Goal: Task Accomplishment & Management: Use online tool/utility

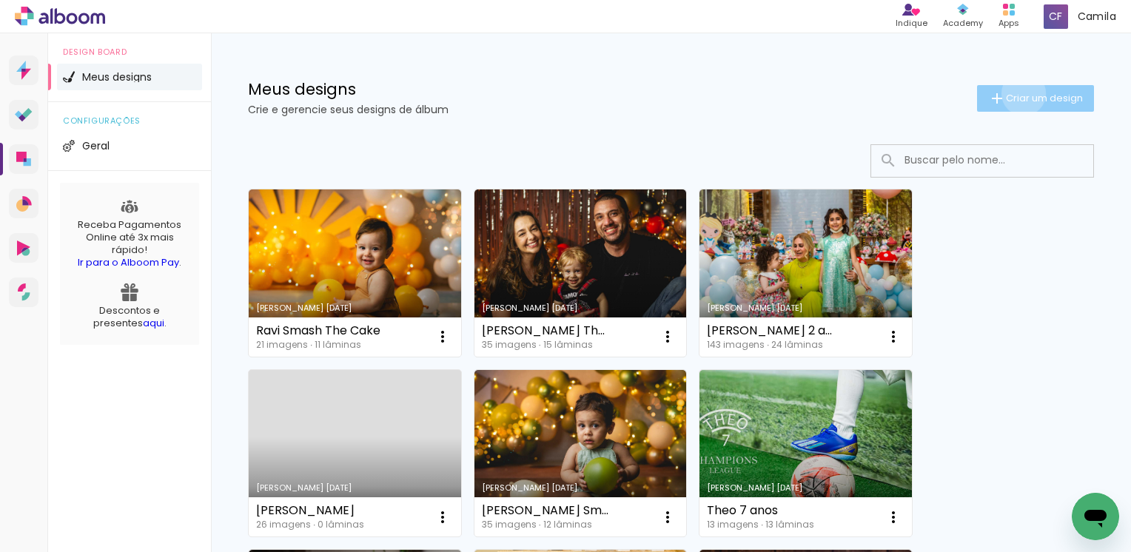
click at [1010, 93] on span "Criar um design" at bounding box center [1044, 98] width 77 height 10
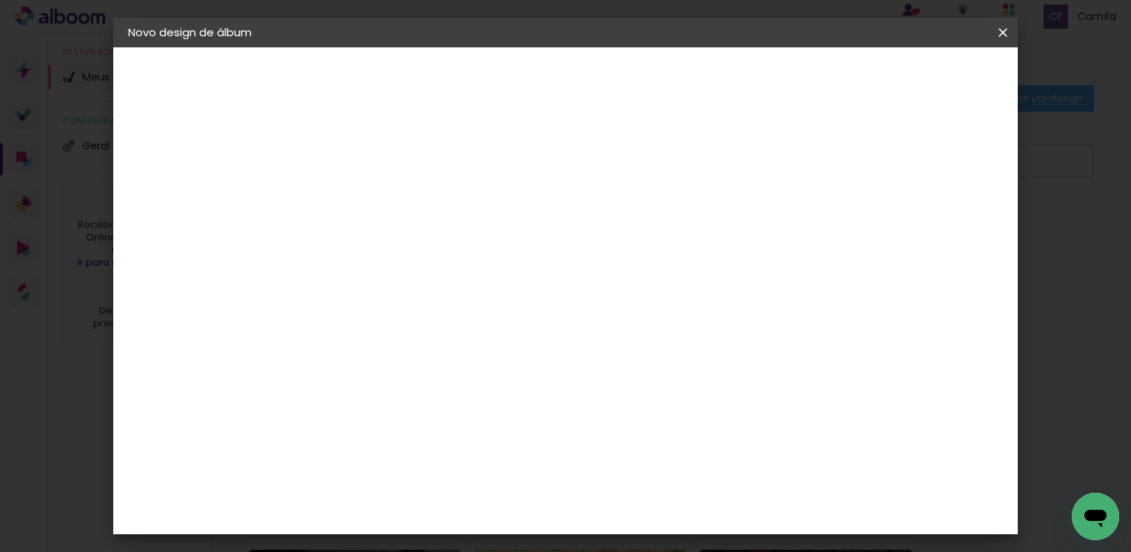
click at [370, 198] on input at bounding box center [370, 198] width 0 height 23
type input "[PERSON_NAME] 9 anos"
type paper-input "[PERSON_NAME] 9 anos"
click at [0, 0] on slot "Avançar" at bounding box center [0, 0] width 0 height 0
click at [395, 282] on input at bounding box center [408, 281] width 150 height 19
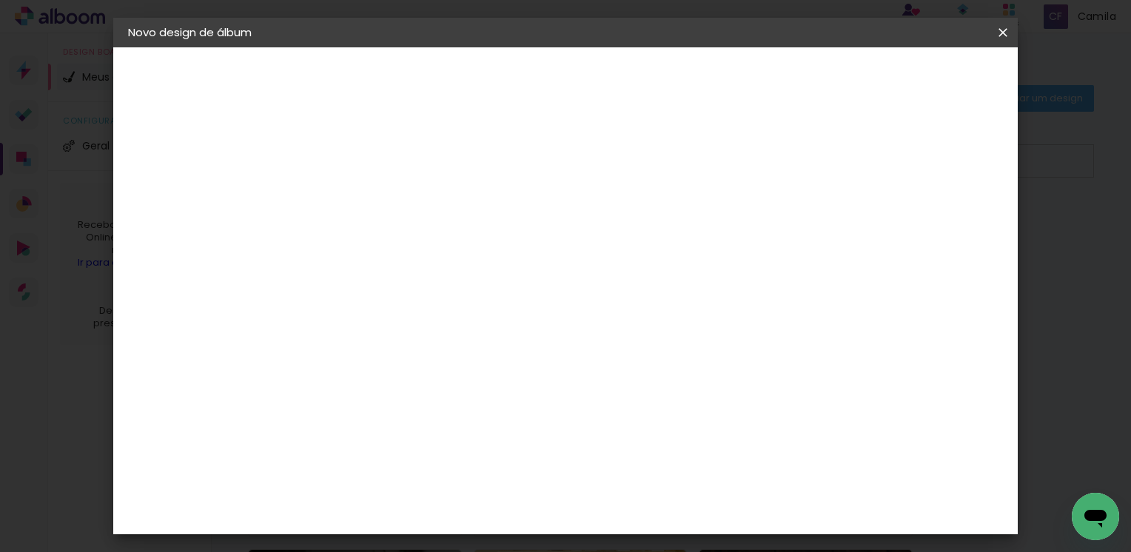
type input "go"
type paper-input "go"
click at [391, 329] on div "Go image" at bounding box center [378, 338] width 36 height 24
click at [0, 0] on slot "Avançar" at bounding box center [0, 0] width 0 height 0
click at [428, 247] on input "text" at bounding box center [399, 258] width 58 height 23
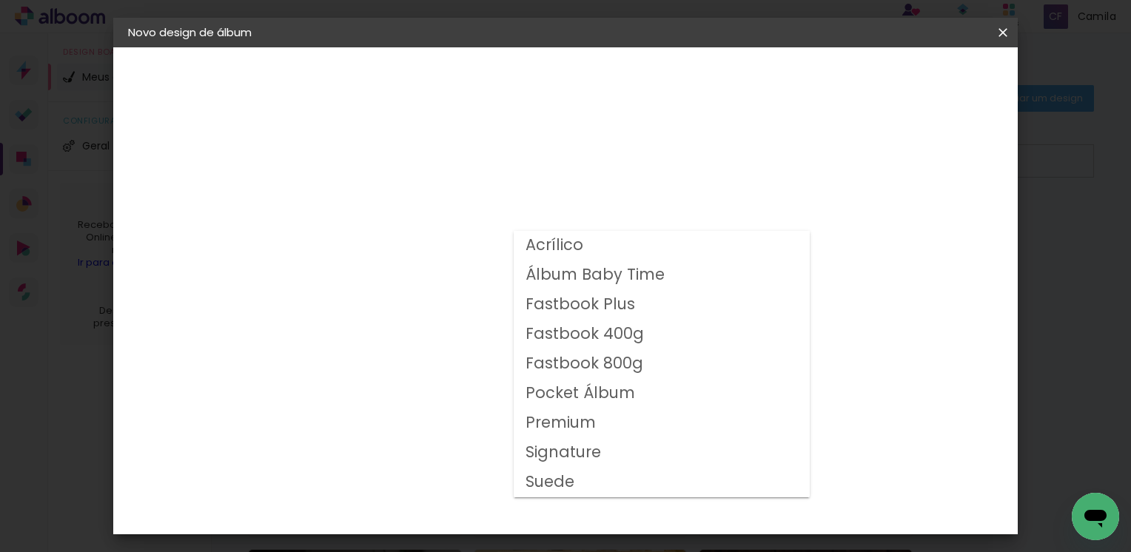
click at [0, 0] on slot "Fastbook 800g" at bounding box center [0, 0] width 0 height 0
type input "Fastbook 800g"
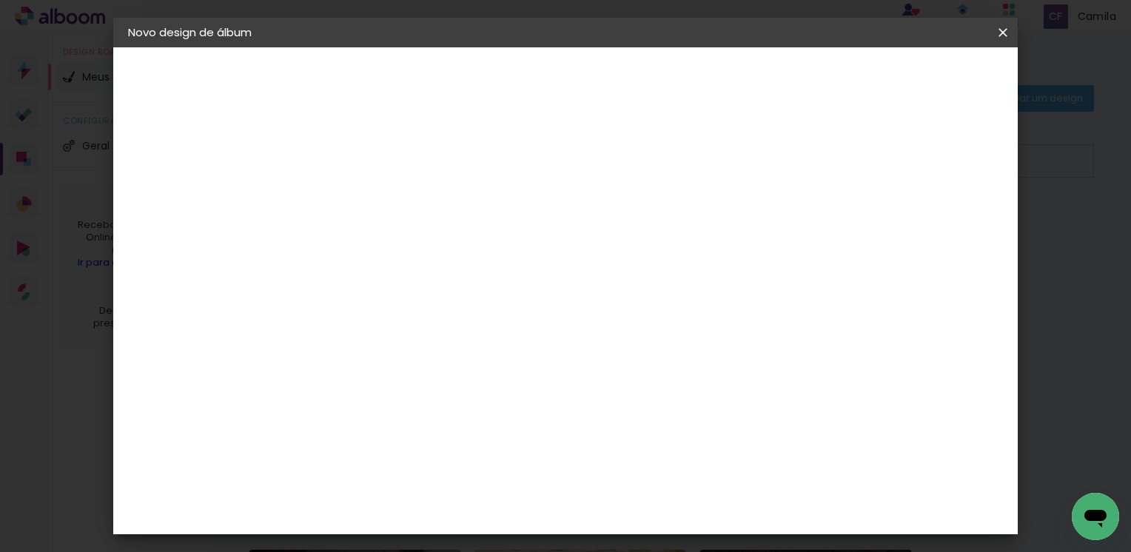
scroll to position [195, 0]
click at [574, 448] on span "20.32 × 40.64 cm" at bounding box center [549, 472] width 49 height 48
click at [0, 0] on slot "Avançar" at bounding box center [0, 0] width 0 height 0
click at [799, 80] on span "Iniciar design" at bounding box center [764, 78] width 67 height 10
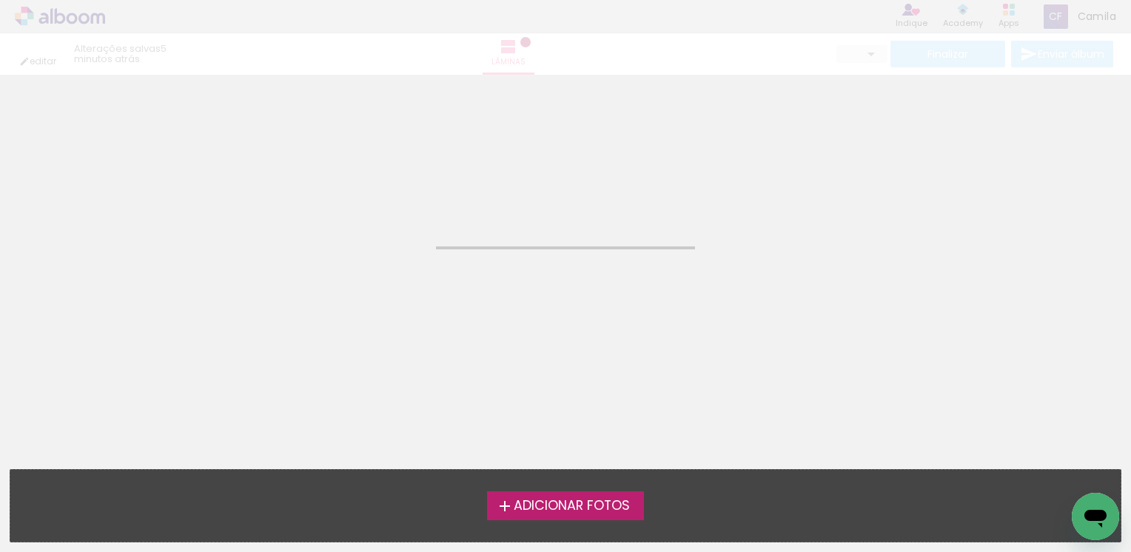
click at [595, 512] on span "Adicionar Fotos" at bounding box center [572, 506] width 116 height 13
click at [0, 0] on input "file" at bounding box center [0, 0] width 0 height 0
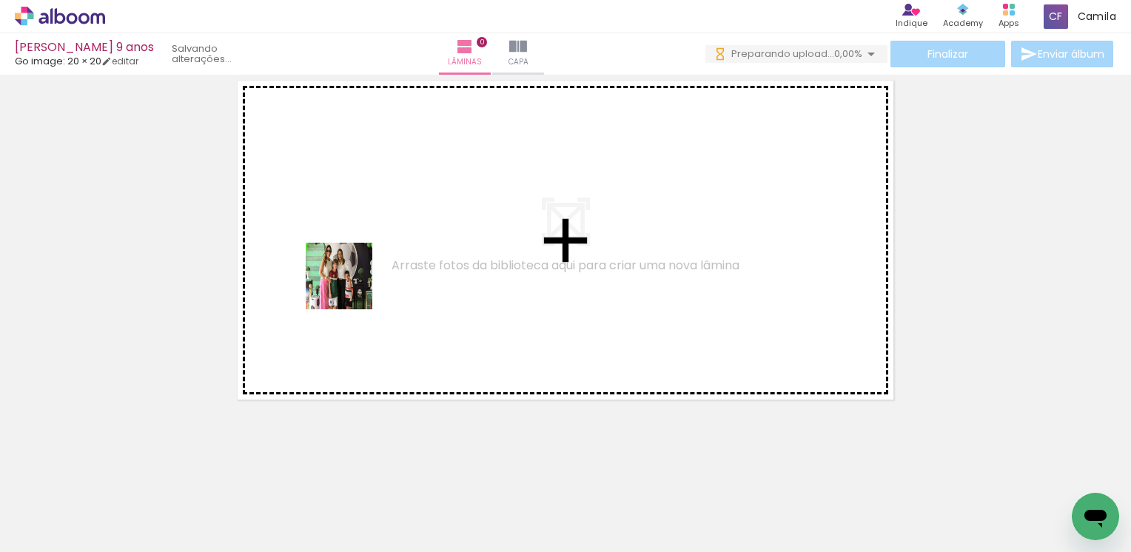
drag, startPoint x: 155, startPoint y: 500, endPoint x: 378, endPoint y: 258, distance: 330.1
click at [378, 258] on quentale-workspace at bounding box center [565, 276] width 1131 height 552
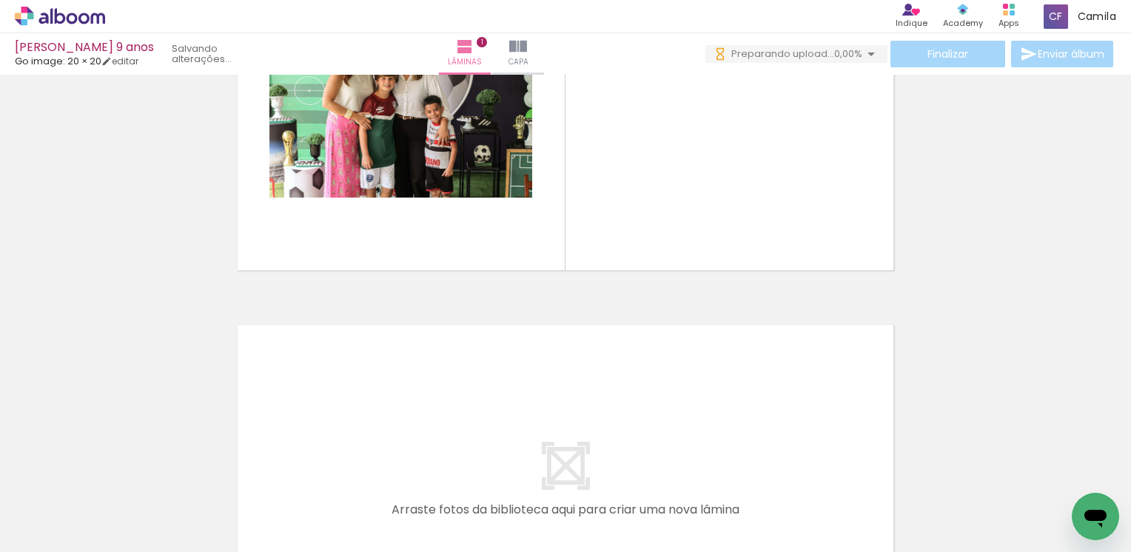
scroll to position [178, 0]
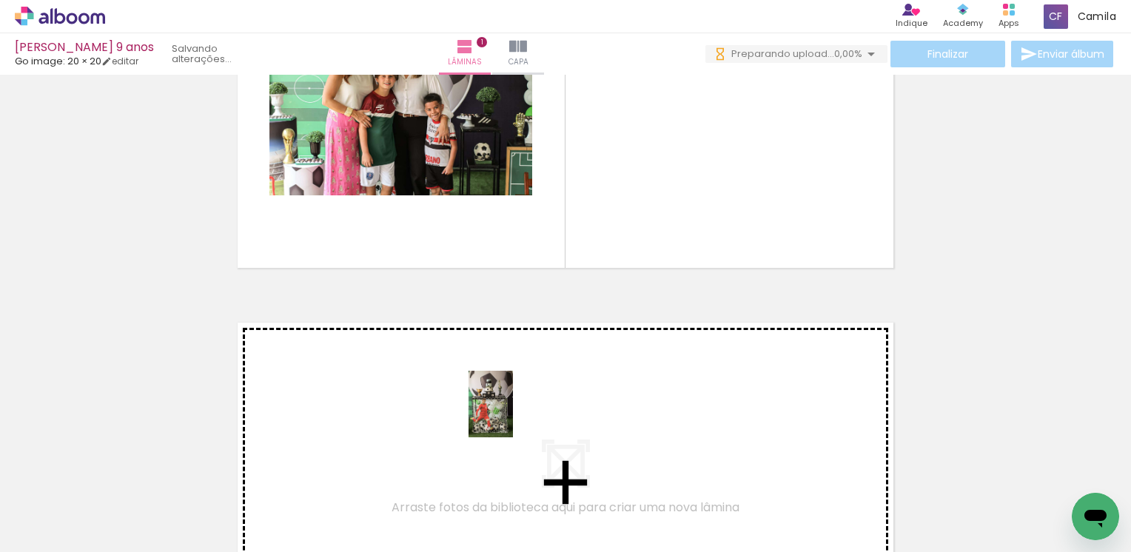
drag, startPoint x: 397, startPoint y: 514, endPoint x: 513, endPoint y: 415, distance: 152.8
click at [513, 415] on quentale-workspace at bounding box center [565, 276] width 1131 height 552
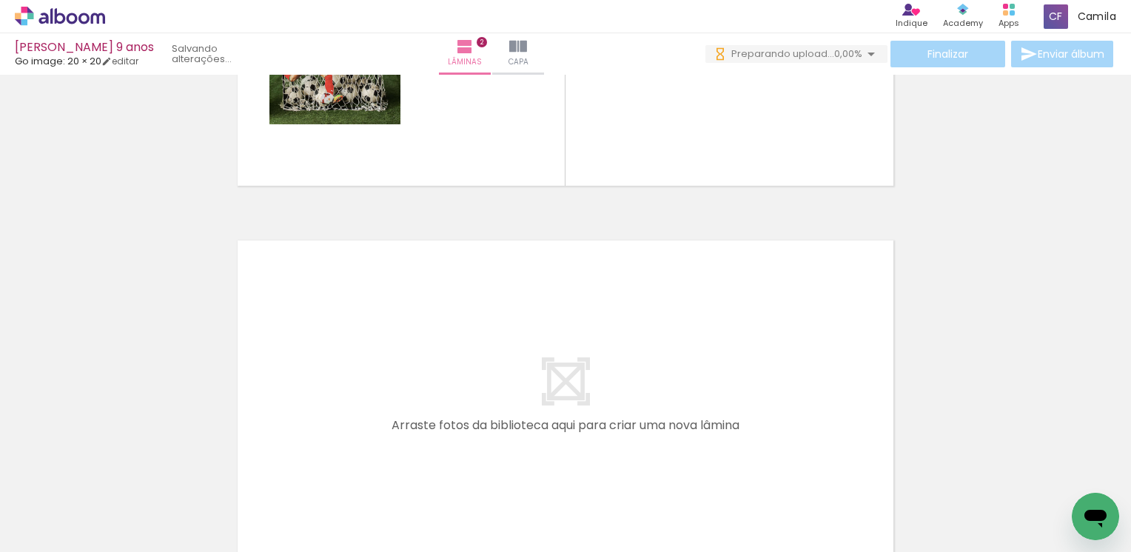
scroll to position [675, 0]
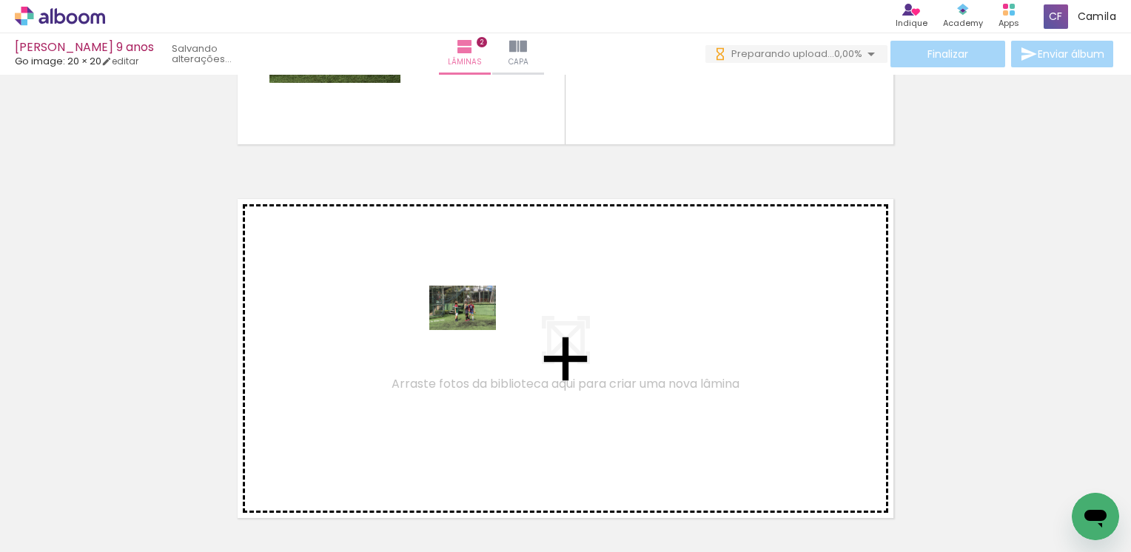
drag, startPoint x: 480, startPoint y: 520, endPoint x: 474, endPoint y: 330, distance: 189.6
click at [474, 330] on quentale-workspace at bounding box center [565, 276] width 1131 height 552
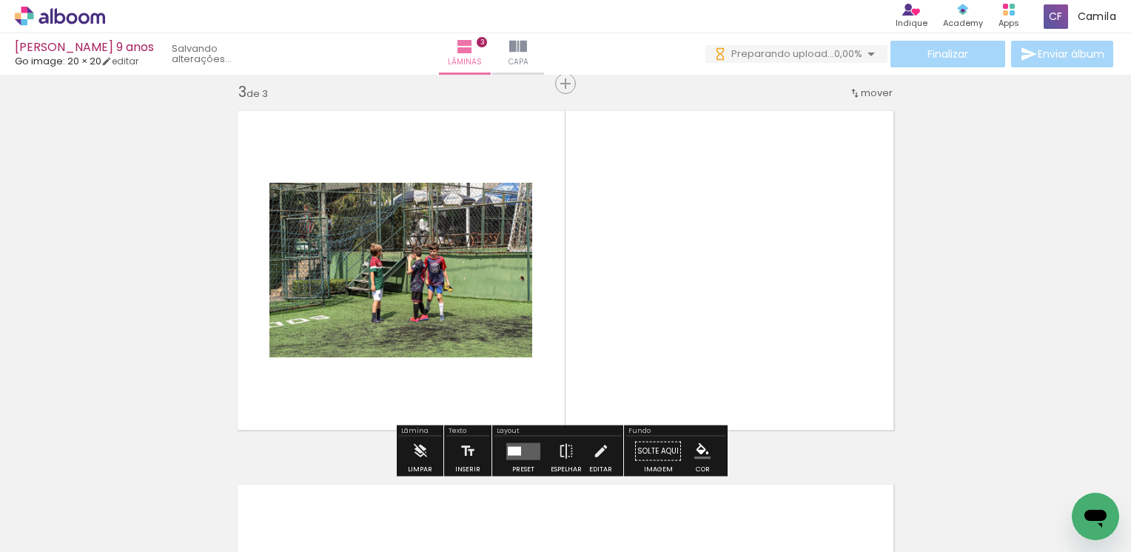
scroll to position [766, 0]
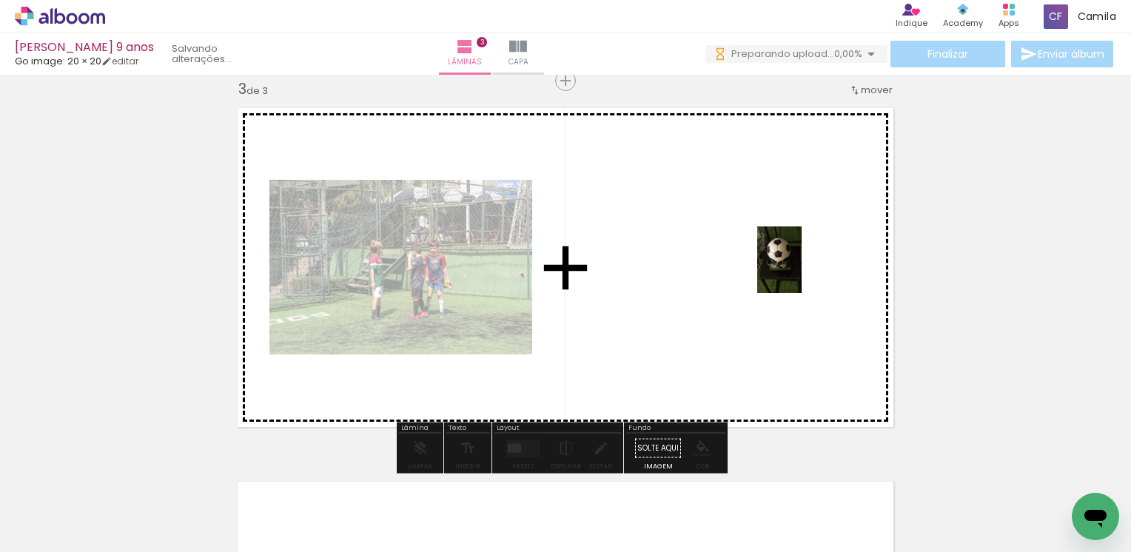
drag, startPoint x: 894, startPoint y: 515, endPoint x: 802, endPoint y: 271, distance: 261.2
click at [802, 271] on quentale-workspace at bounding box center [565, 276] width 1131 height 552
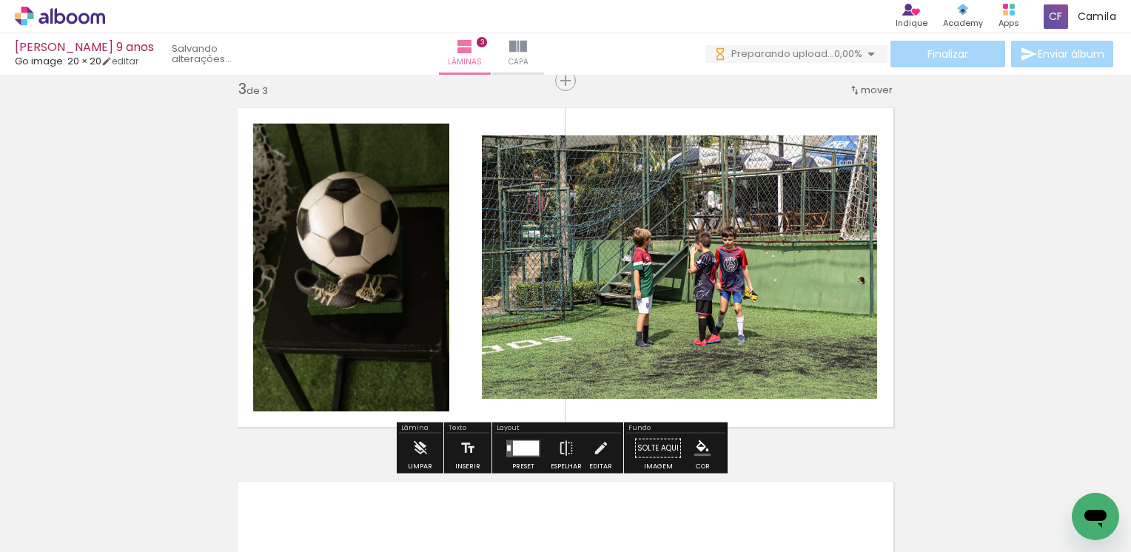
click at [369, 209] on quentale-photo at bounding box center [351, 268] width 196 height 288
click at [595, 451] on iron-icon at bounding box center [601, 449] width 16 height 30
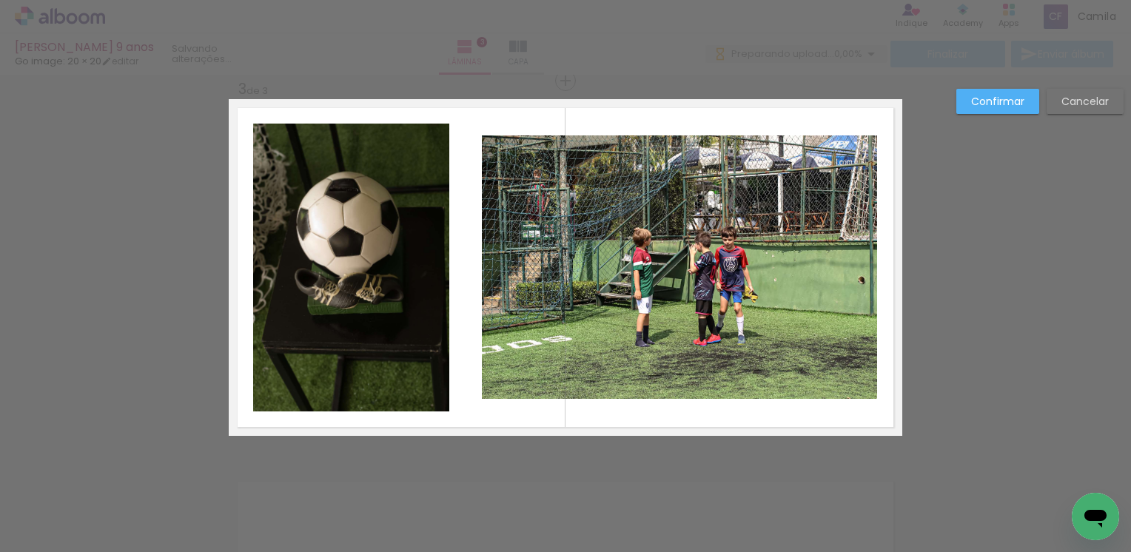
click at [0, 0] on slot "Cancelar" at bounding box center [0, 0] width 0 height 0
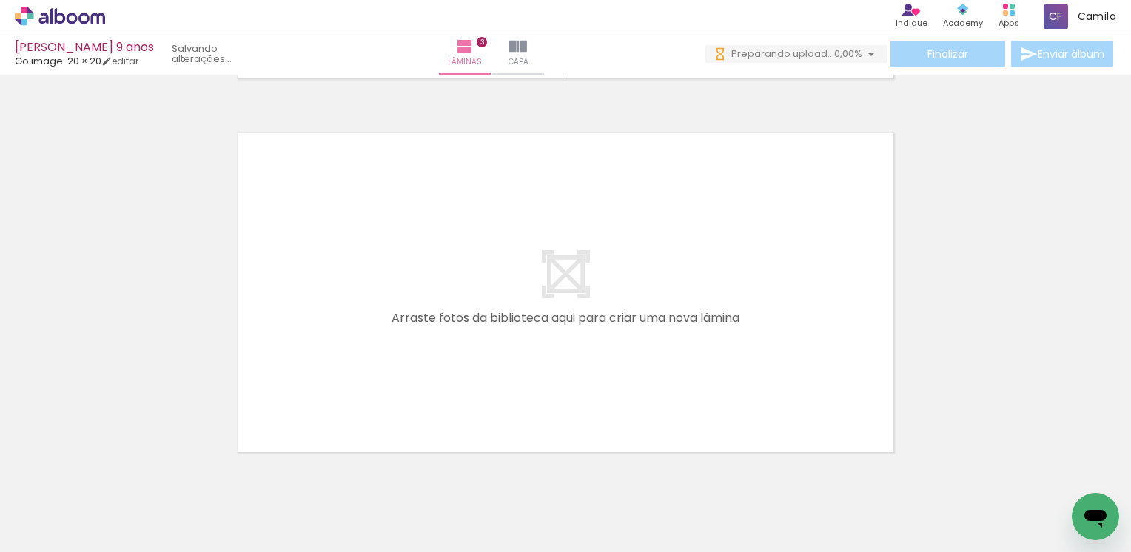
scroll to position [0, 592]
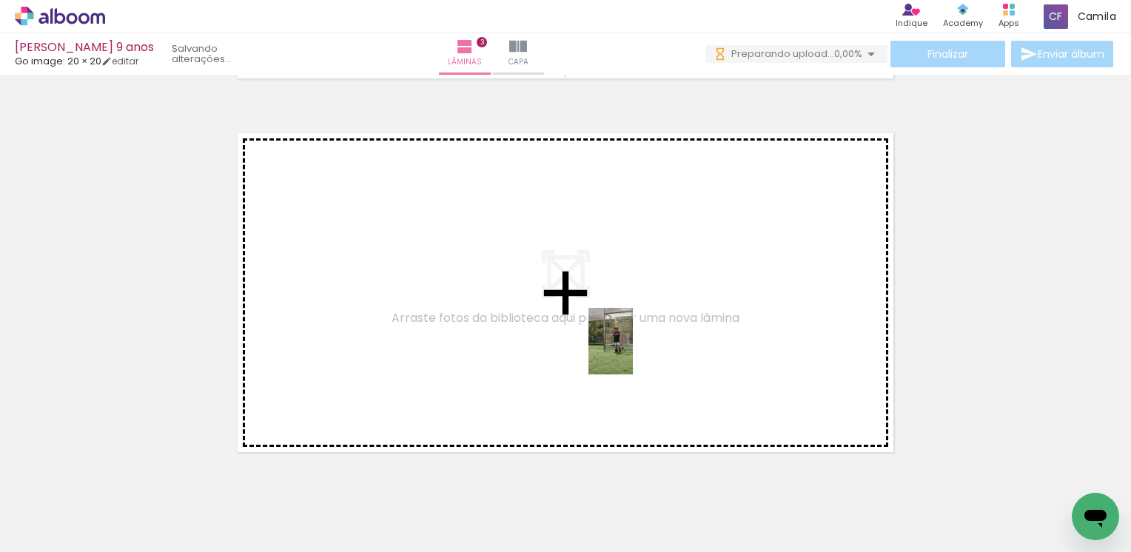
drag, startPoint x: 546, startPoint y: 513, endPoint x: 633, endPoint y: 352, distance: 182.9
click at [633, 352] on quentale-workspace at bounding box center [565, 276] width 1131 height 552
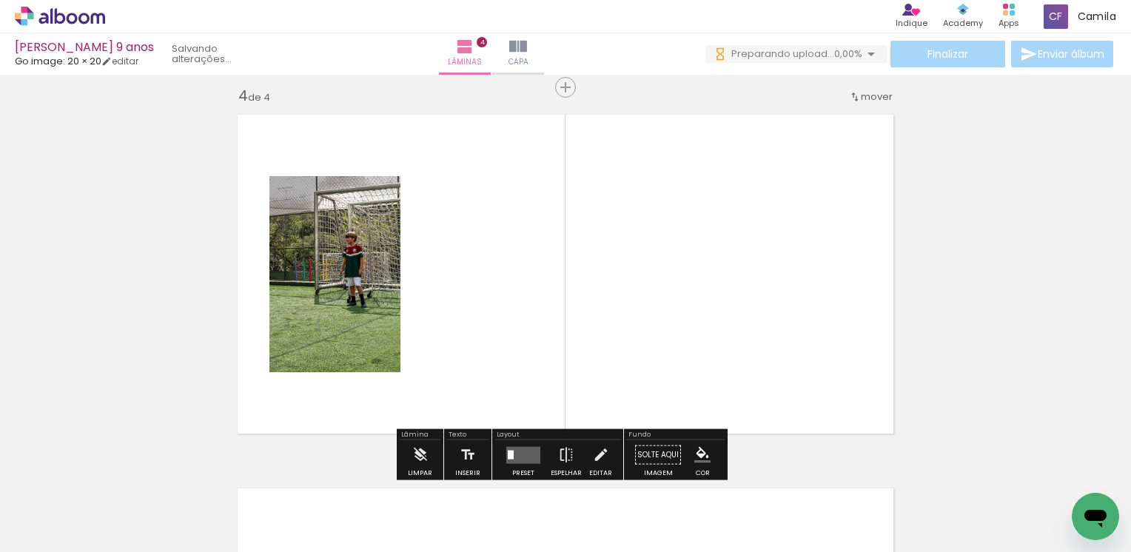
scroll to position [1140, 0]
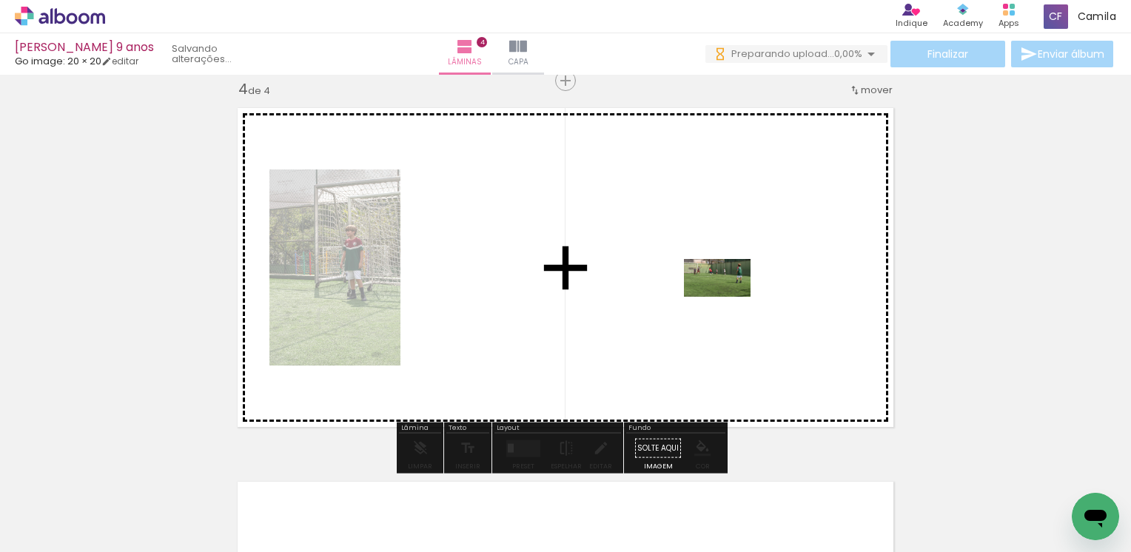
drag, startPoint x: 806, startPoint y: 506, endPoint x: 728, endPoint y: 304, distance: 217.2
click at [728, 304] on quentale-workspace at bounding box center [565, 276] width 1131 height 552
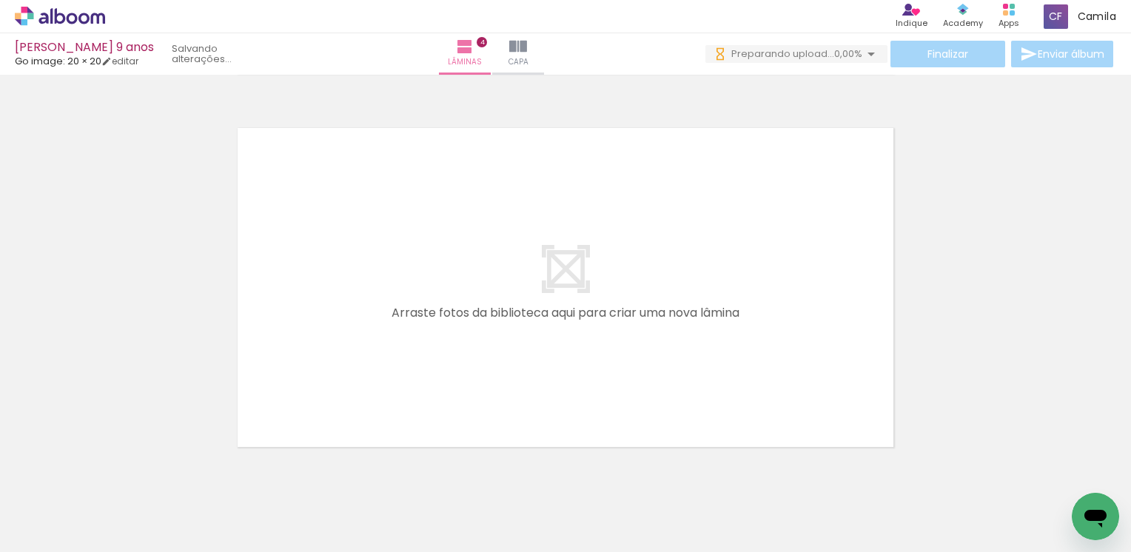
scroll to position [1515, 0]
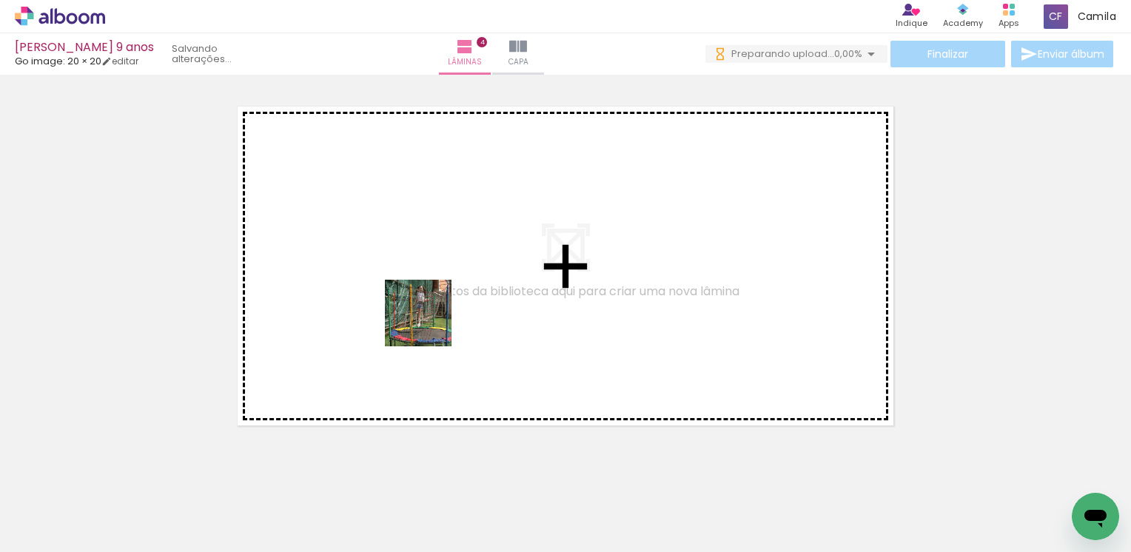
drag, startPoint x: 431, startPoint y: 511, endPoint x: 429, endPoint y: 319, distance: 191.7
click at [429, 319] on quentale-workspace at bounding box center [565, 276] width 1131 height 552
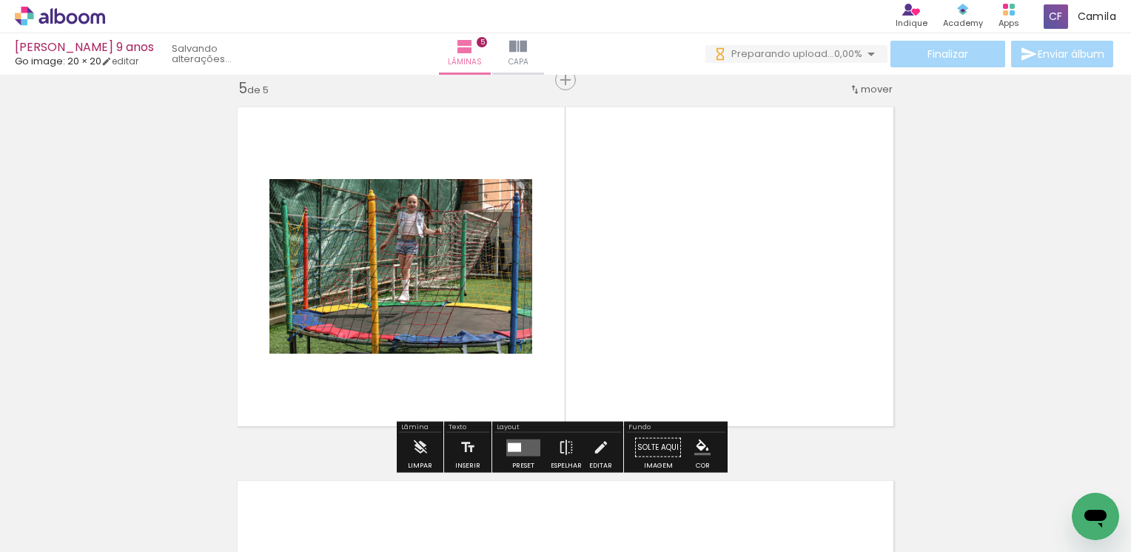
scroll to position [1514, 0]
click at [561, 87] on div "Inserir lâmina" at bounding box center [566, 81] width 80 height 18
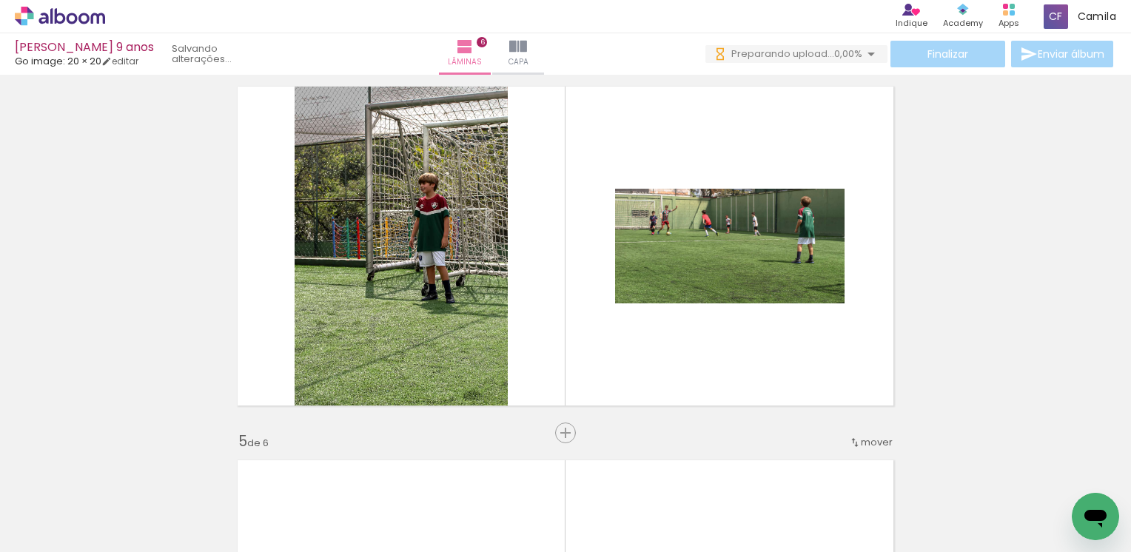
scroll to position [0, 2092]
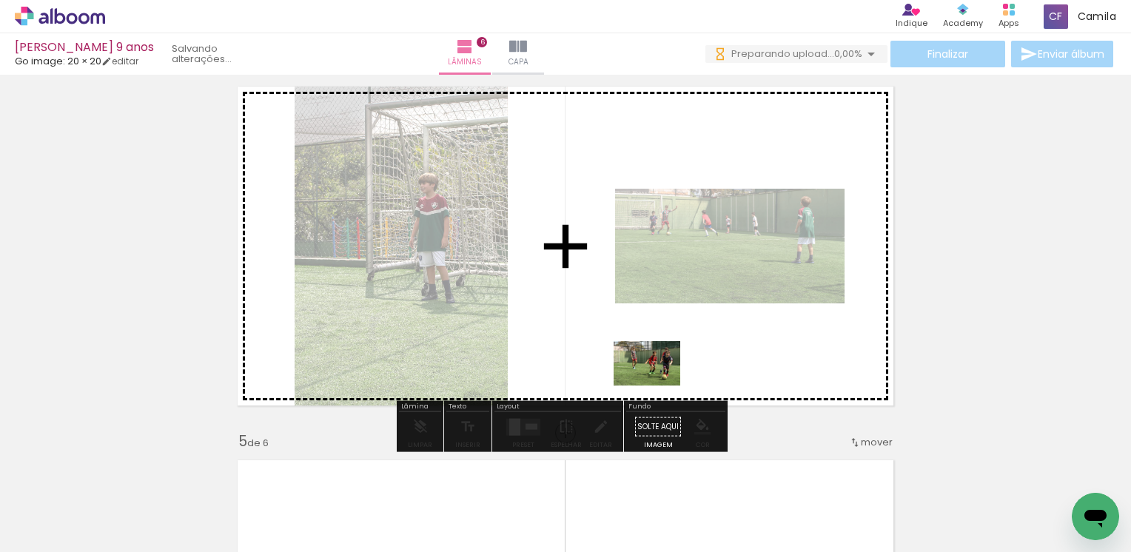
drag, startPoint x: 638, startPoint y: 514, endPoint x: 658, endPoint y: 386, distance: 130.3
click at [658, 386] on quentale-workspace at bounding box center [565, 276] width 1131 height 552
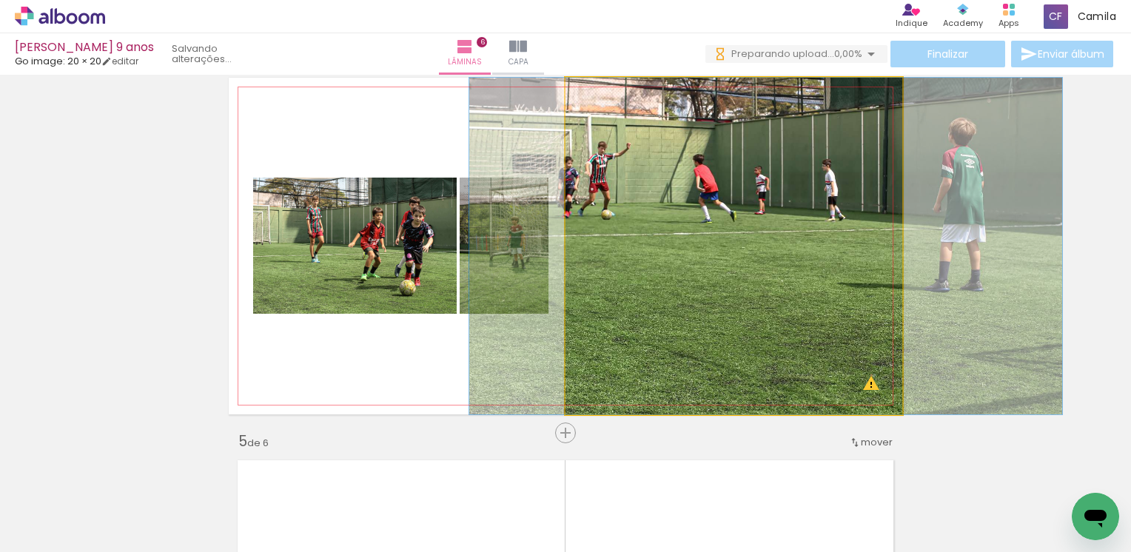
drag, startPoint x: 810, startPoint y: 318, endPoint x: 842, endPoint y: 319, distance: 31.9
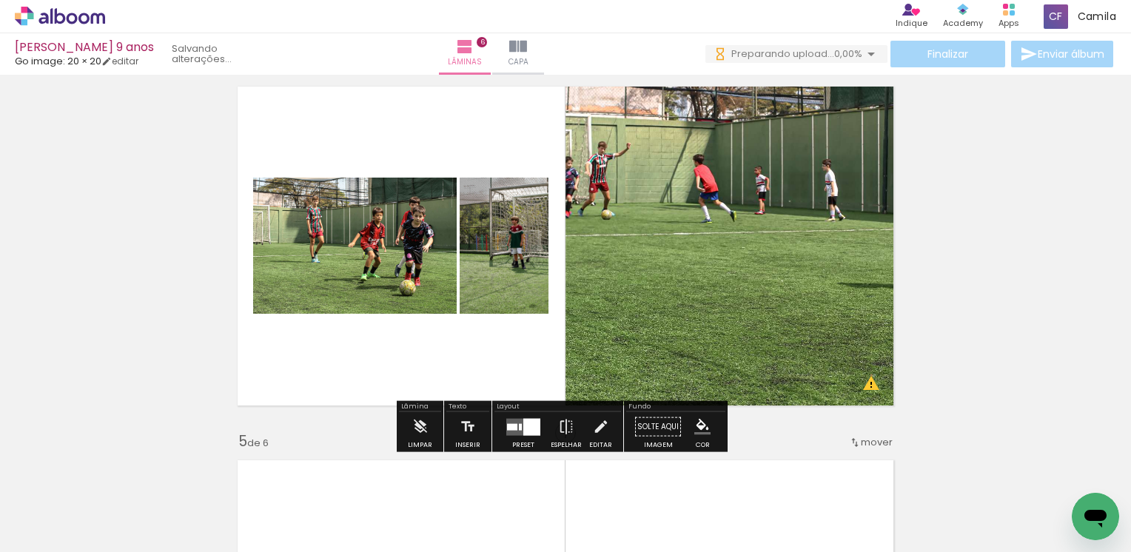
click at [811, 316] on quentale-photo at bounding box center [734, 246] width 337 height 337
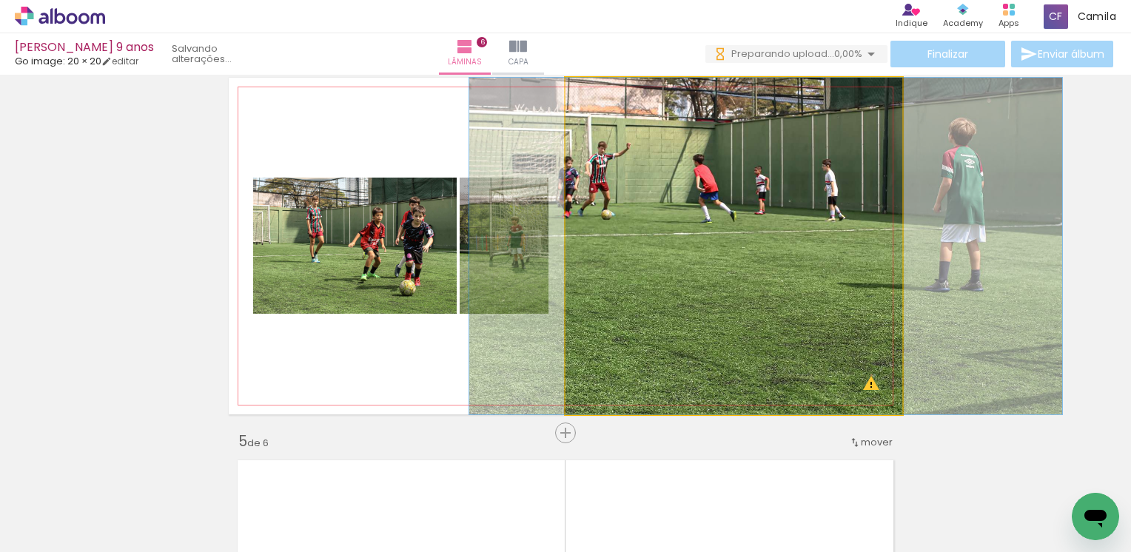
click at [811, 316] on quentale-photo at bounding box center [734, 246] width 337 height 337
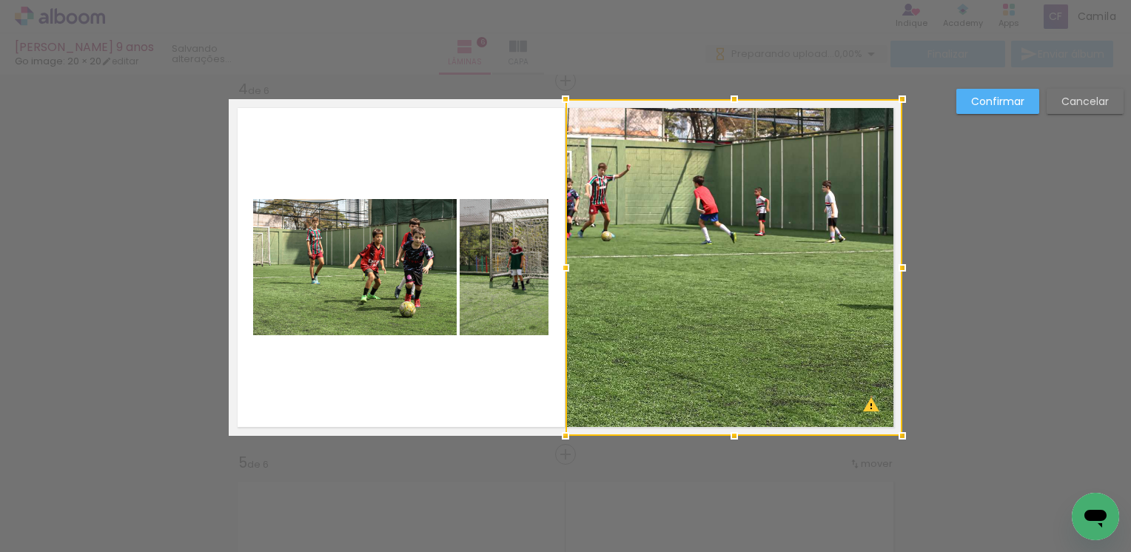
scroll to position [1140, 0]
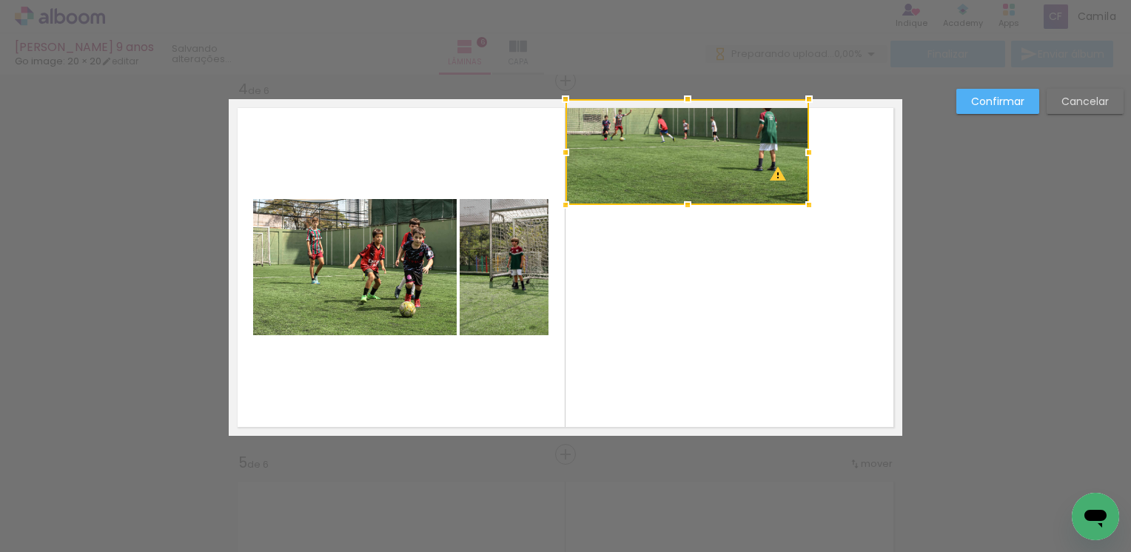
drag, startPoint x: 899, startPoint y: 438, endPoint x: 808, endPoint y: 207, distance: 248.3
click at [808, 207] on div at bounding box center [809, 205] width 30 height 30
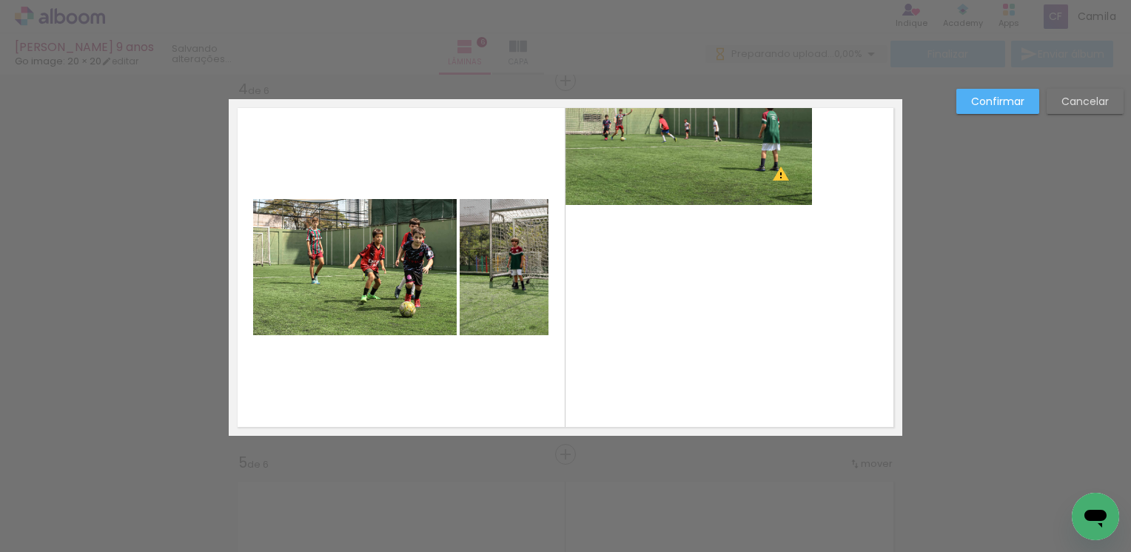
click at [695, 194] on quentale-photo at bounding box center [689, 152] width 247 height 106
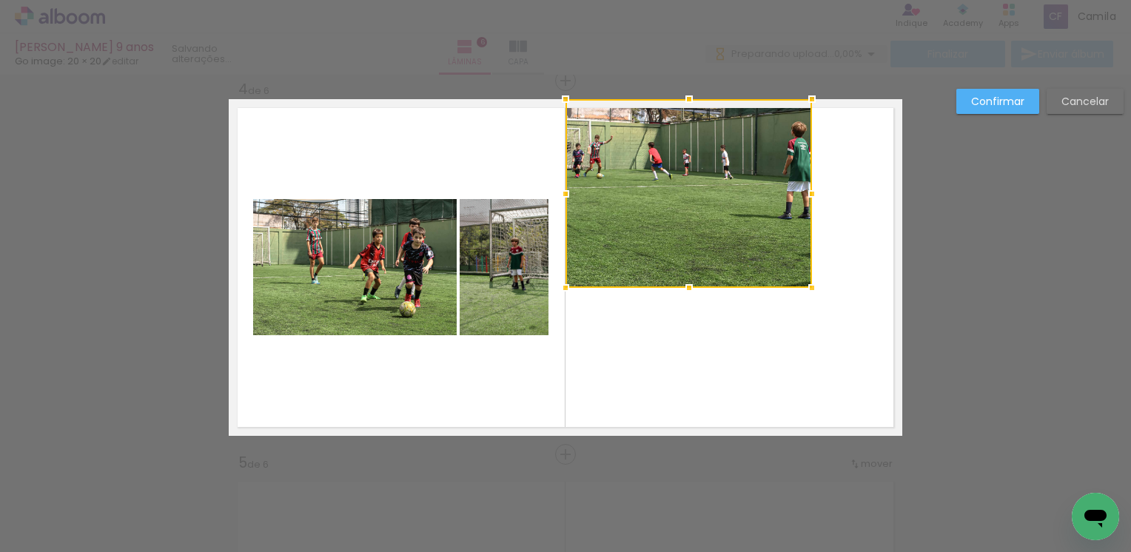
drag, startPoint x: 681, startPoint y: 206, endPoint x: 687, endPoint y: 289, distance: 83.1
click at [687, 289] on div at bounding box center [689, 288] width 30 height 30
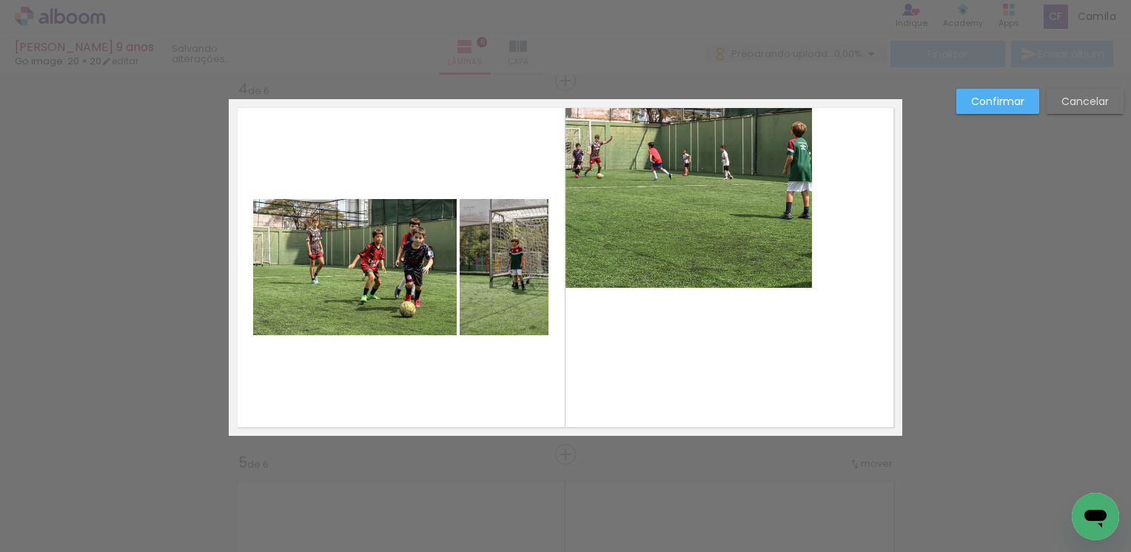
click at [785, 269] on quentale-photo at bounding box center [689, 193] width 247 height 189
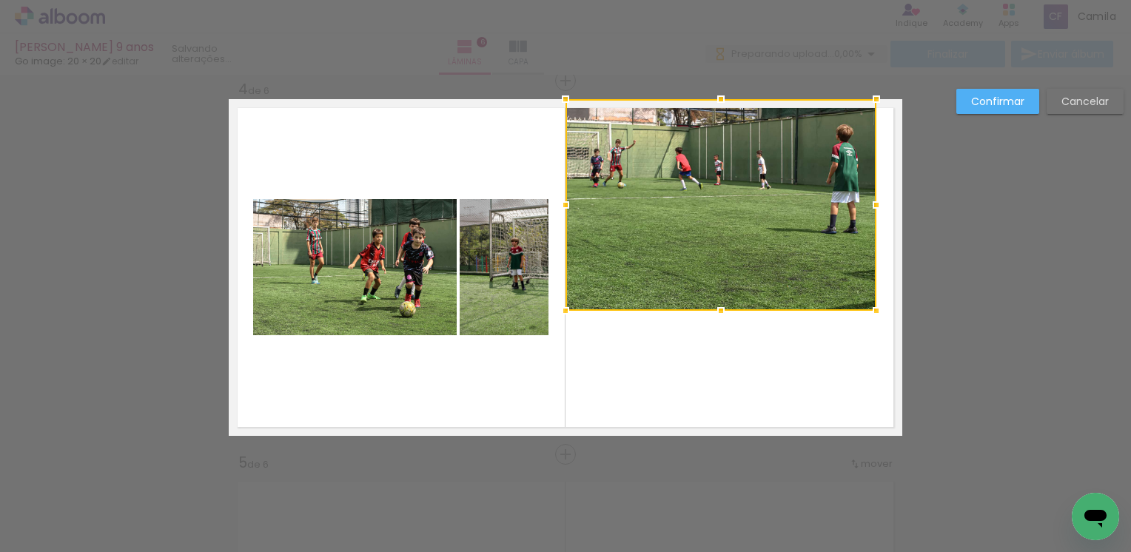
drag, startPoint x: 803, startPoint y: 287, endPoint x: 871, endPoint y: 309, distance: 71.6
click at [871, 309] on div at bounding box center [877, 311] width 30 height 30
click at [994, 108] on paper-button "Confirmar" at bounding box center [997, 101] width 83 height 25
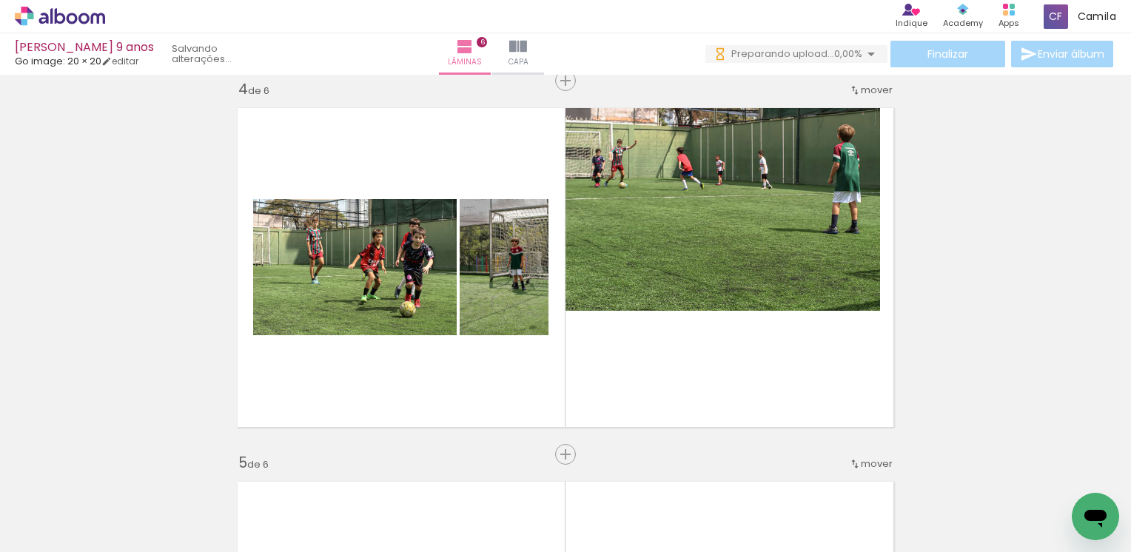
scroll to position [0, 2329]
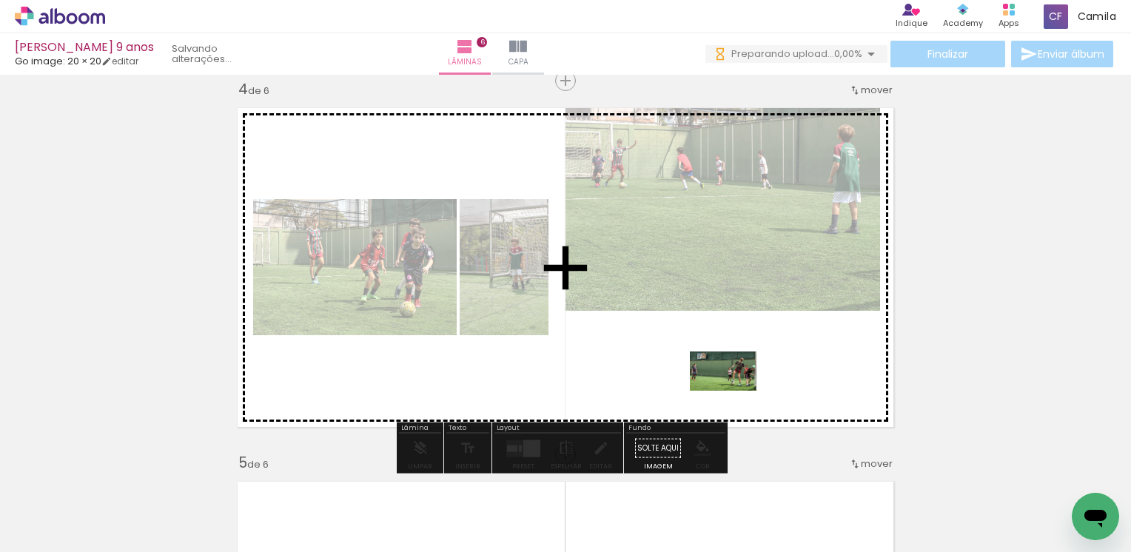
drag, startPoint x: 731, startPoint y: 507, endPoint x: 735, endPoint y: 395, distance: 111.8
click at [735, 395] on quentale-workspace at bounding box center [565, 276] width 1131 height 552
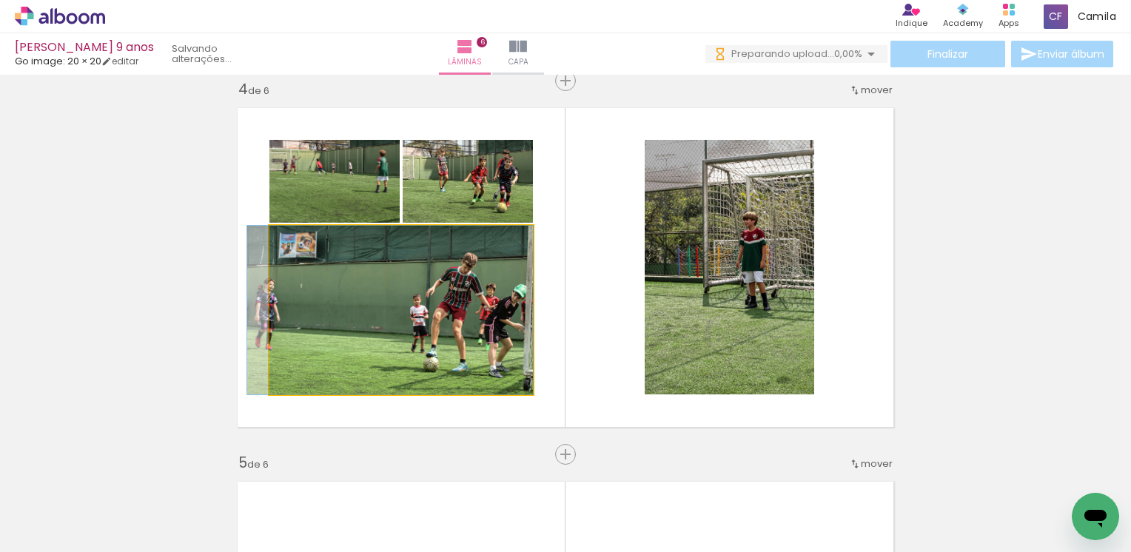
drag, startPoint x: 456, startPoint y: 363, endPoint x: 420, endPoint y: 360, distance: 35.7
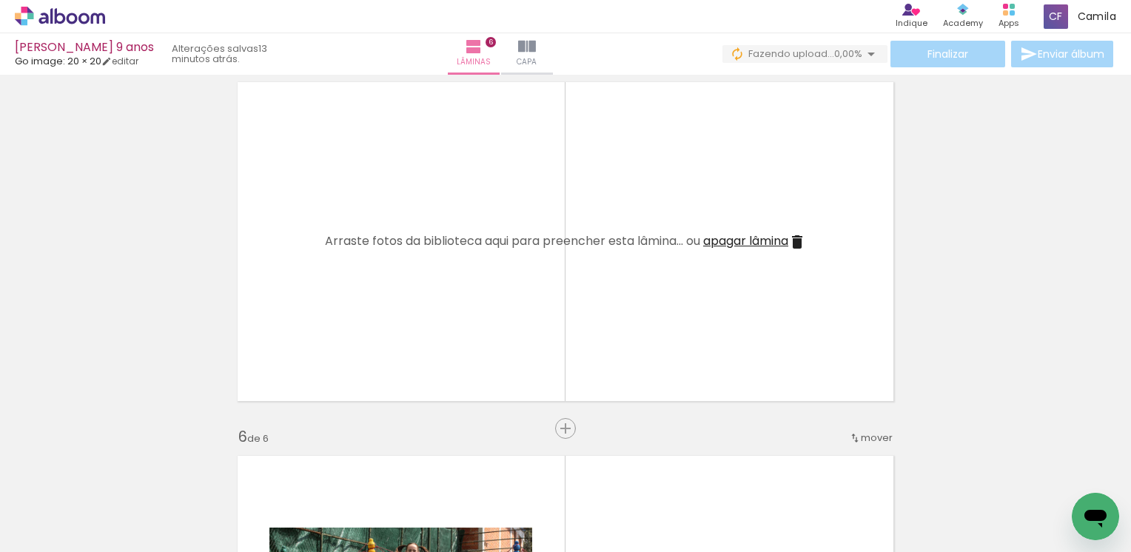
scroll to position [0, 3040]
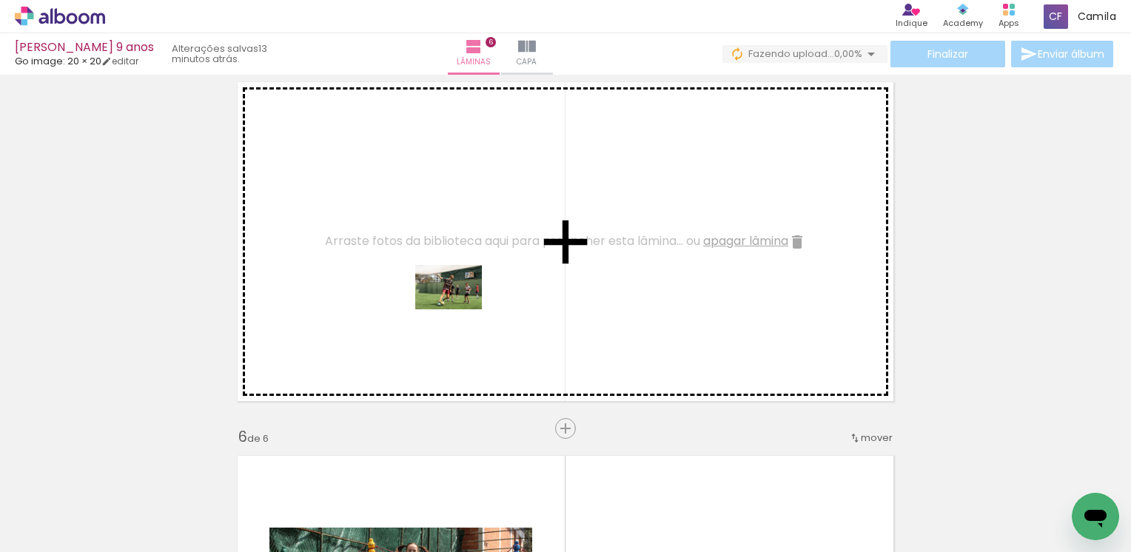
drag, startPoint x: 521, startPoint y: 504, endPoint x: 460, endPoint y: 309, distance: 204.2
click at [460, 309] on quentale-workspace at bounding box center [565, 276] width 1131 height 552
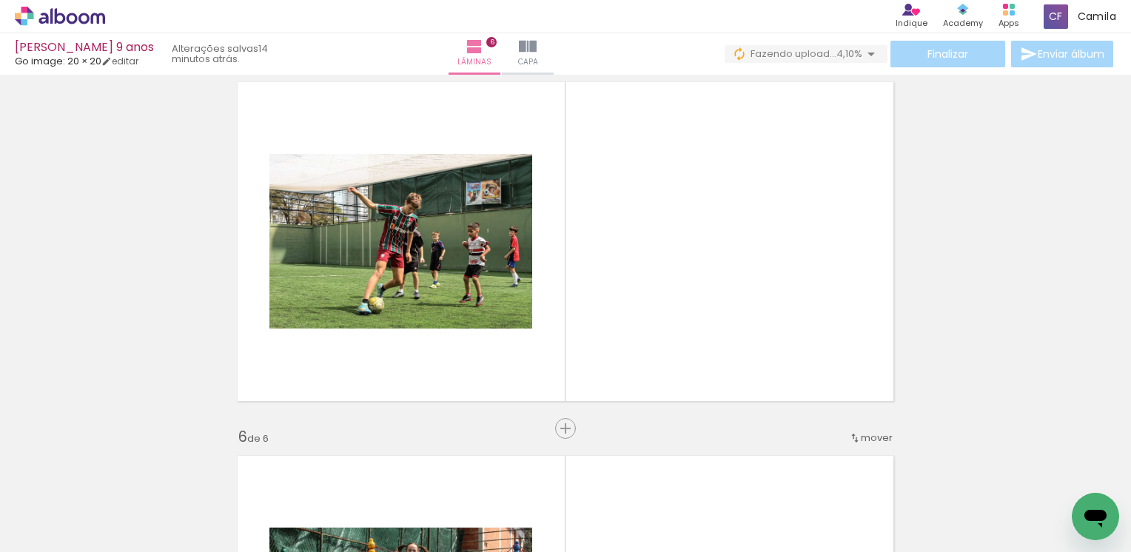
scroll to position [0, 4342]
click at [442, 508] on div at bounding box center [448, 502] width 73 height 51
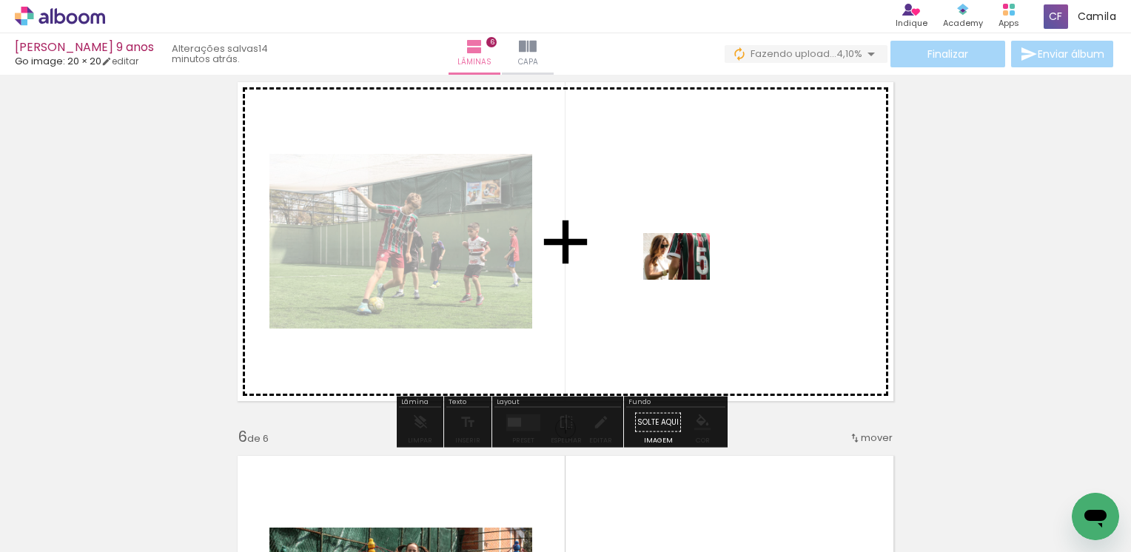
drag, startPoint x: 521, startPoint y: 506, endPoint x: 688, endPoint y: 278, distance: 282.4
click at [688, 278] on quentale-workspace at bounding box center [565, 276] width 1131 height 552
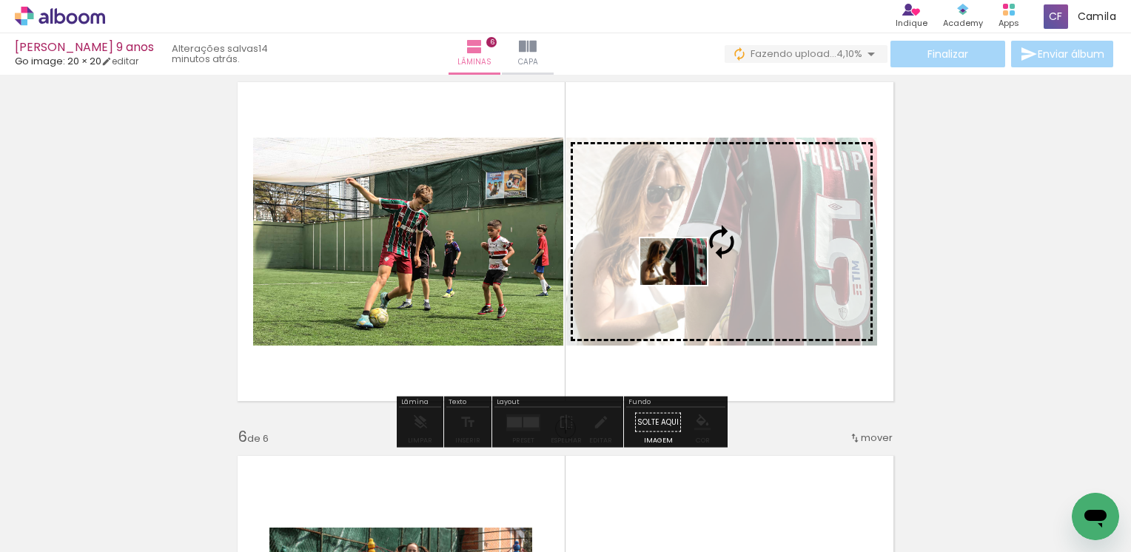
drag, startPoint x: 440, startPoint y: 526, endPoint x: 685, endPoint y: 283, distance: 344.4
click at [685, 283] on quentale-workspace at bounding box center [565, 276] width 1131 height 552
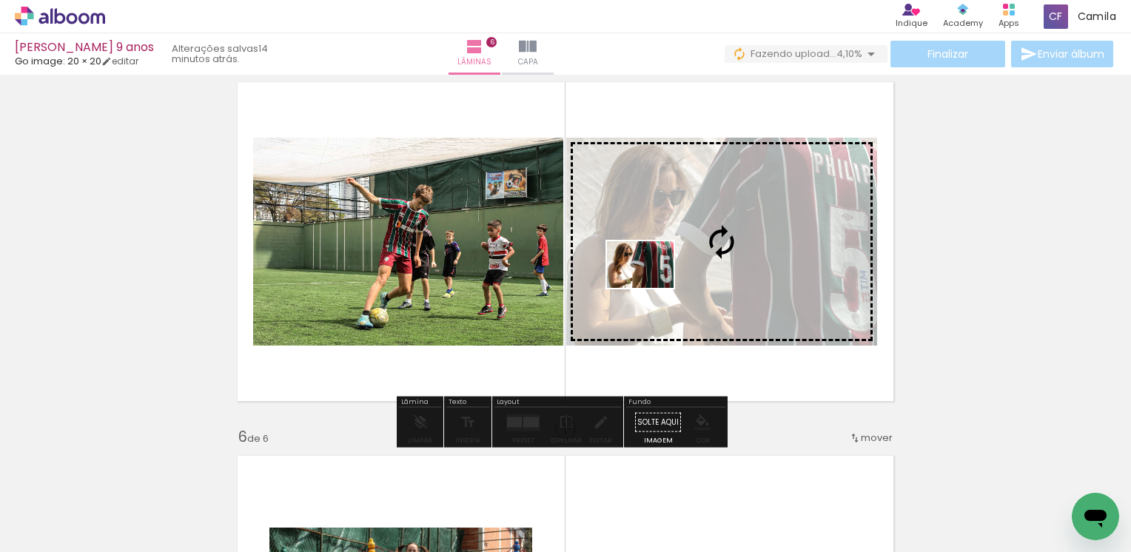
drag, startPoint x: 522, startPoint y: 504, endPoint x: 651, endPoint y: 286, distance: 253.9
click at [651, 286] on quentale-workspace at bounding box center [565, 276] width 1131 height 552
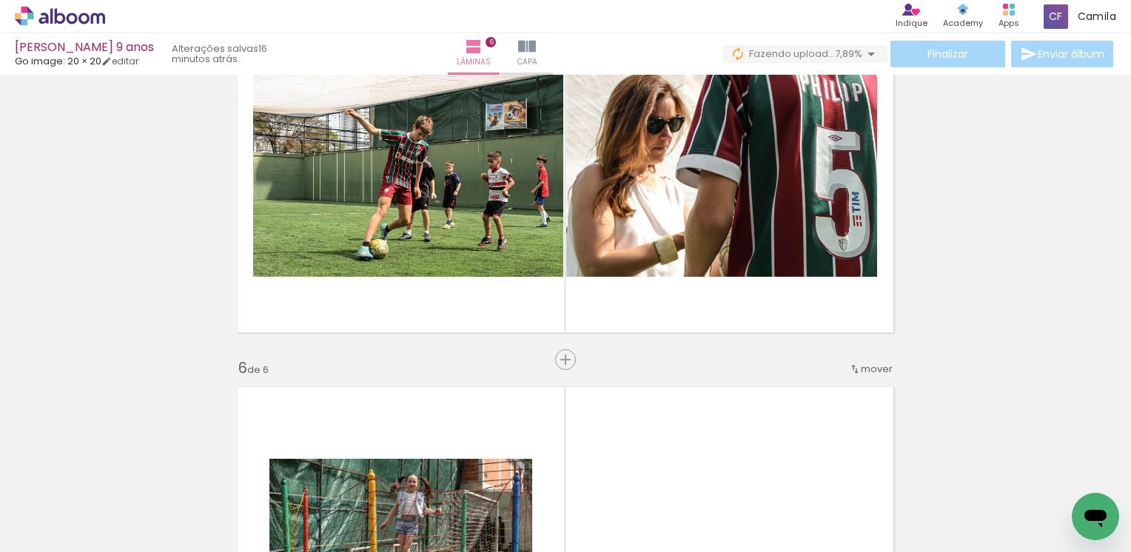
scroll to position [1612, 0]
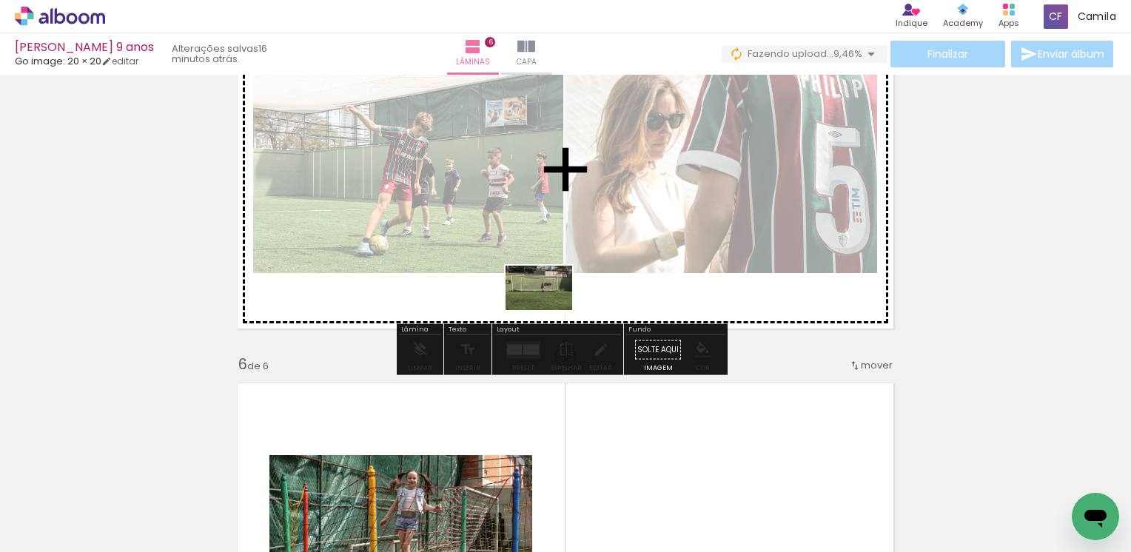
drag, startPoint x: 494, startPoint y: 517, endPoint x: 550, endPoint y: 310, distance: 213.9
click at [550, 310] on quentale-workspace at bounding box center [565, 276] width 1131 height 552
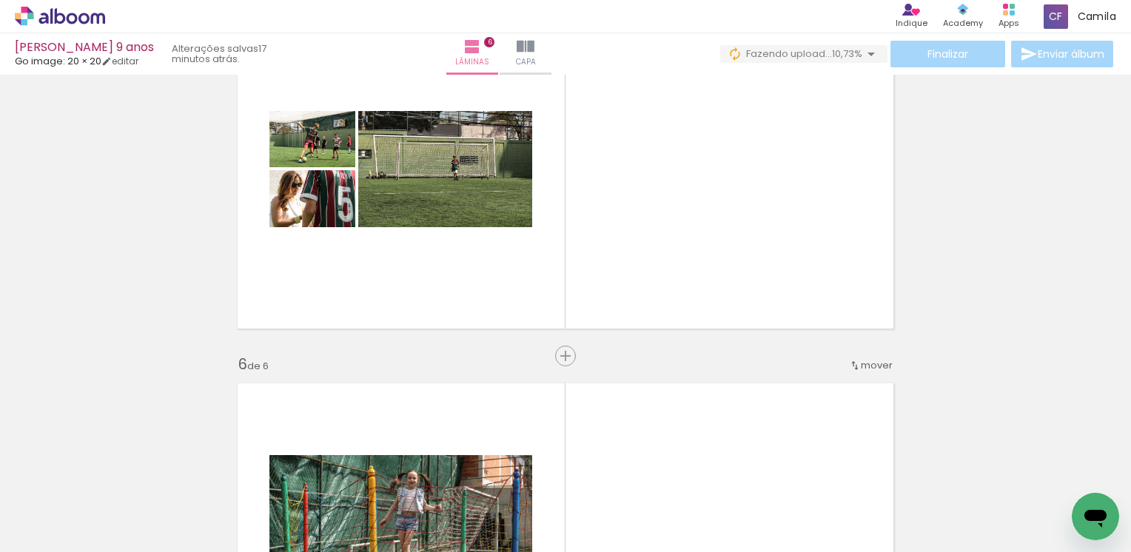
scroll to position [0, 5431]
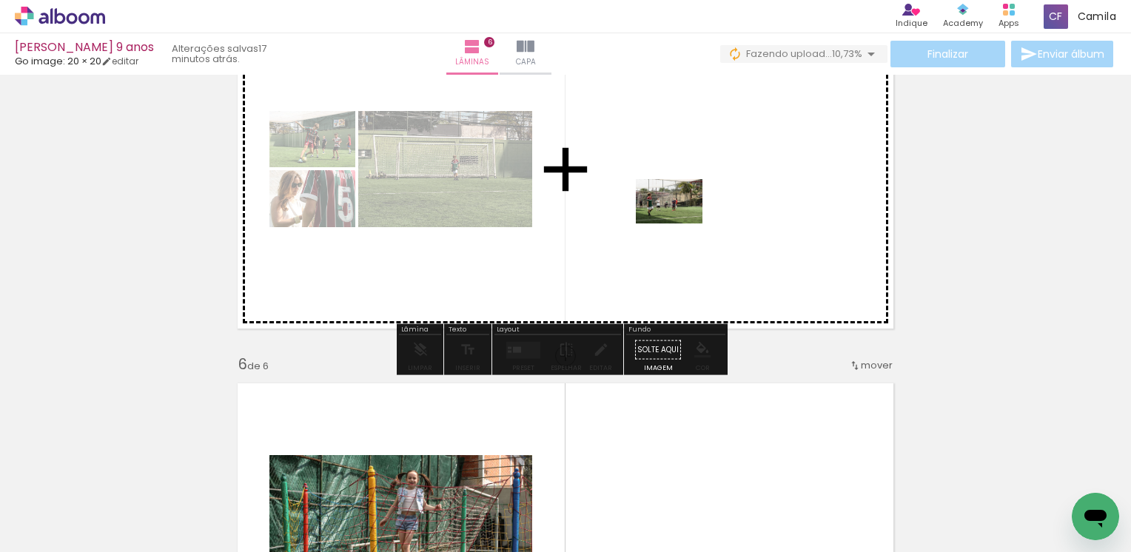
drag, startPoint x: 274, startPoint y: 508, endPoint x: 680, endPoint y: 224, distance: 496.0
click at [680, 224] on quentale-workspace at bounding box center [565, 276] width 1131 height 552
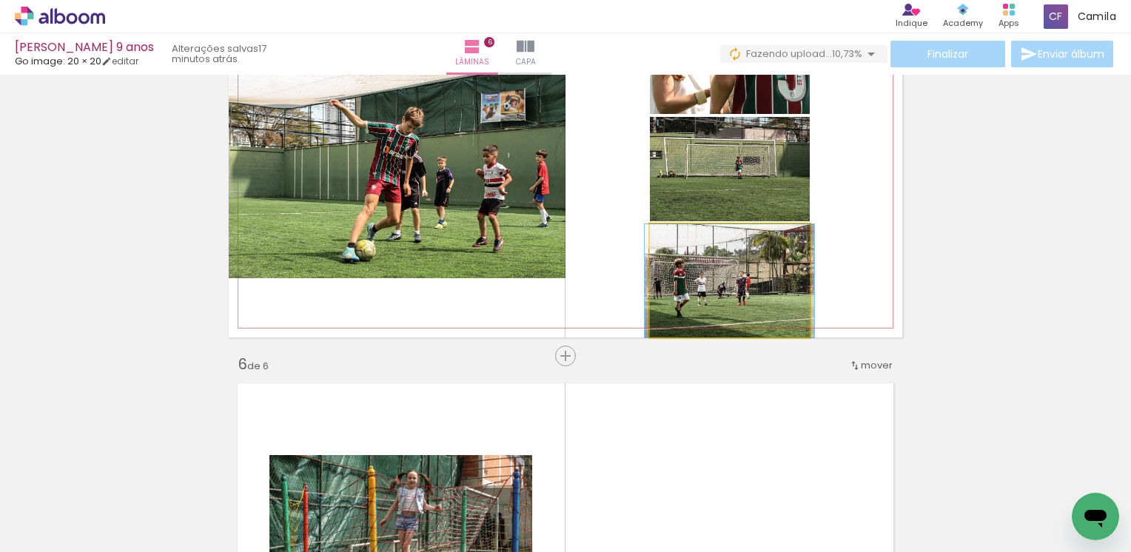
click at [722, 290] on quentale-photo at bounding box center [730, 280] width 160 height 113
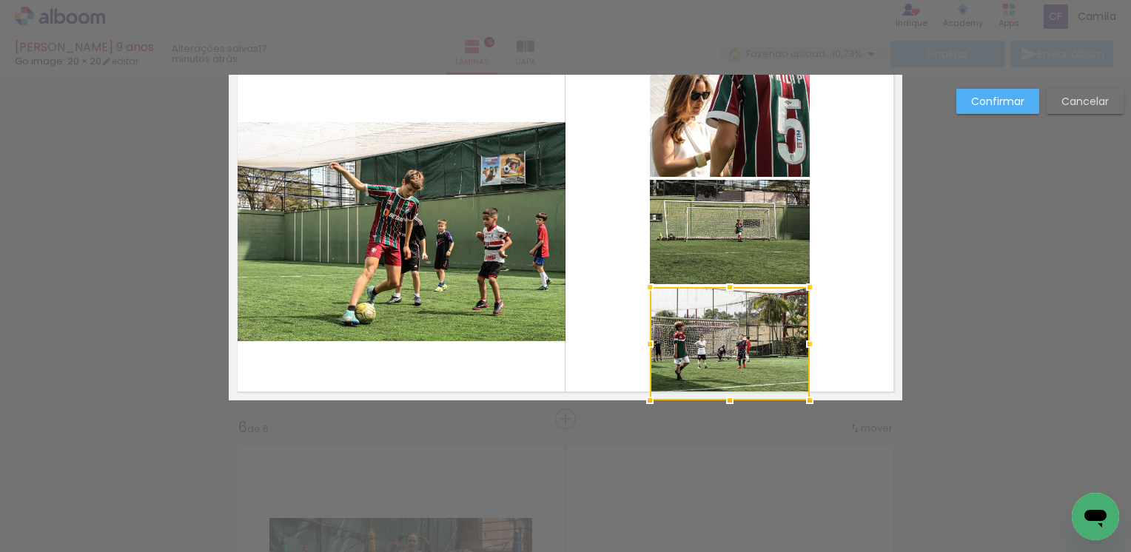
scroll to position [1514, 0]
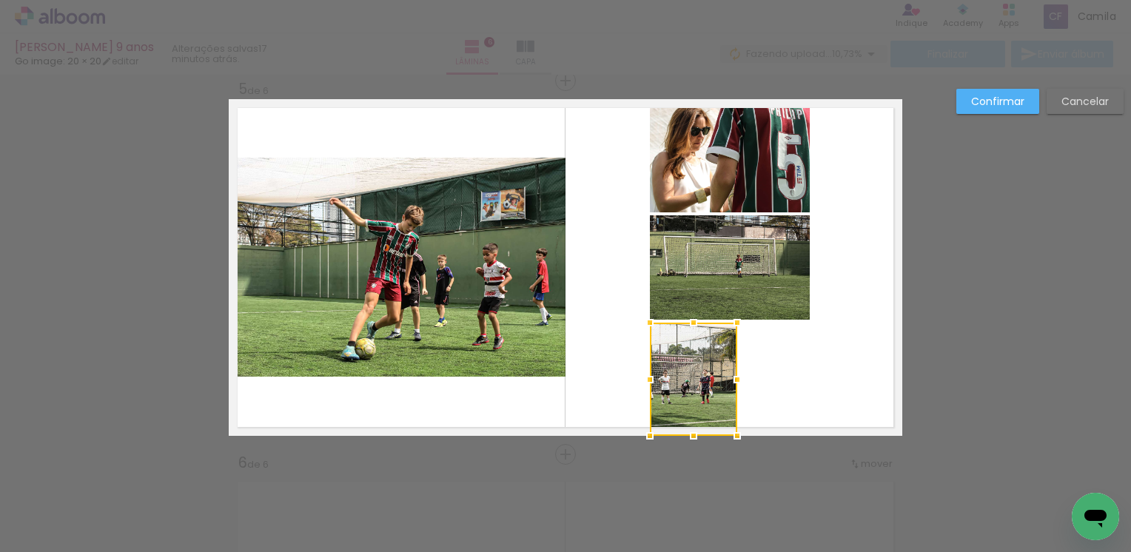
drag, startPoint x: 799, startPoint y: 381, endPoint x: 726, endPoint y: 386, distance: 72.7
click at [726, 386] on div at bounding box center [737, 380] width 30 height 30
click at [770, 374] on quentale-layouter at bounding box center [566, 267] width 674 height 337
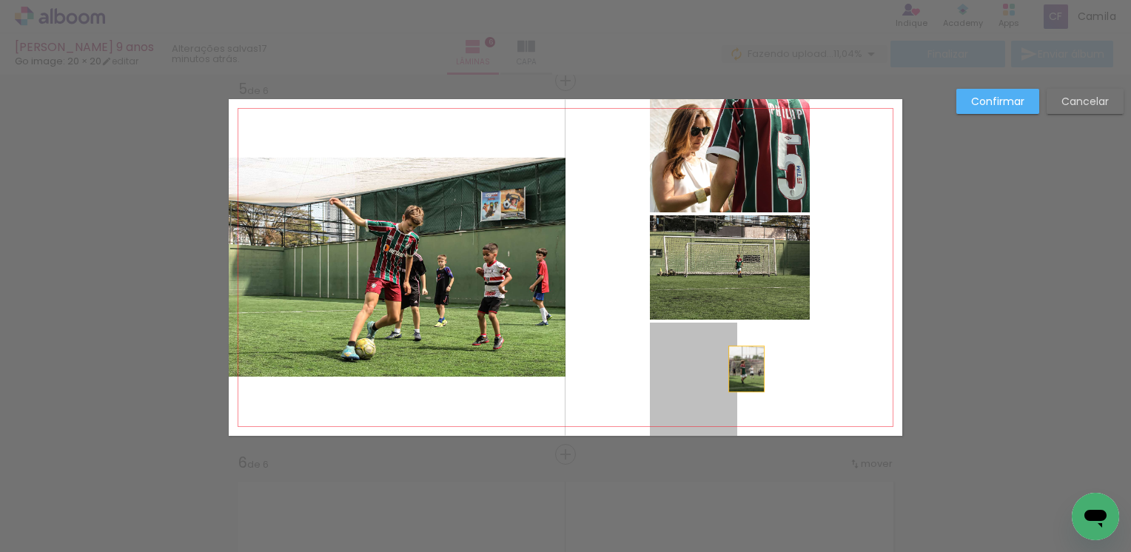
drag, startPoint x: 683, startPoint y: 378, endPoint x: 741, endPoint y: 369, distance: 59.2
click at [741, 369] on quentale-layouter at bounding box center [566, 267] width 674 height 337
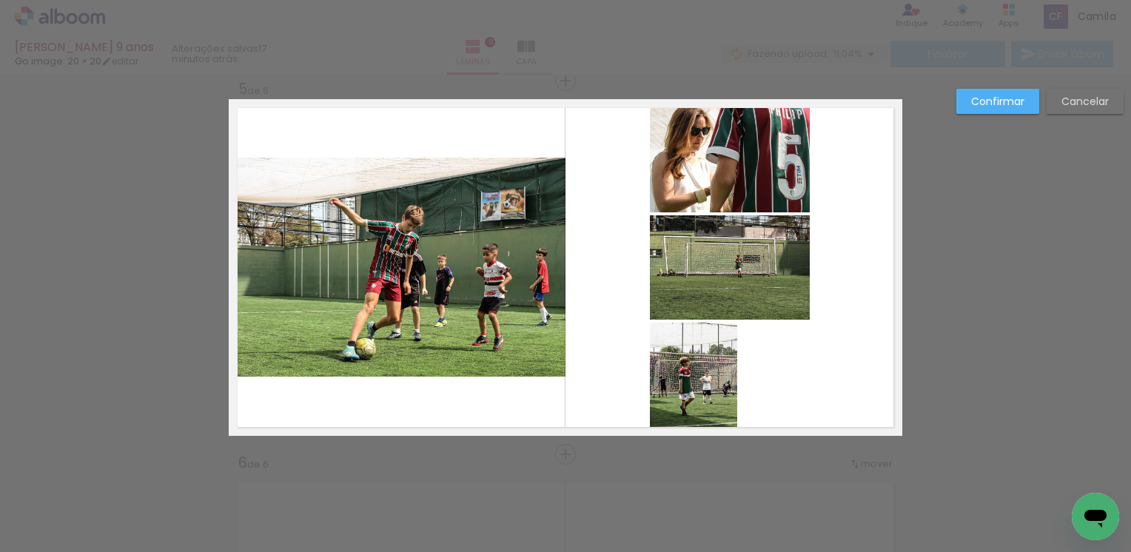
click at [985, 115] on div "Confirmar Cancelar" at bounding box center [1036, 107] width 175 height 36
click at [985, 108] on paper-button "Confirmar" at bounding box center [997, 101] width 83 height 25
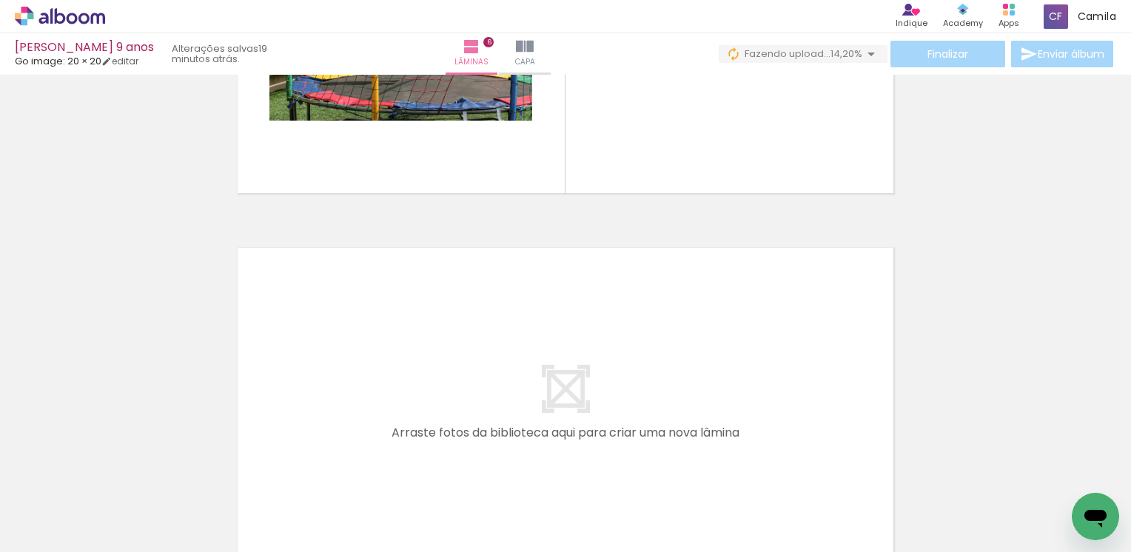
scroll to position [2125, 0]
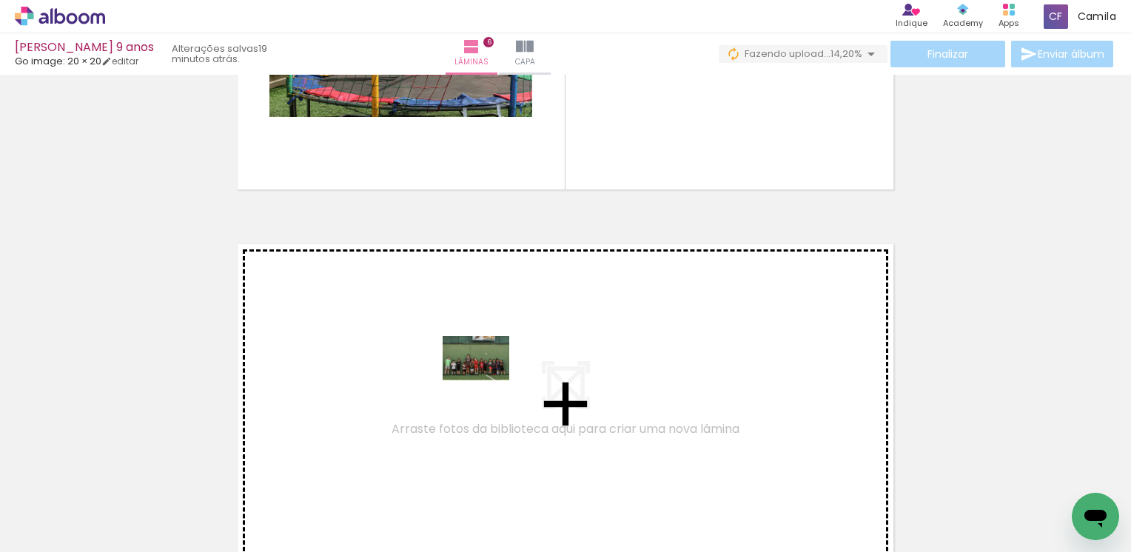
drag, startPoint x: 418, startPoint y: 508, endPoint x: 487, endPoint y: 380, distance: 145.7
click at [487, 380] on quentale-workspace at bounding box center [565, 276] width 1131 height 552
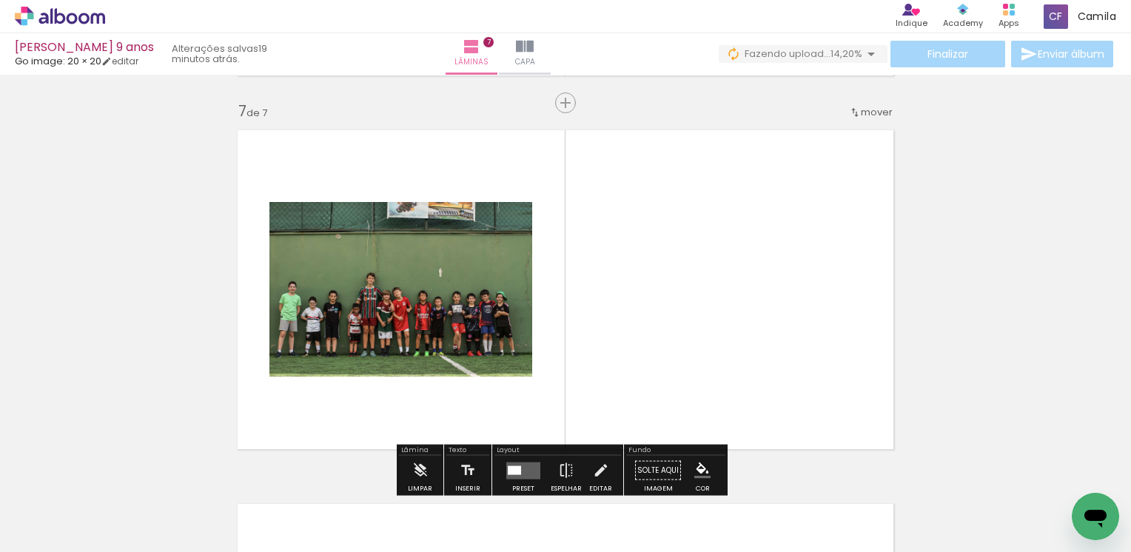
scroll to position [2261, 0]
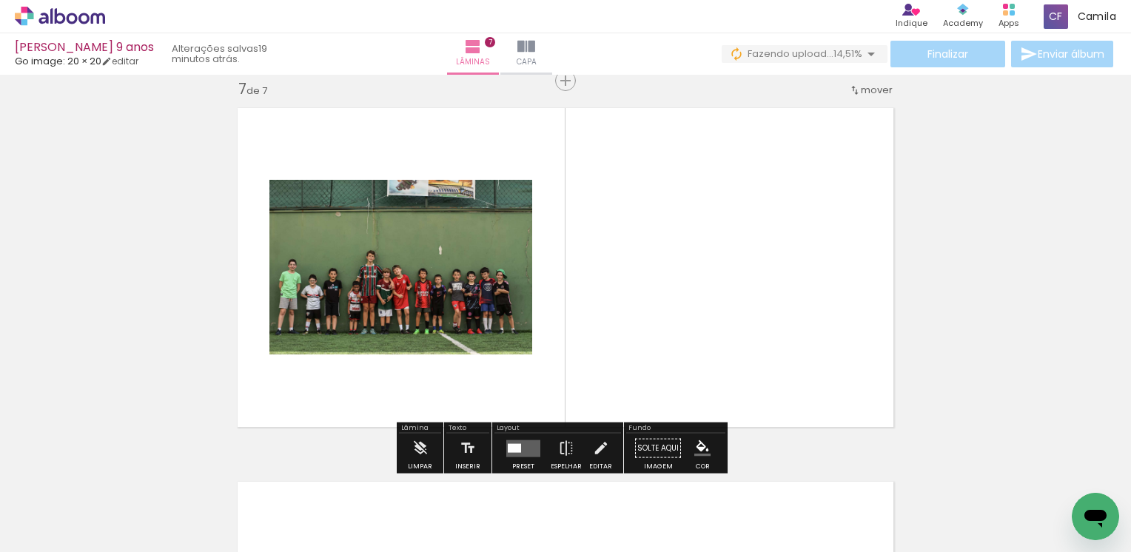
click at [524, 450] on quentale-layouter at bounding box center [523, 448] width 34 height 17
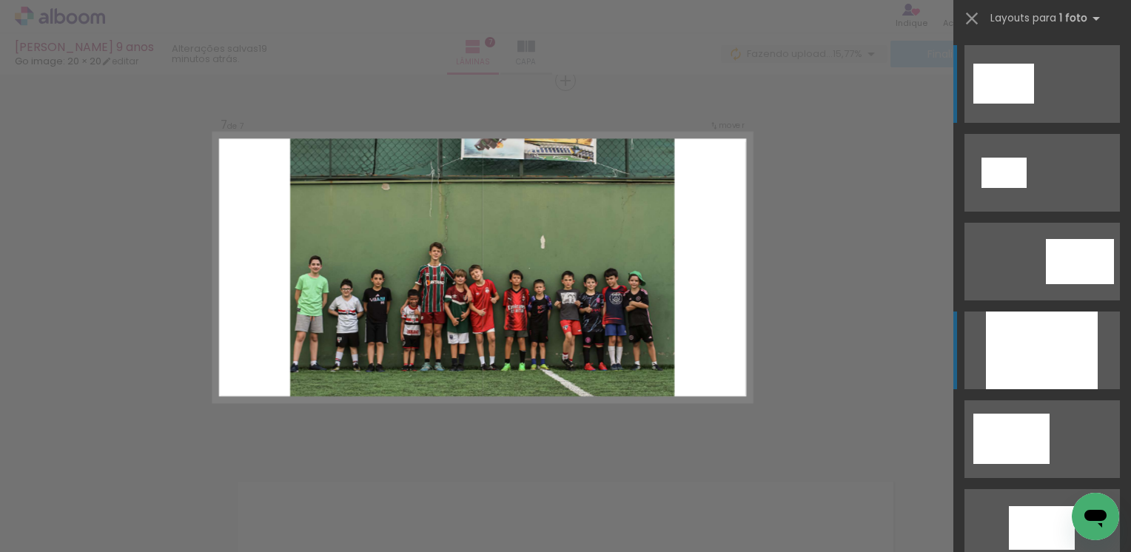
click at [1033, 344] on div at bounding box center [1042, 351] width 112 height 78
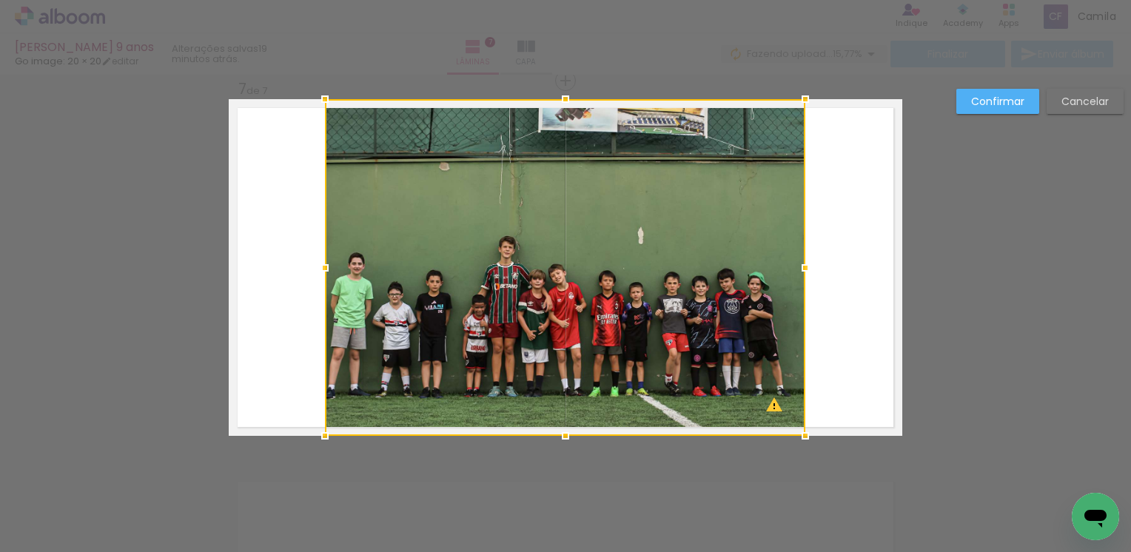
scroll to position [0, 6023]
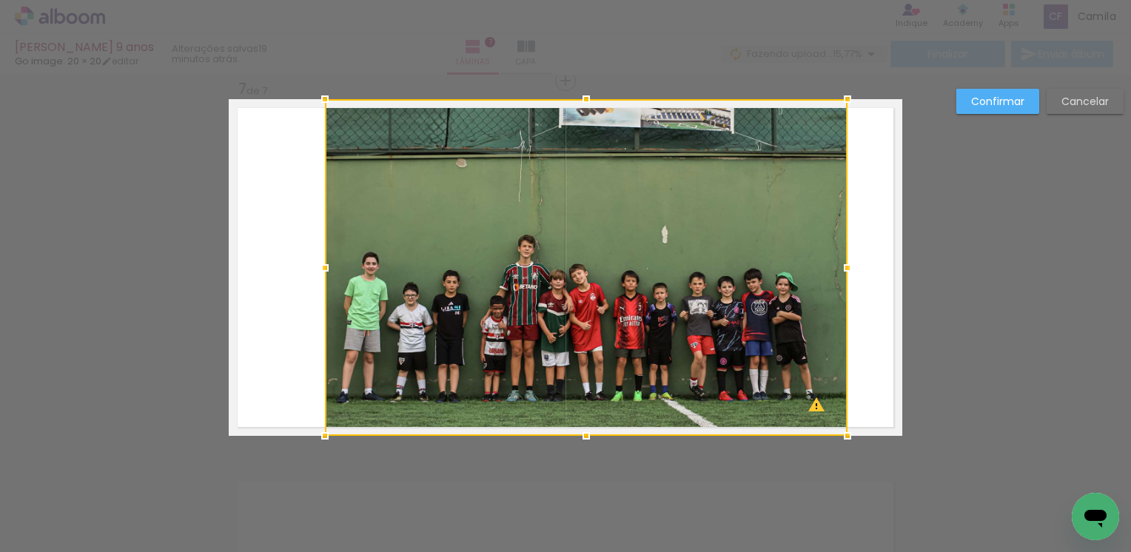
drag, startPoint x: 800, startPoint y: 267, endPoint x: 842, endPoint y: 256, distance: 43.6
click at [842, 256] on div at bounding box center [848, 268] width 30 height 30
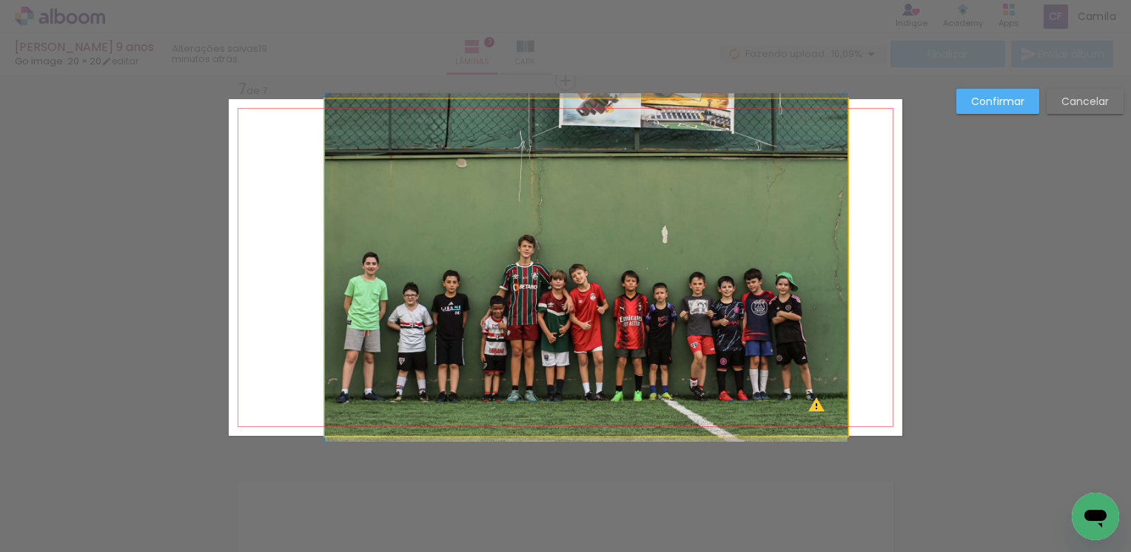
click at [583, 334] on quentale-photo at bounding box center [586, 267] width 523 height 337
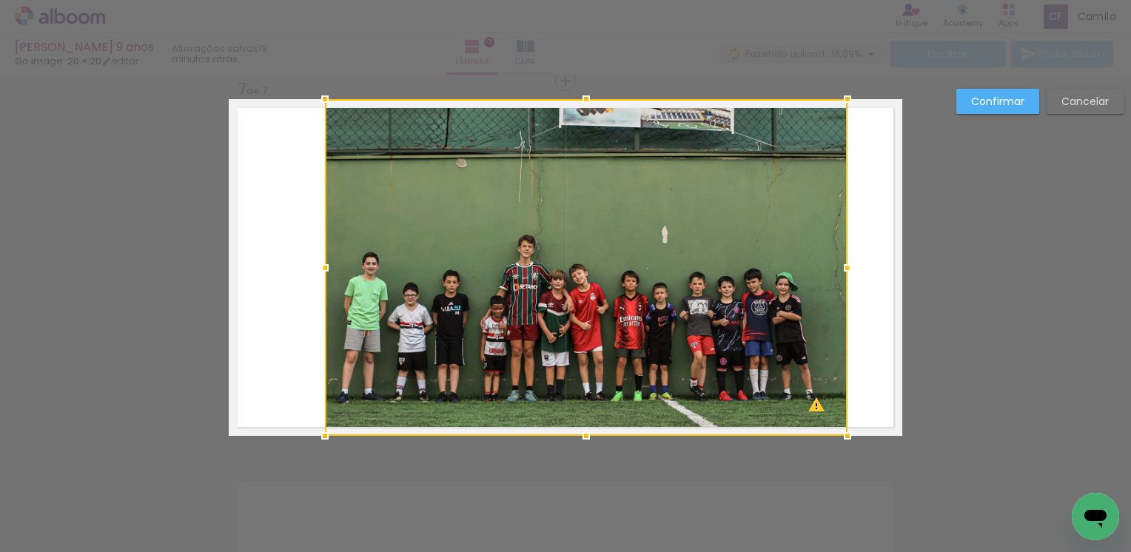
click at [583, 334] on div at bounding box center [586, 267] width 523 height 337
click at [814, 406] on div at bounding box center [586, 267] width 523 height 337
click at [876, 360] on quentale-layouter at bounding box center [566, 267] width 674 height 337
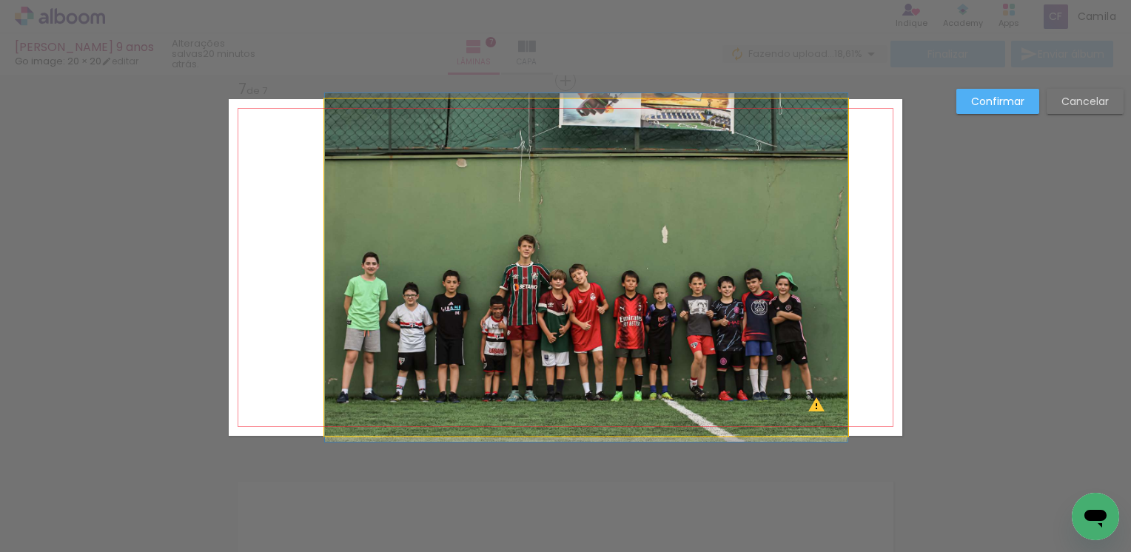
click at [762, 375] on quentale-photo at bounding box center [586, 267] width 523 height 337
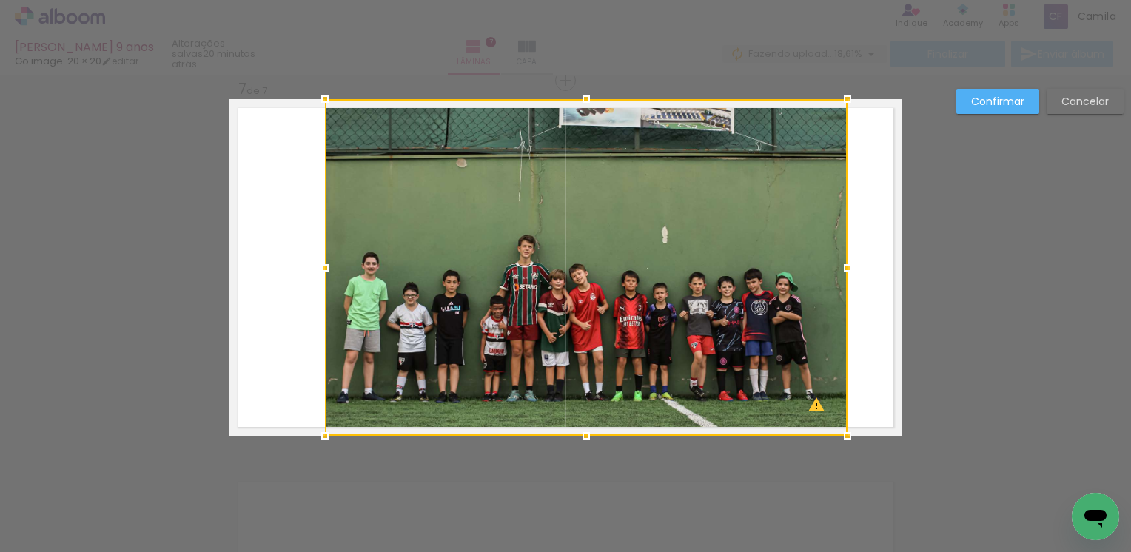
click at [762, 375] on div at bounding box center [586, 267] width 523 height 337
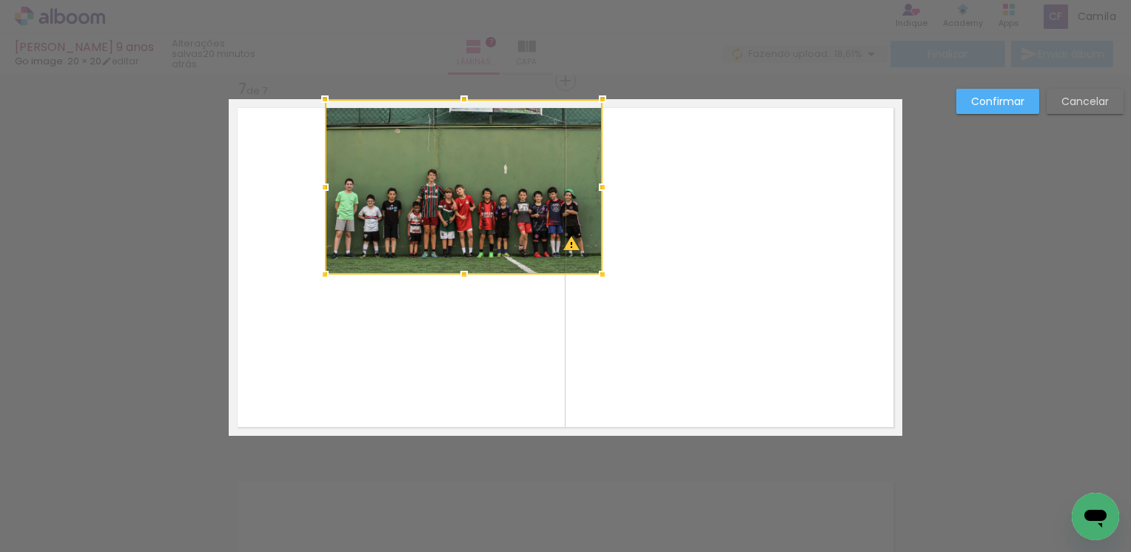
drag, startPoint x: 845, startPoint y: 439, endPoint x: 607, endPoint y: 275, distance: 288.5
click at [607, 275] on div at bounding box center [603, 275] width 30 height 30
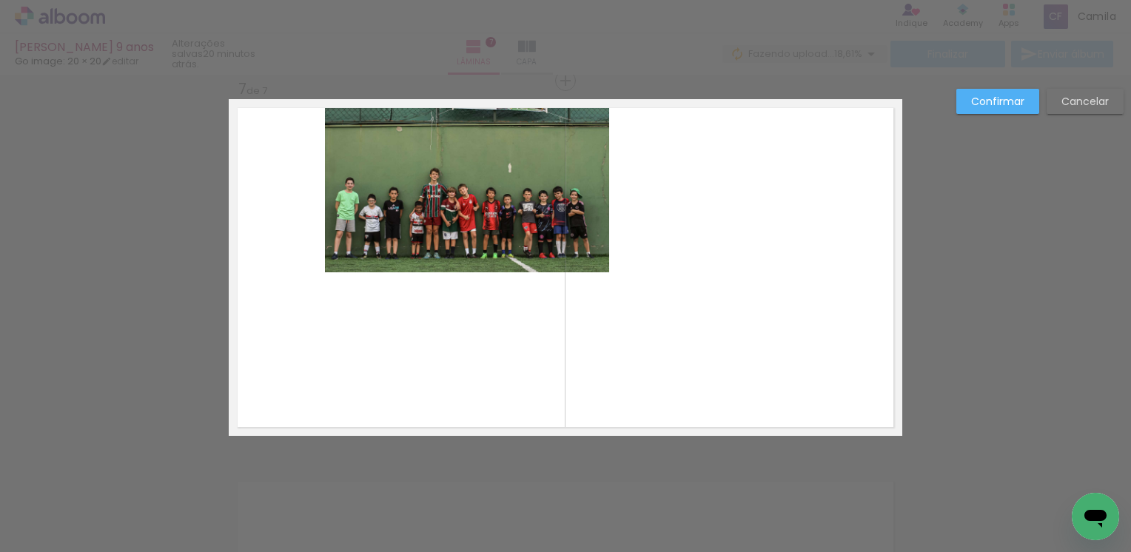
click at [589, 255] on quentale-photo at bounding box center [467, 185] width 284 height 173
click at [589, 255] on div at bounding box center [467, 185] width 284 height 173
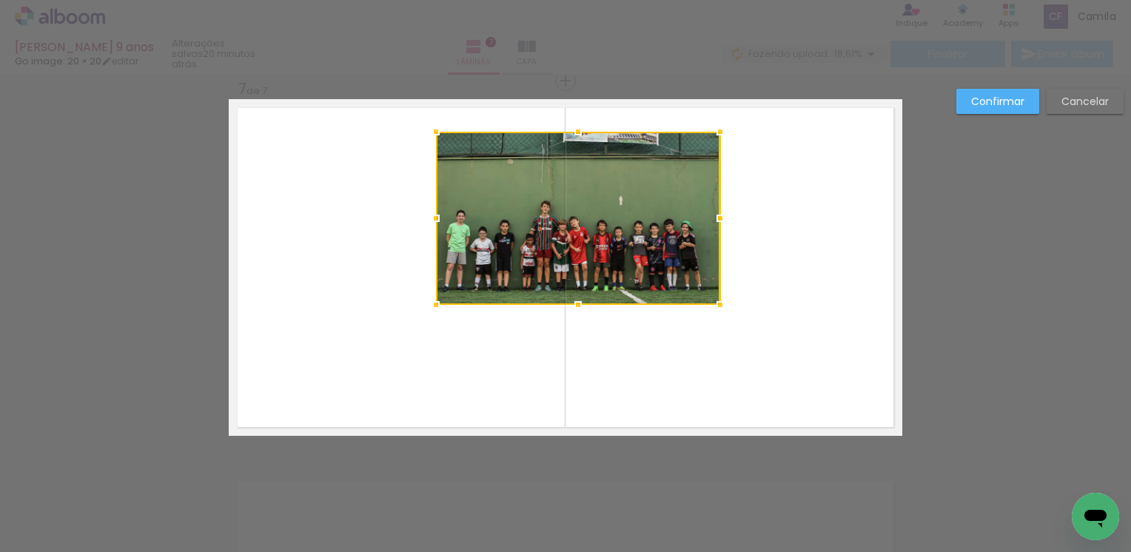
drag, startPoint x: 589, startPoint y: 255, endPoint x: 701, endPoint y: 287, distance: 116.9
click at [701, 287] on div at bounding box center [578, 218] width 284 height 173
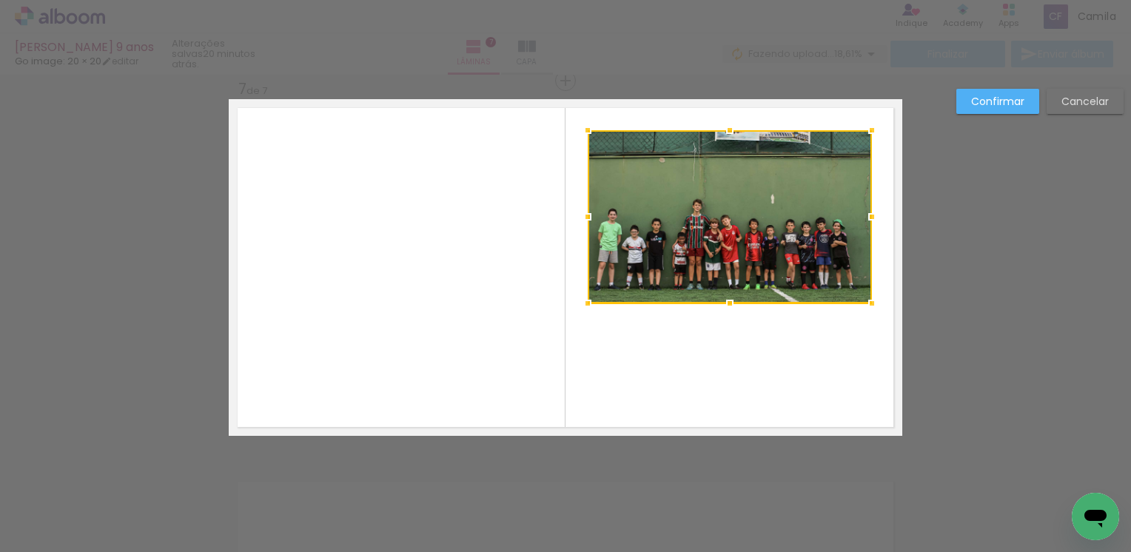
drag, startPoint x: 611, startPoint y: 229, endPoint x: 762, endPoint y: 229, distance: 151.8
click at [762, 229] on div at bounding box center [730, 216] width 284 height 173
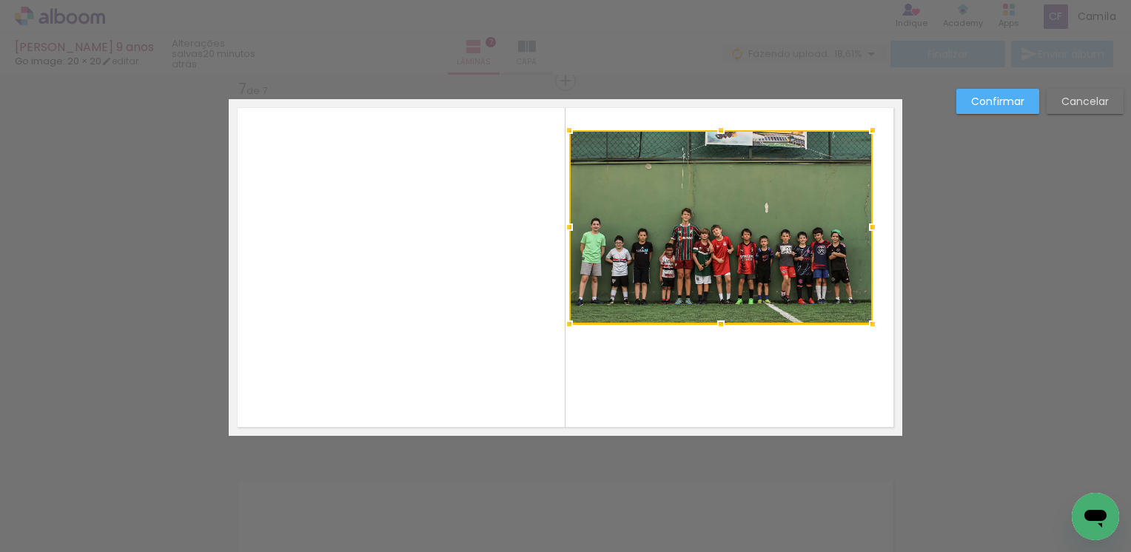
drag, startPoint x: 580, startPoint y: 300, endPoint x: 558, endPoint y: 321, distance: 30.9
click at [558, 321] on div at bounding box center [569, 324] width 30 height 30
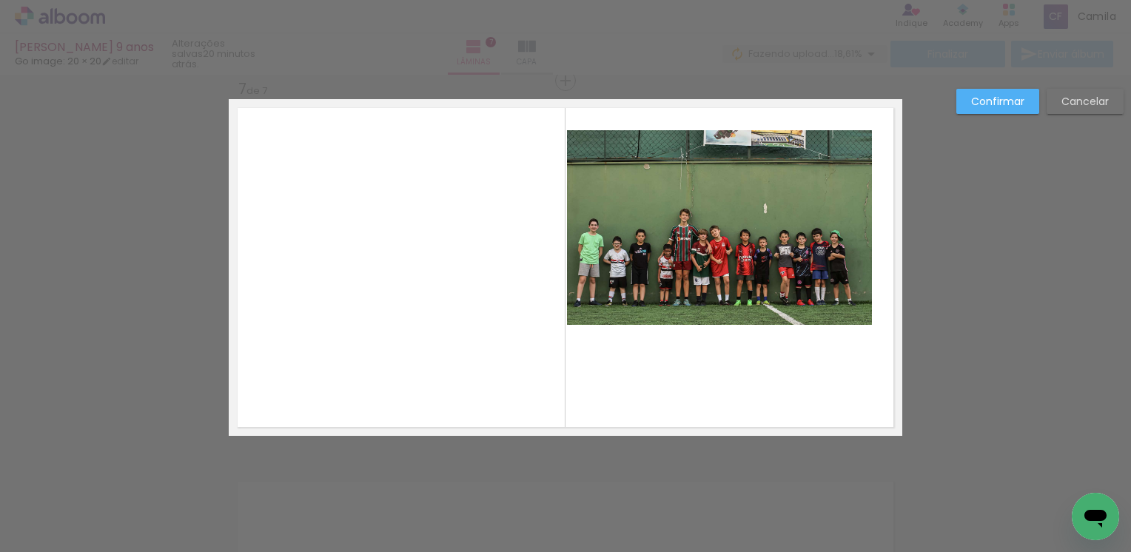
click at [832, 298] on quentale-photo at bounding box center [719, 227] width 305 height 195
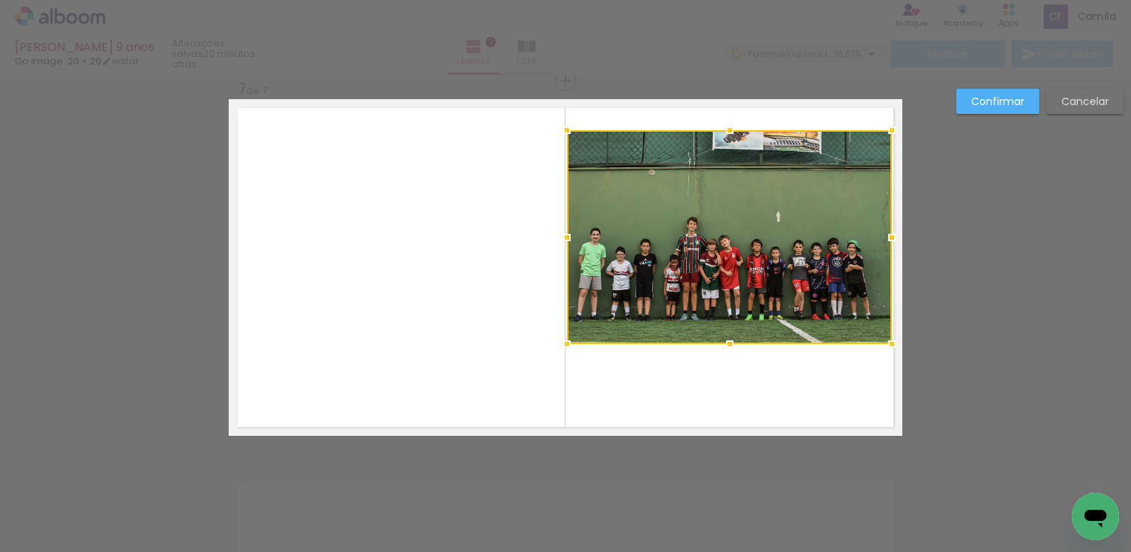
drag, startPoint x: 868, startPoint y: 325, endPoint x: 887, endPoint y: 343, distance: 26.7
click at [887, 343] on div at bounding box center [892, 344] width 30 height 30
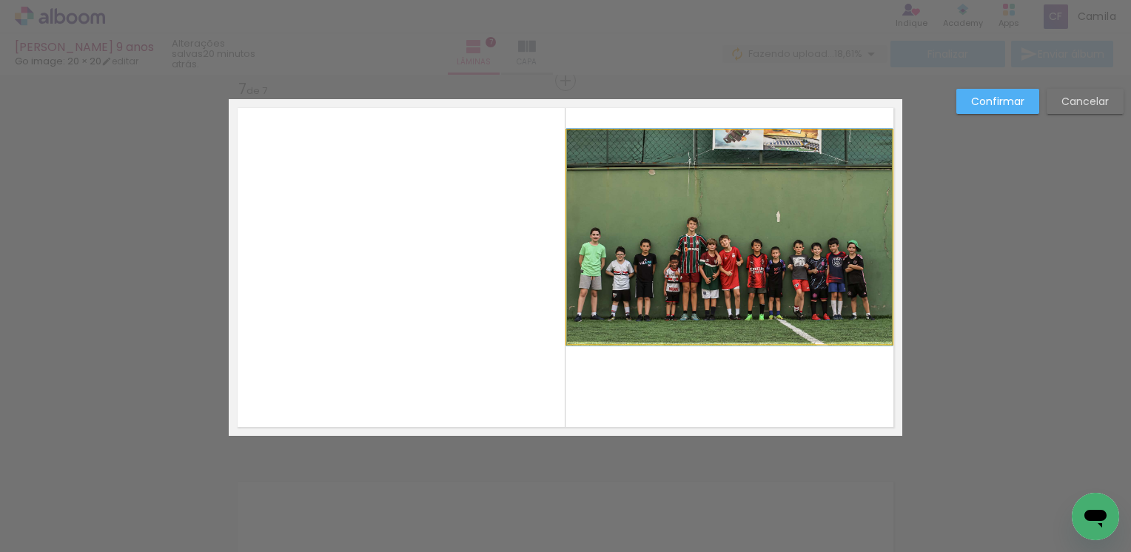
click at [859, 321] on quentale-photo at bounding box center [729, 237] width 325 height 214
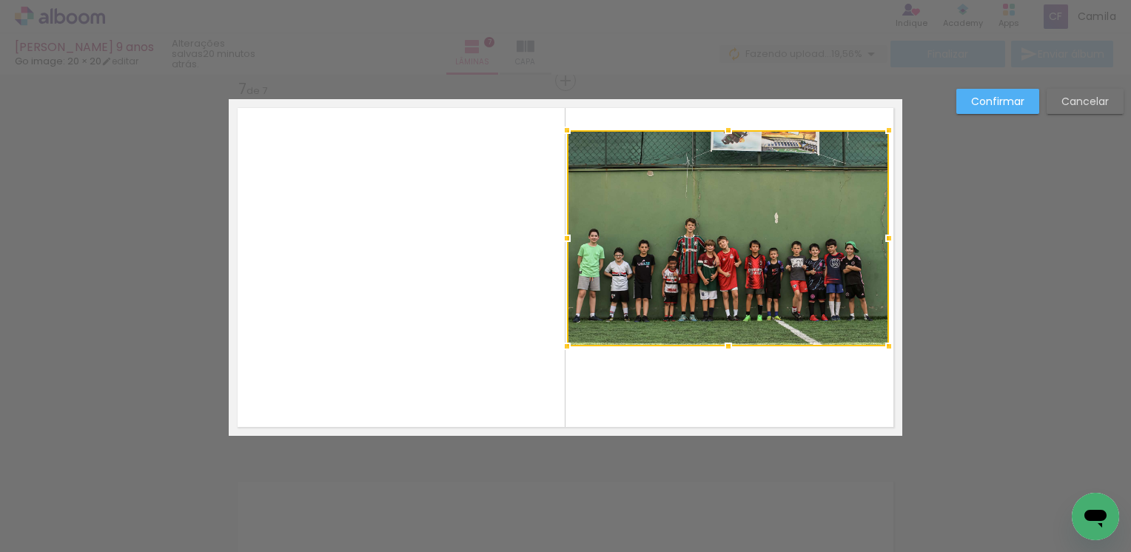
click at [881, 346] on div at bounding box center [889, 347] width 30 height 30
click at [415, 358] on quentale-layouter at bounding box center [566, 267] width 674 height 337
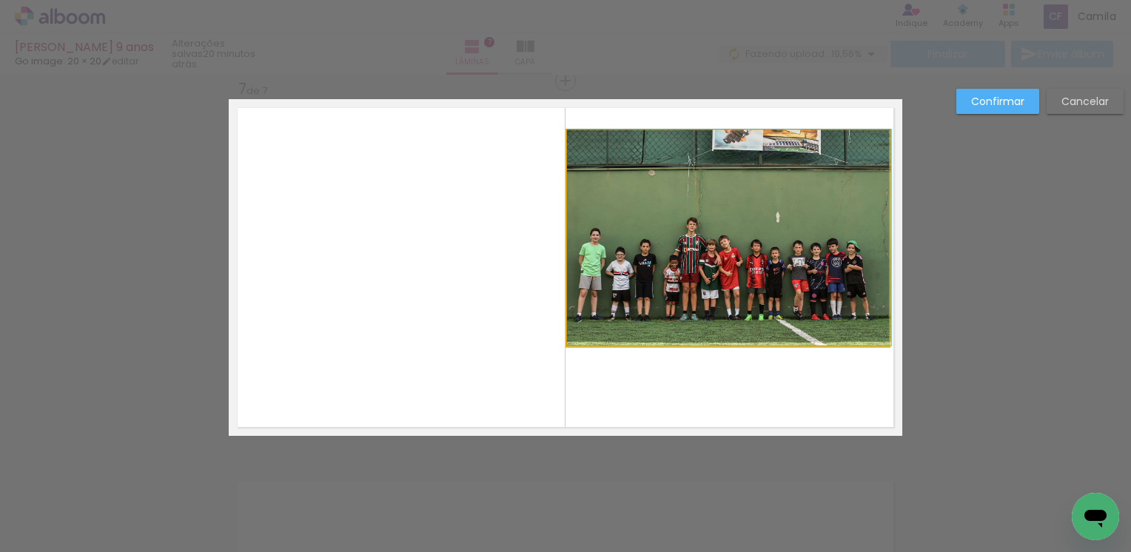
drag, startPoint x: 658, startPoint y: 284, endPoint x: 678, endPoint y: 277, distance: 21.1
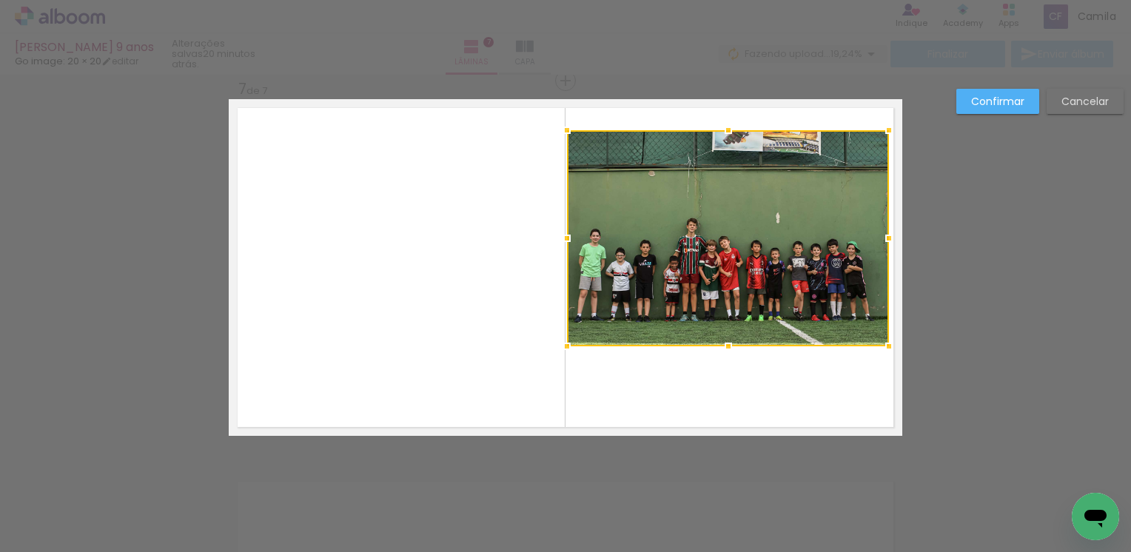
click at [693, 250] on div at bounding box center [728, 238] width 322 height 216
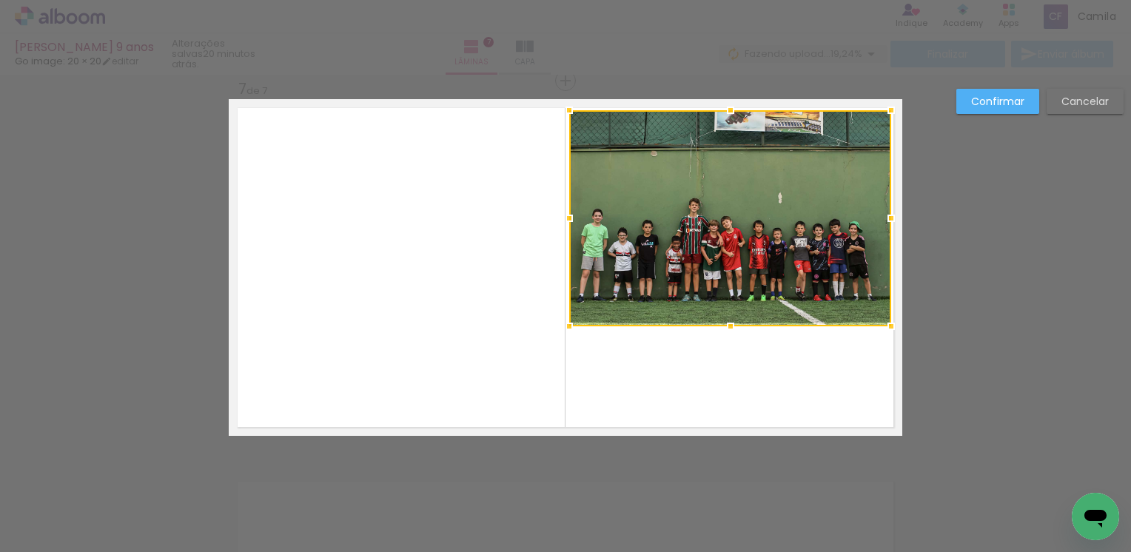
drag, startPoint x: 683, startPoint y: 256, endPoint x: 690, endPoint y: 236, distance: 21.3
click at [690, 236] on div at bounding box center [730, 218] width 322 height 216
click at [663, 396] on quentale-layouter at bounding box center [566, 267] width 674 height 337
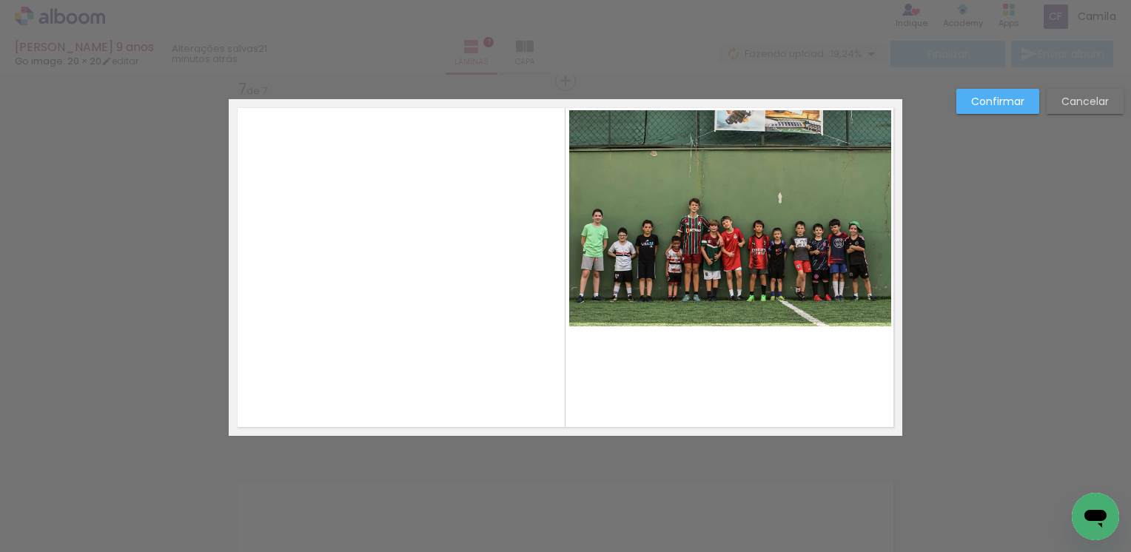
click at [628, 218] on quentale-photo at bounding box center [730, 218] width 322 height 216
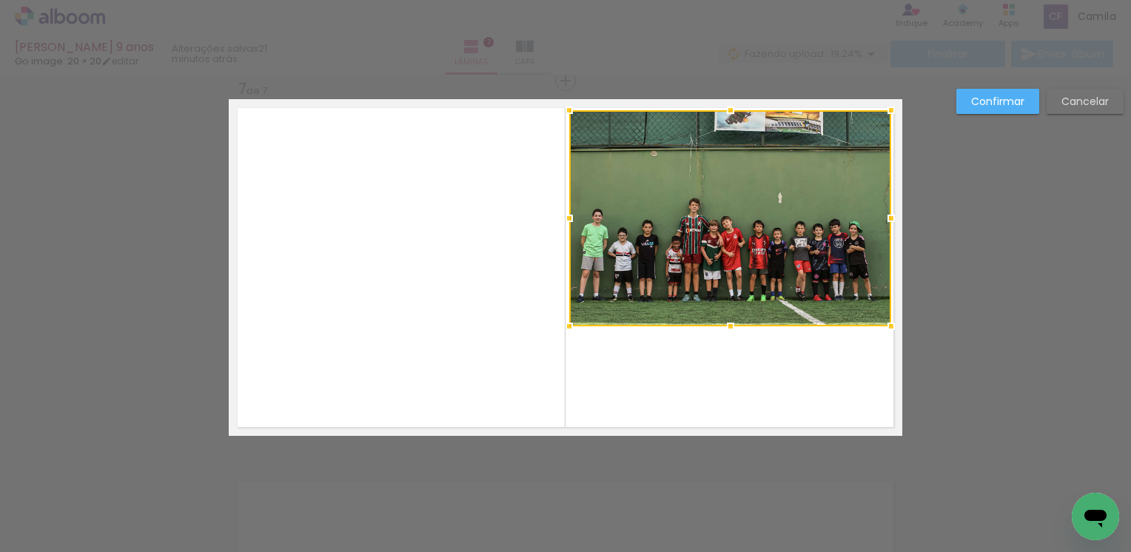
click at [628, 218] on div at bounding box center [730, 218] width 322 height 216
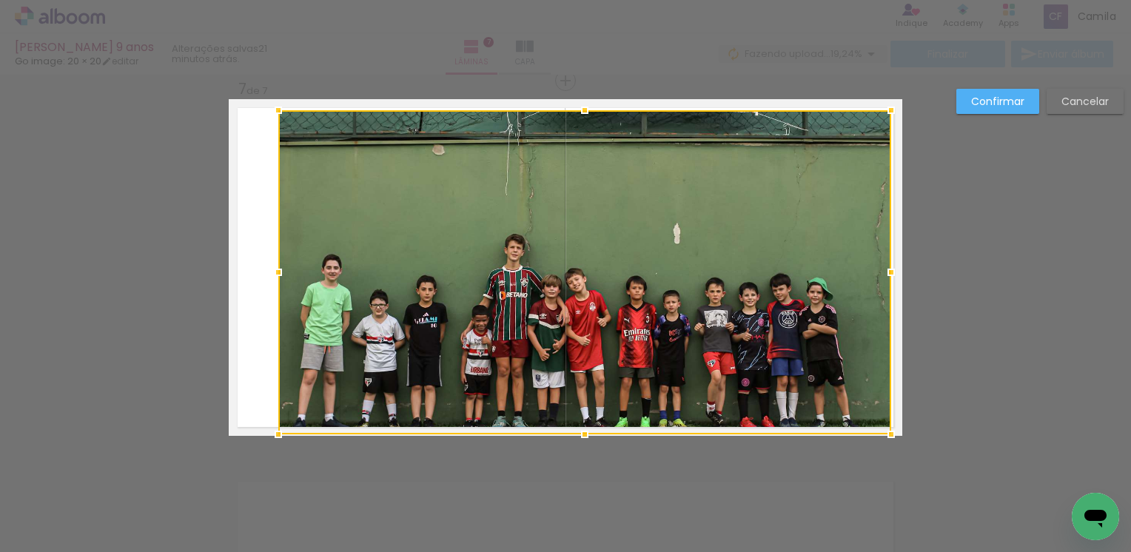
drag, startPoint x: 565, startPoint y: 327, endPoint x: 268, endPoint y: 431, distance: 314.4
click at [268, 431] on div at bounding box center [279, 435] width 30 height 30
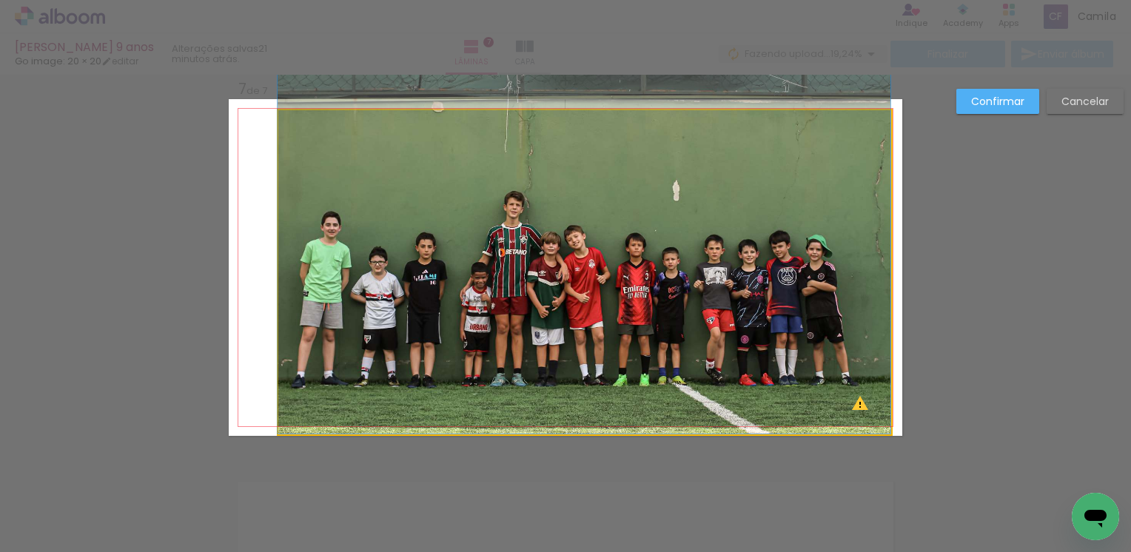
drag, startPoint x: 570, startPoint y: 394, endPoint x: 569, endPoint y: 333, distance: 60.7
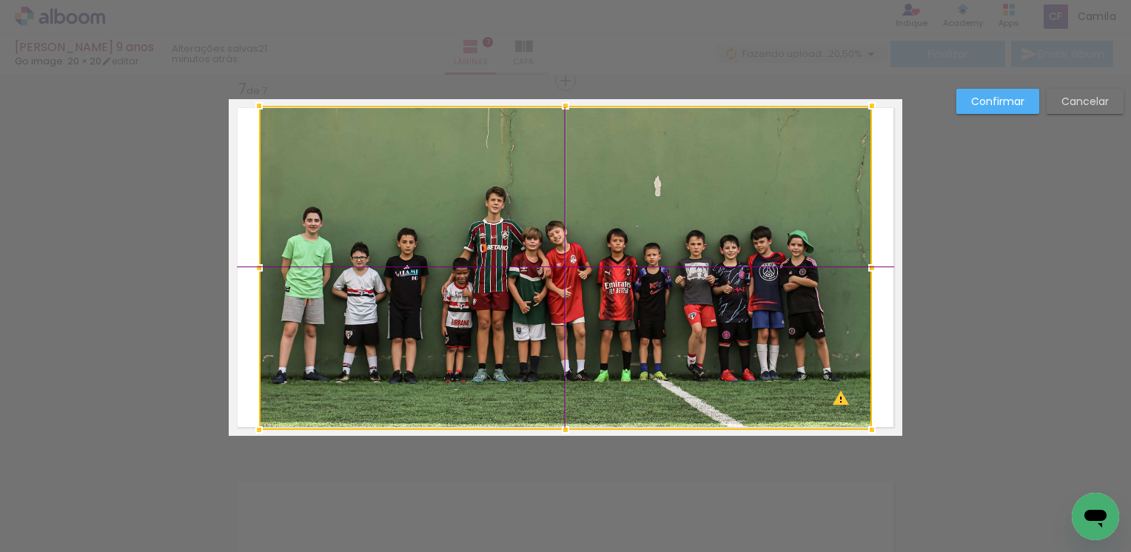
drag, startPoint x: 676, startPoint y: 352, endPoint x: 665, endPoint y: 352, distance: 11.1
click at [665, 352] on div at bounding box center [565, 268] width 613 height 324
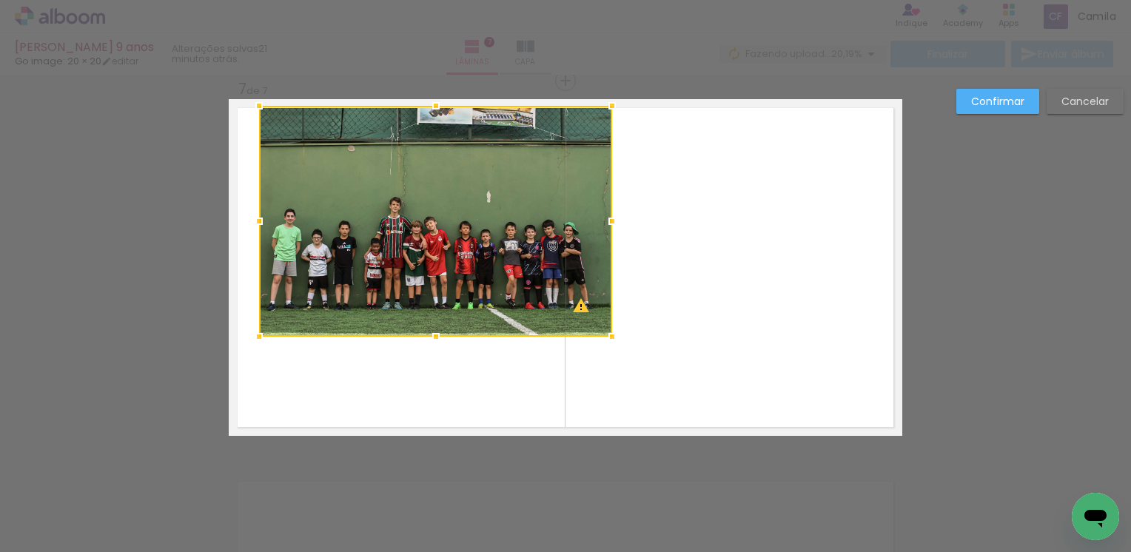
drag, startPoint x: 865, startPoint y: 431, endPoint x: 597, endPoint y: 333, distance: 284.5
click at [597, 333] on div at bounding box center [612, 337] width 30 height 30
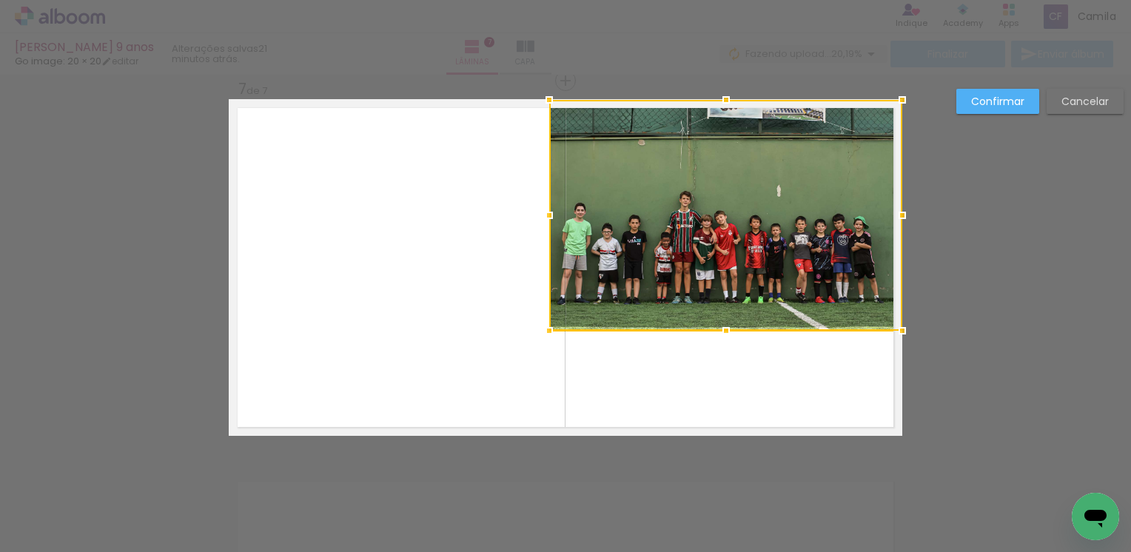
drag, startPoint x: 417, startPoint y: 259, endPoint x: 710, endPoint y: 254, distance: 293.2
click at [710, 254] on div at bounding box center [725, 215] width 353 height 231
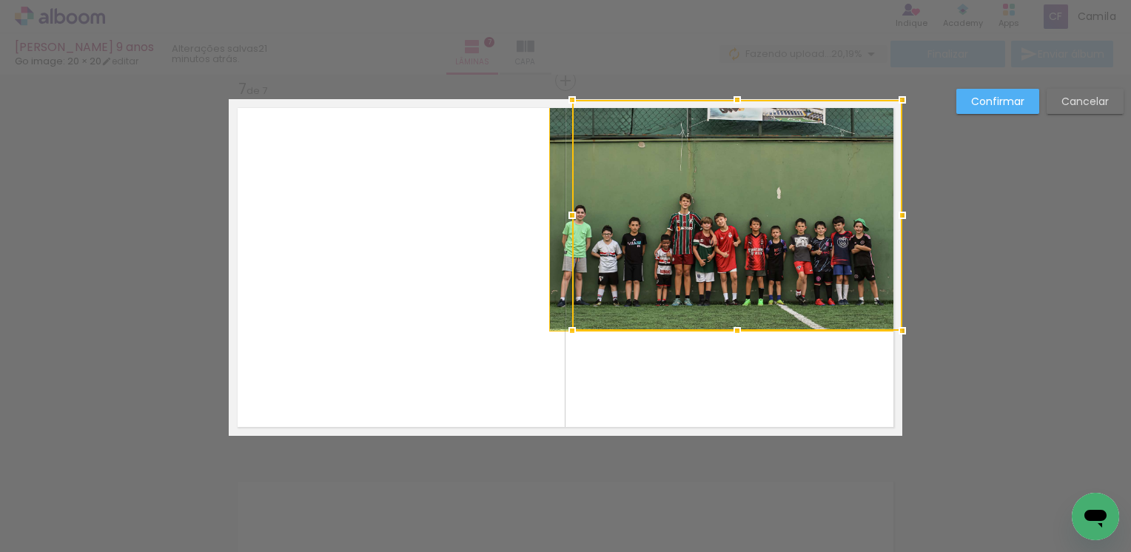
drag, startPoint x: 549, startPoint y: 214, endPoint x: 561, endPoint y: 210, distance: 13.1
click at [561, 210] on div at bounding box center [572, 216] width 30 height 30
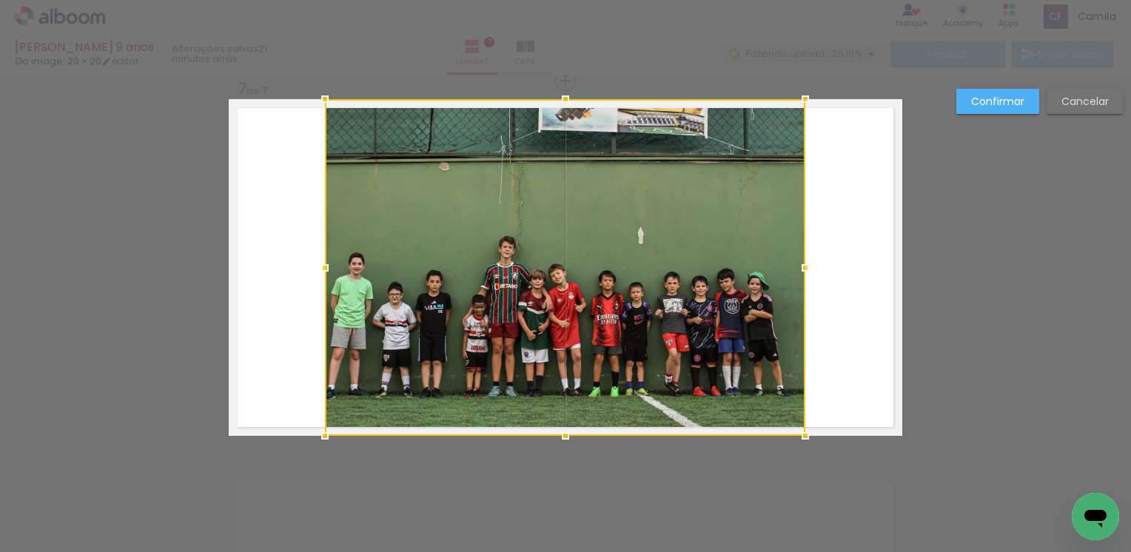
click at [470, 224] on div at bounding box center [565, 267] width 480 height 337
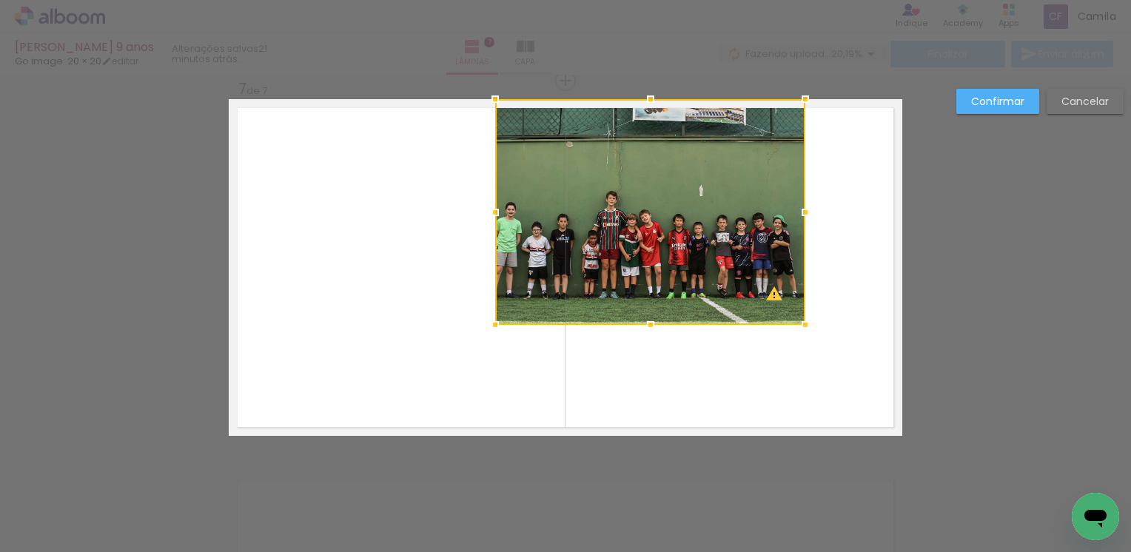
drag, startPoint x: 321, startPoint y: 435, endPoint x: 492, endPoint y: 324, distance: 203.9
click at [492, 324] on div at bounding box center [495, 325] width 30 height 30
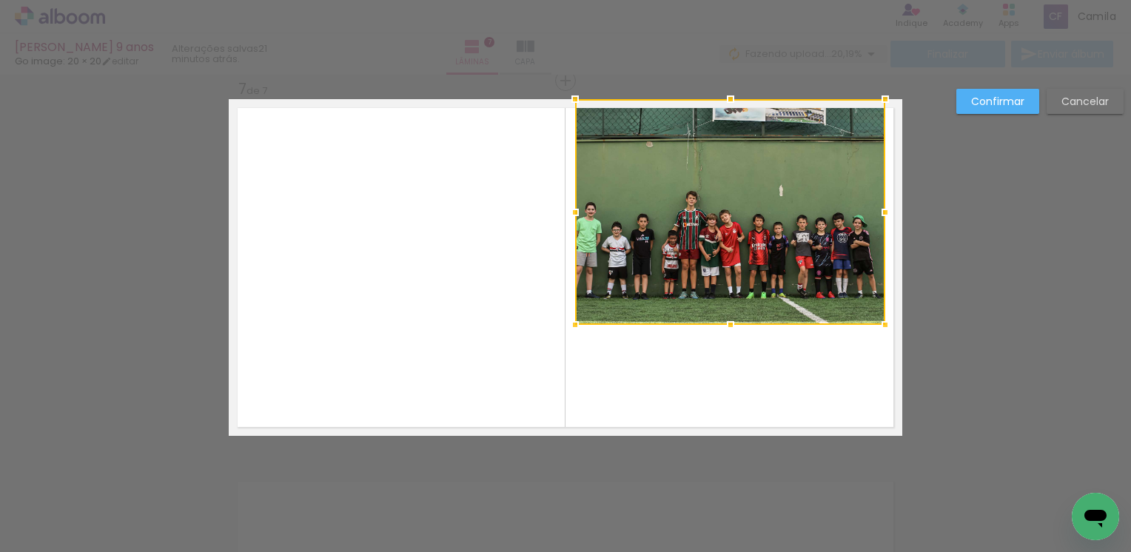
drag, startPoint x: 649, startPoint y: 244, endPoint x: 733, endPoint y: 239, distance: 83.8
click at [733, 239] on div at bounding box center [730, 212] width 310 height 226
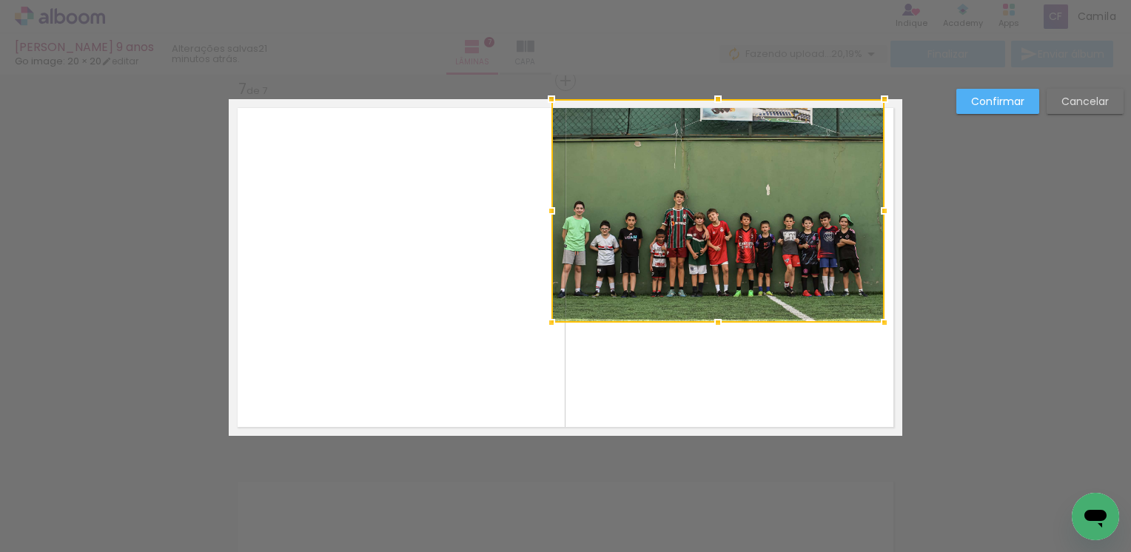
drag, startPoint x: 563, startPoint y: 326, endPoint x: 542, endPoint y: 326, distance: 20.7
click at [542, 326] on div at bounding box center [552, 323] width 30 height 30
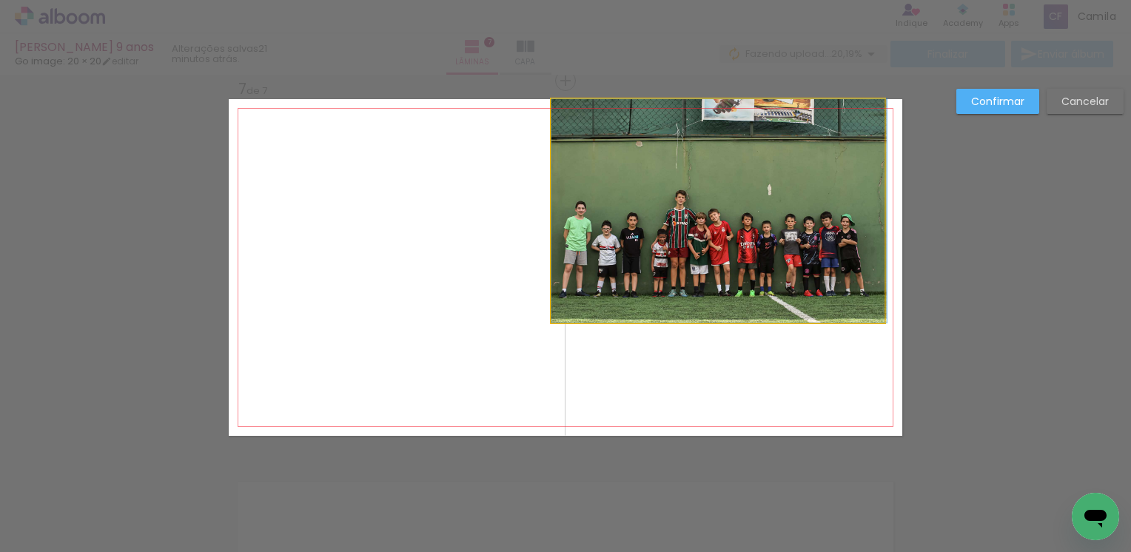
drag, startPoint x: 660, startPoint y: 274, endPoint x: 694, endPoint y: 266, distance: 34.3
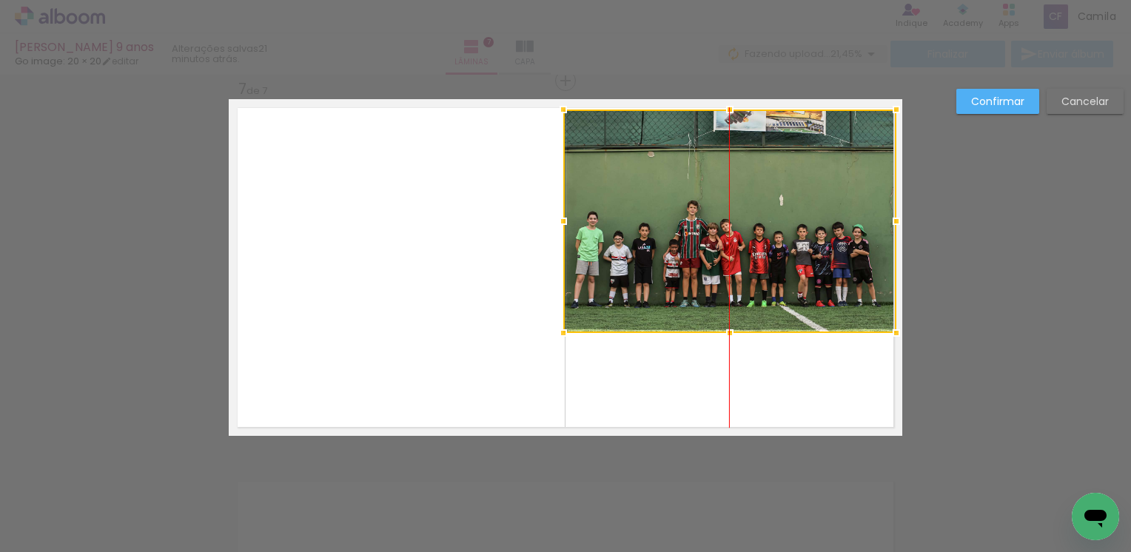
drag, startPoint x: 670, startPoint y: 256, endPoint x: 694, endPoint y: 267, distance: 26.2
click at [694, 267] on div at bounding box center [729, 222] width 333 height 224
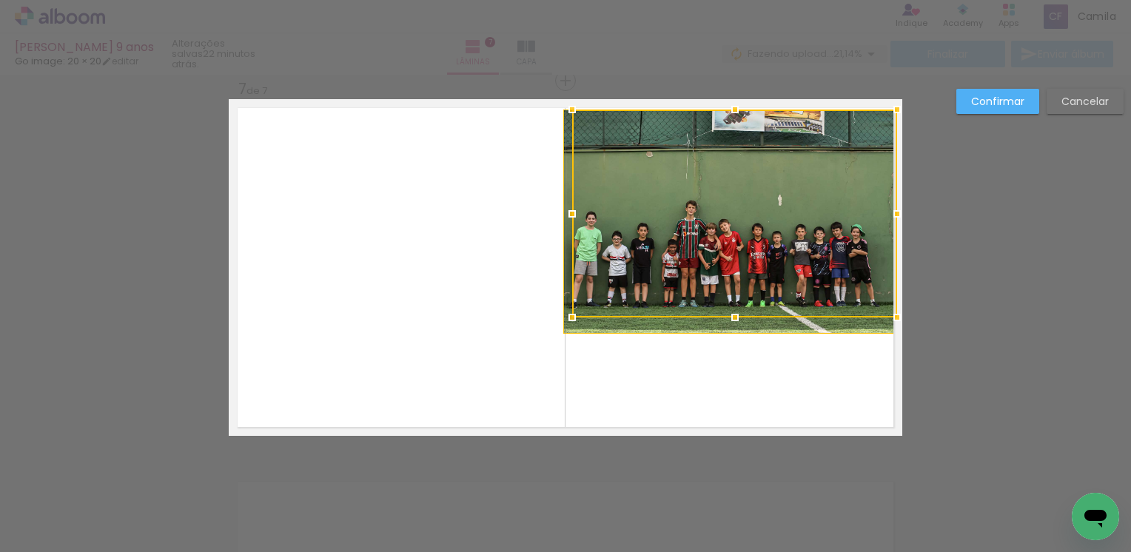
drag, startPoint x: 560, startPoint y: 332, endPoint x: 556, endPoint y: 315, distance: 16.7
click at [557, 315] on div at bounding box center [572, 318] width 30 height 30
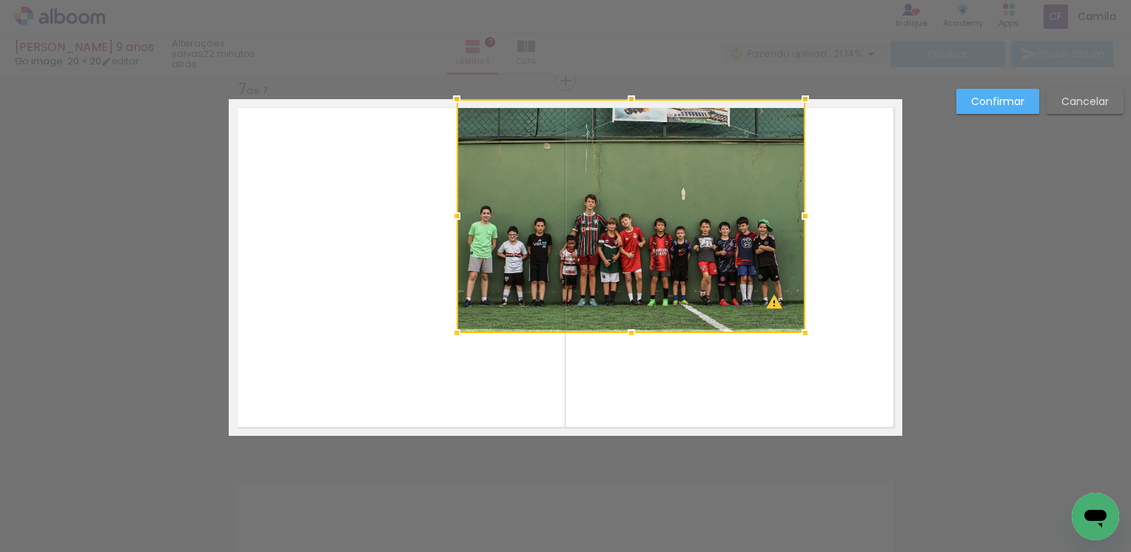
drag, startPoint x: 318, startPoint y: 437, endPoint x: 449, endPoint y: 335, distance: 167.2
click at [449, 335] on div at bounding box center [457, 333] width 30 height 30
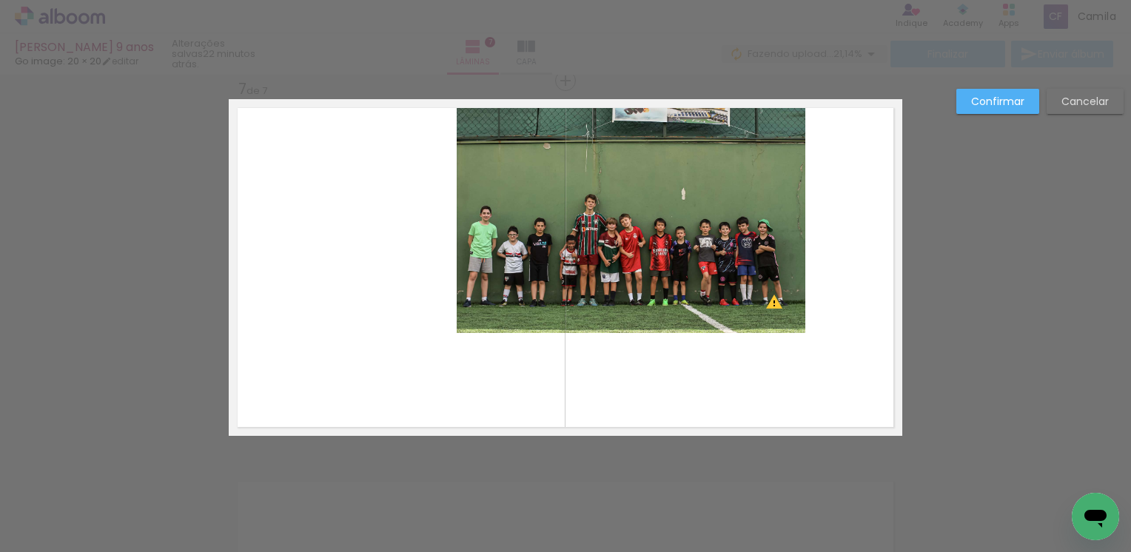
click at [536, 284] on quentale-photo at bounding box center [631, 216] width 349 height 234
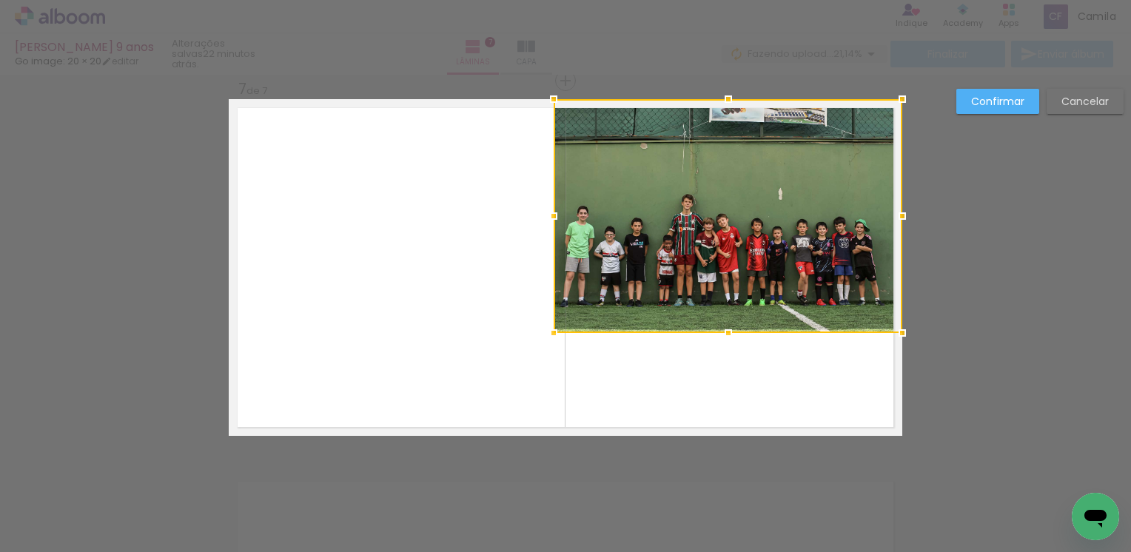
drag, startPoint x: 548, startPoint y: 272, endPoint x: 658, endPoint y: 264, distance: 110.6
click at [658, 264] on div at bounding box center [728, 216] width 349 height 234
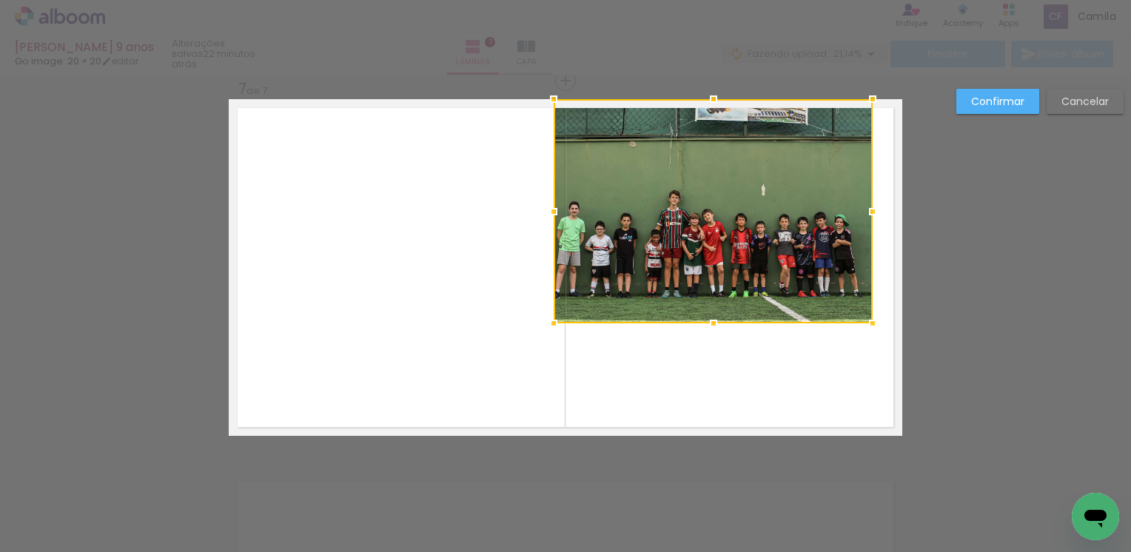
drag, startPoint x: 894, startPoint y: 335, endPoint x: 844, endPoint y: 334, distance: 50.3
click at [844, 334] on album-spread "7 de 7" at bounding box center [566, 267] width 674 height 337
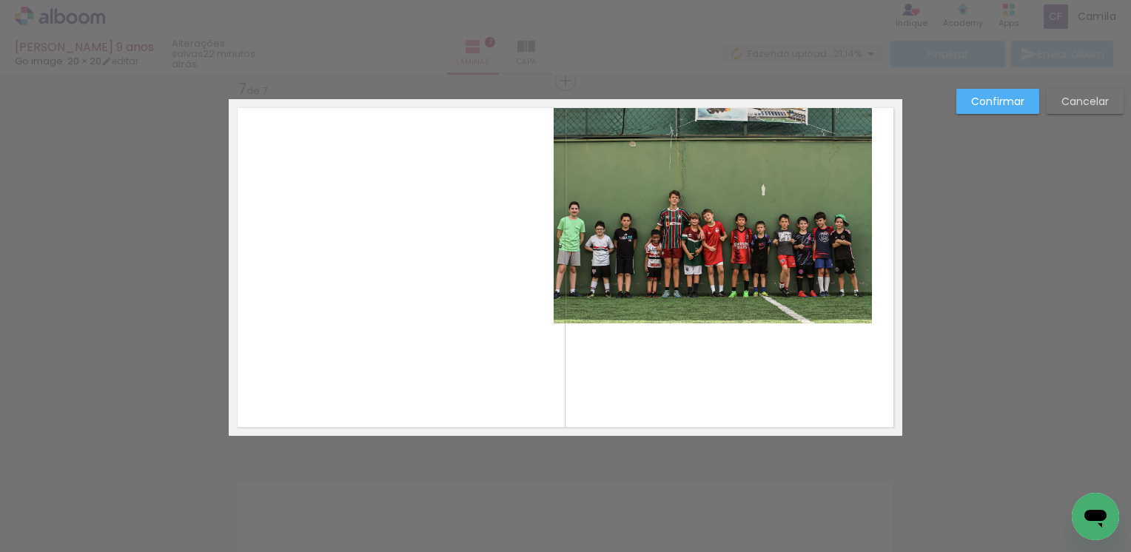
click at [728, 265] on quentale-photo at bounding box center [713, 211] width 319 height 224
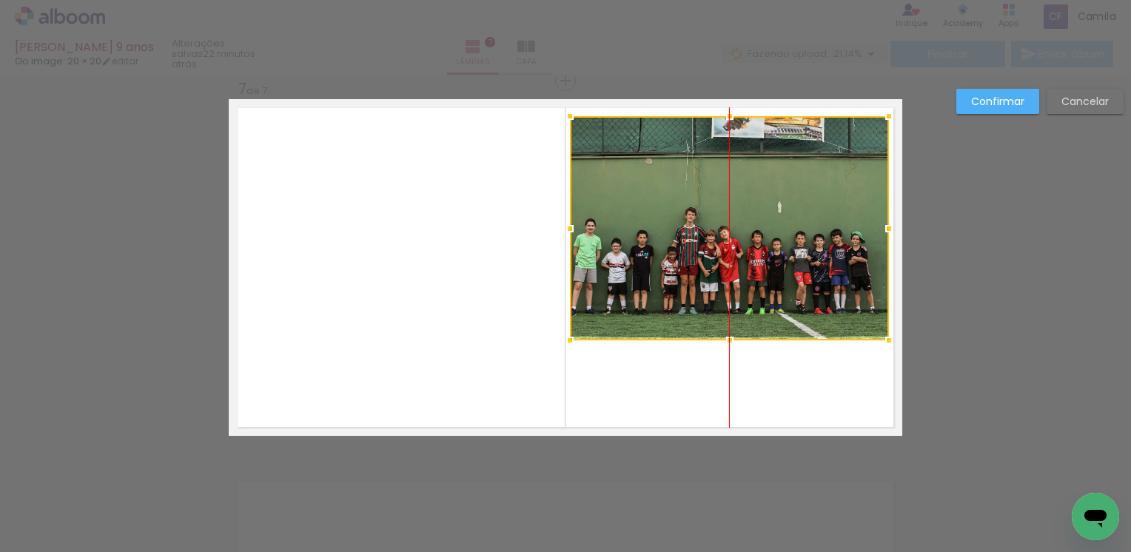
drag, startPoint x: 688, startPoint y: 252, endPoint x: 711, endPoint y: 269, distance: 28.0
click at [711, 269] on div at bounding box center [729, 228] width 319 height 224
click at [0, 0] on slot "Confirmar" at bounding box center [0, 0] width 0 height 0
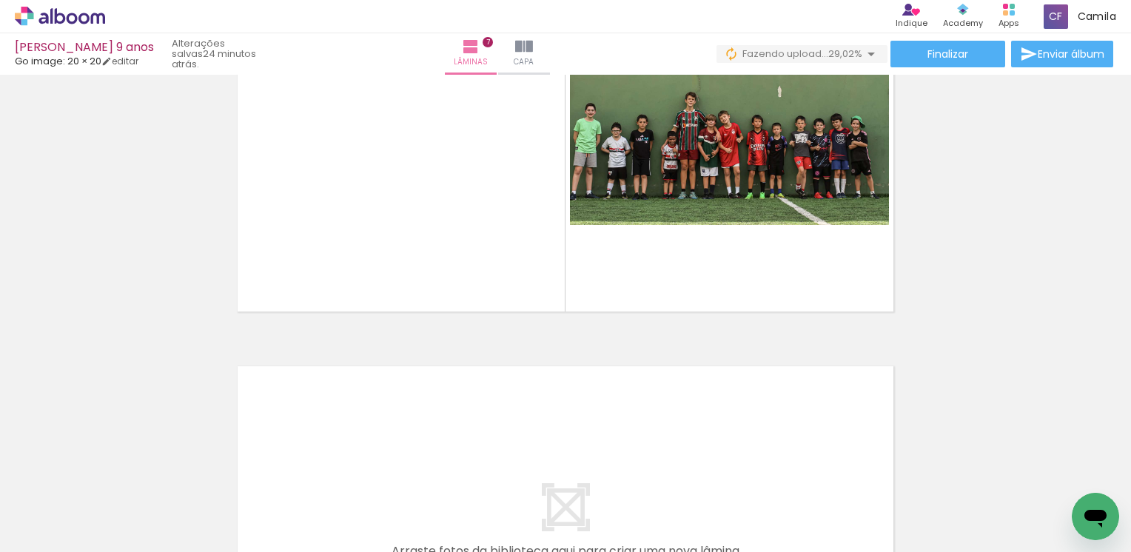
scroll to position [2381, 0]
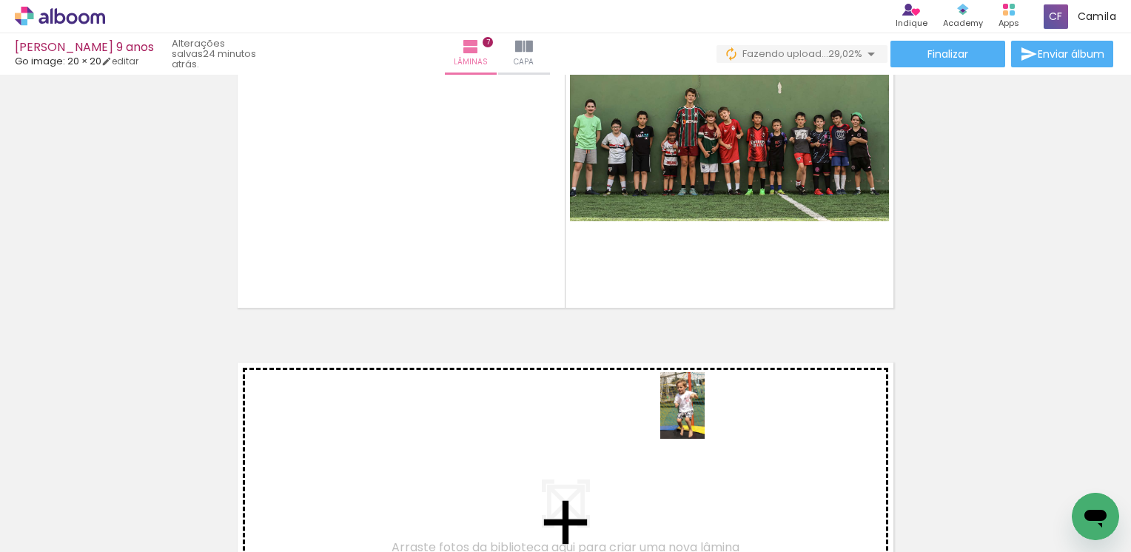
drag, startPoint x: 1010, startPoint y: 516, endPoint x: 705, endPoint y: 417, distance: 320.7
click at [705, 417] on quentale-workspace at bounding box center [565, 276] width 1131 height 552
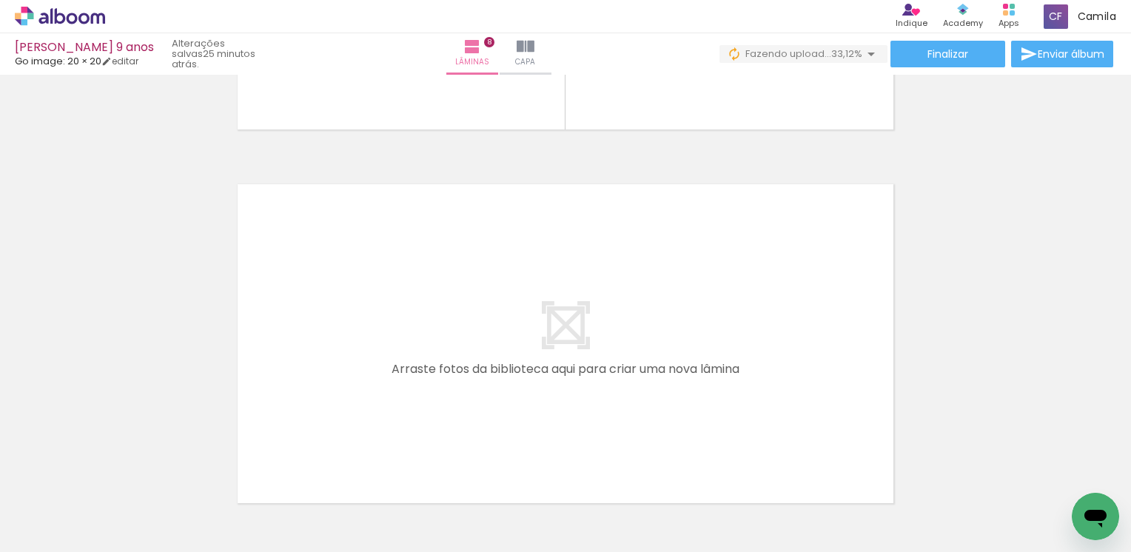
scroll to position [0, 7000]
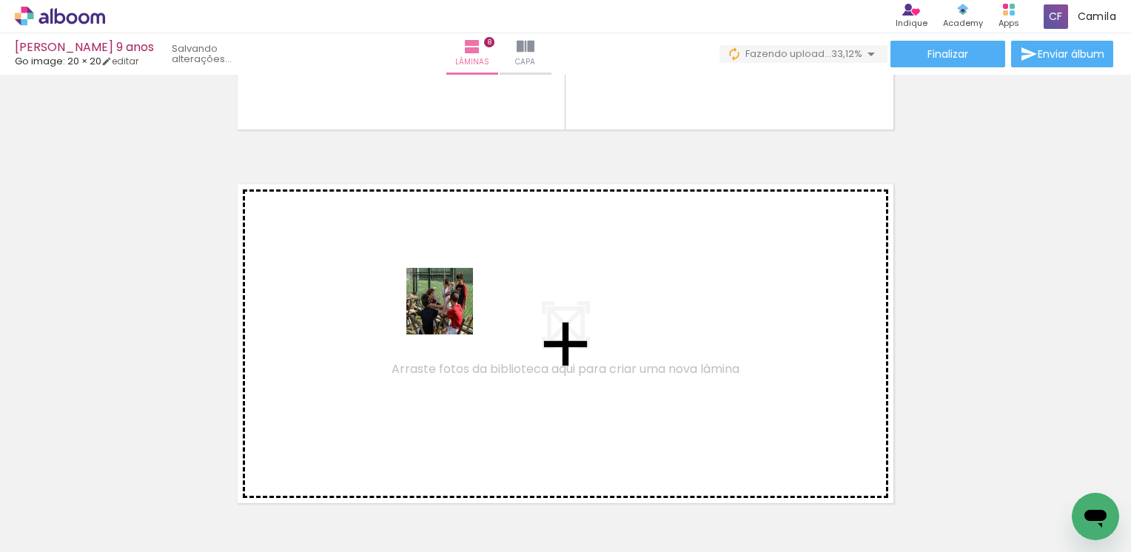
drag, startPoint x: 535, startPoint y: 524, endPoint x: 451, endPoint y: 312, distance: 227.9
click at [451, 312] on quentale-workspace at bounding box center [565, 276] width 1131 height 552
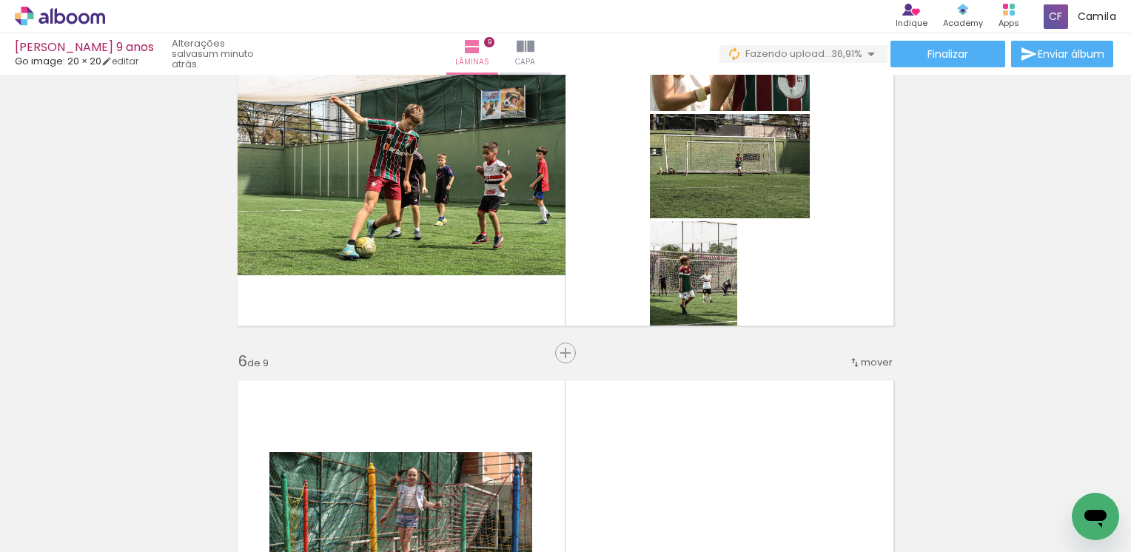
scroll to position [1600, 0]
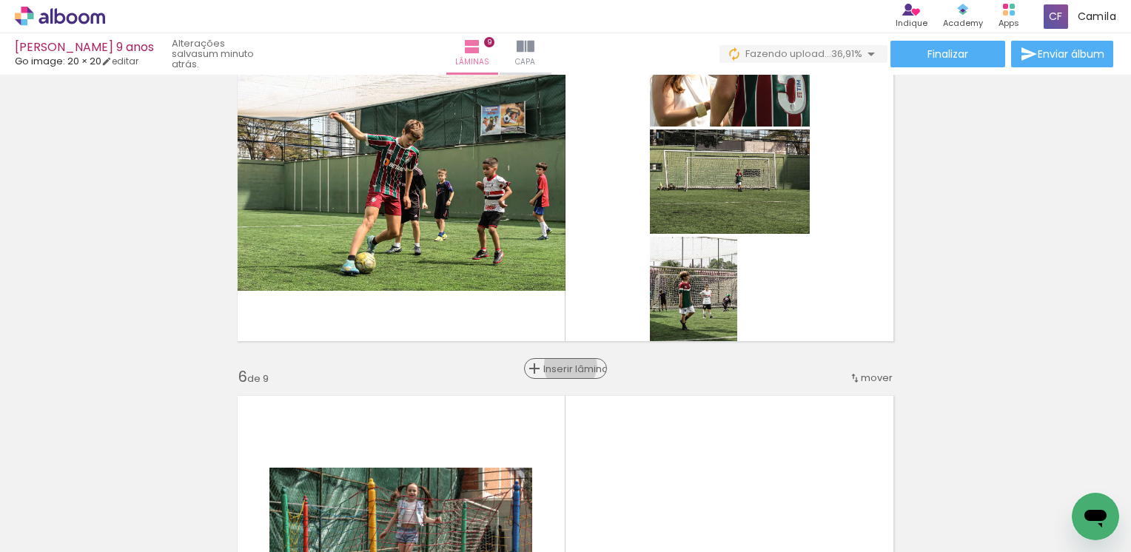
click at [565, 366] on span "Inserir lâmina" at bounding box center [572, 369] width 58 height 10
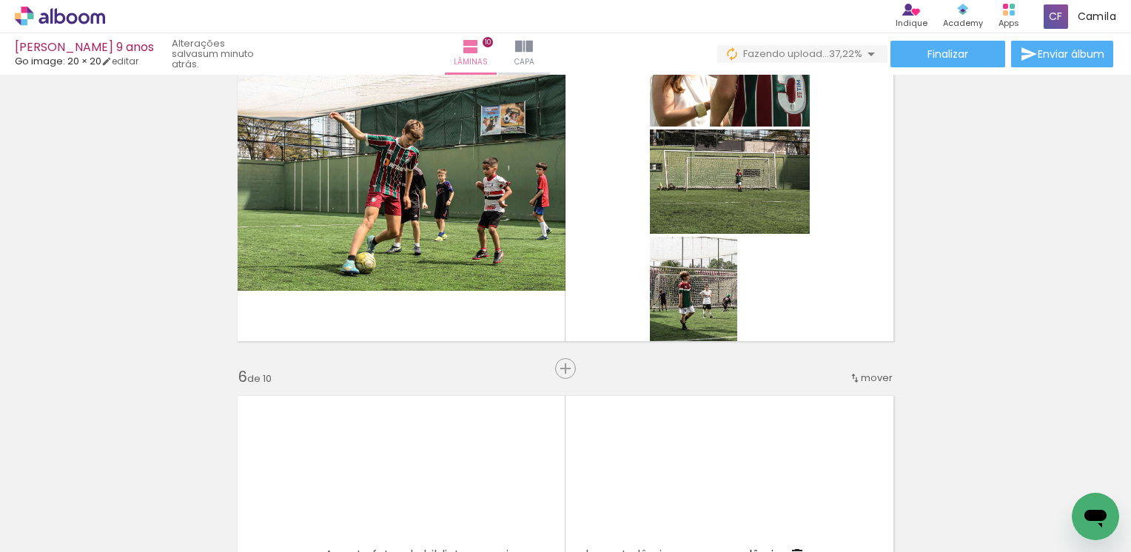
scroll to position [0, 7420]
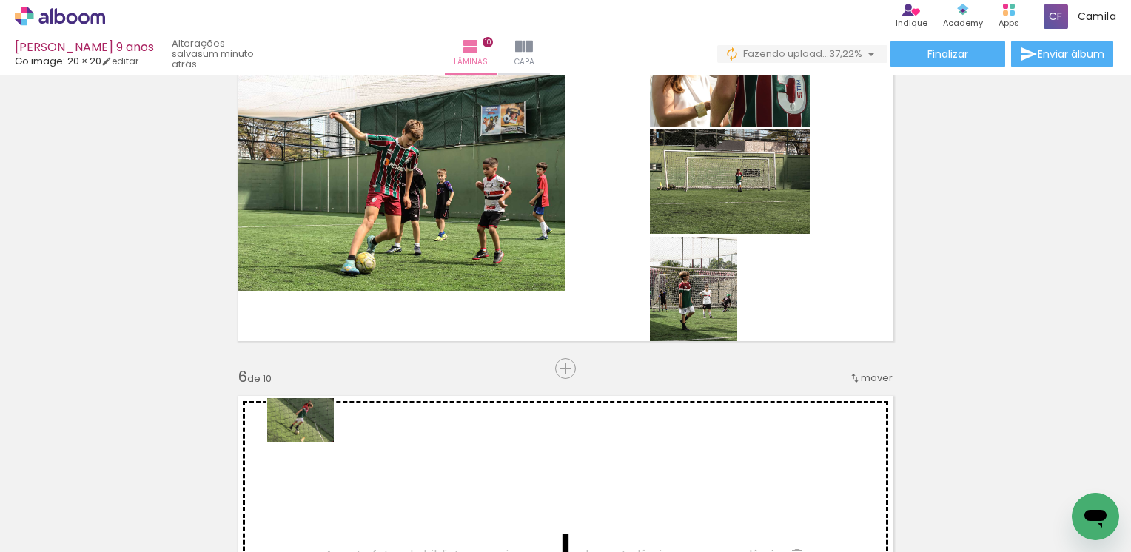
drag, startPoint x: 203, startPoint y: 500, endPoint x: 312, endPoint y: 443, distance: 123.2
click at [312, 443] on quentale-workspace at bounding box center [565, 276] width 1131 height 552
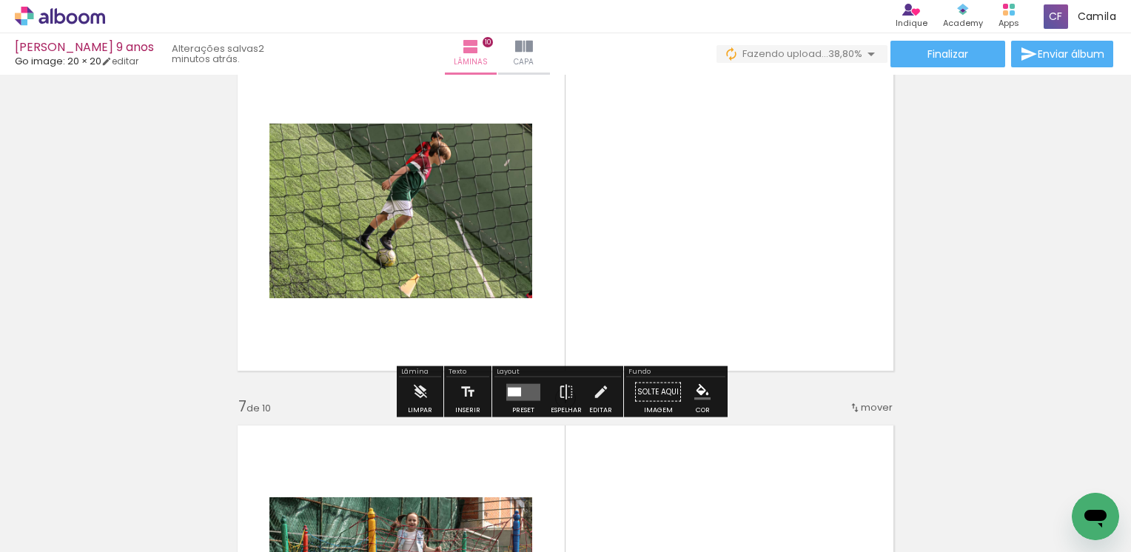
scroll to position [1950, 0]
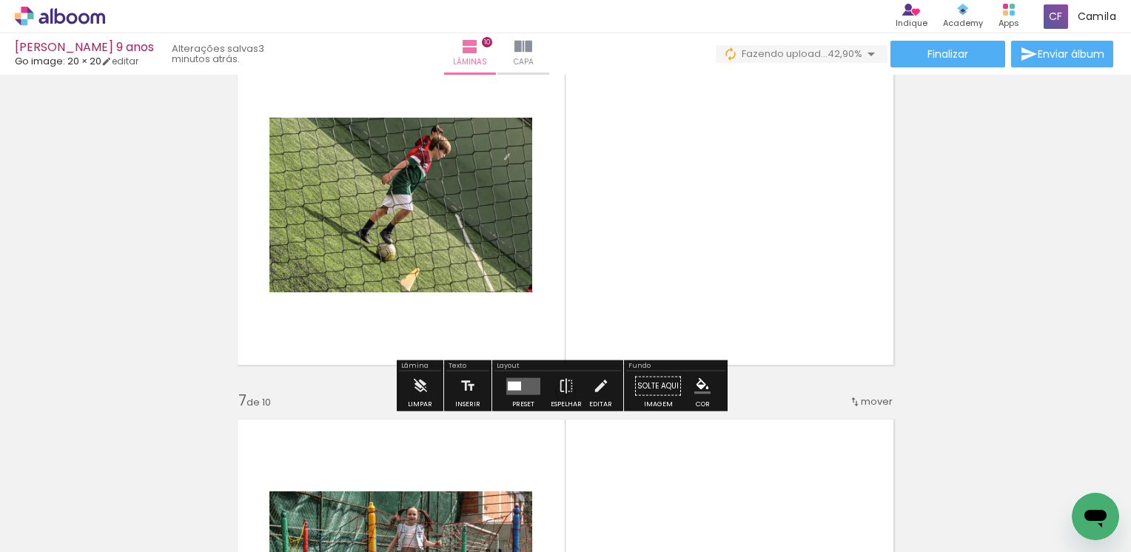
scroll to position [2010, 0]
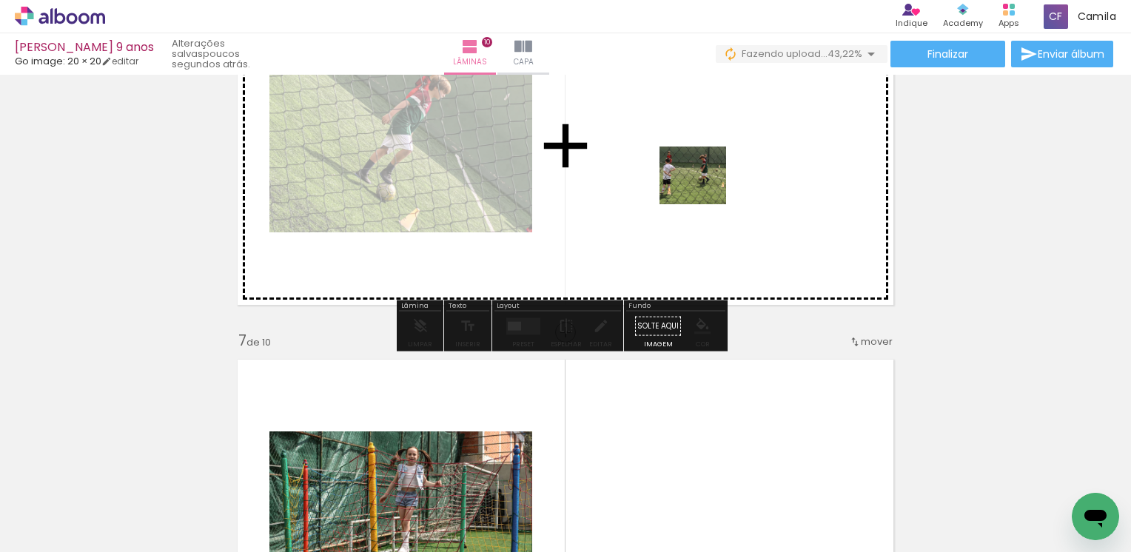
drag, startPoint x: 447, startPoint y: 515, endPoint x: 704, endPoint y: 191, distance: 413.7
click at [704, 191] on quentale-workspace at bounding box center [565, 276] width 1131 height 552
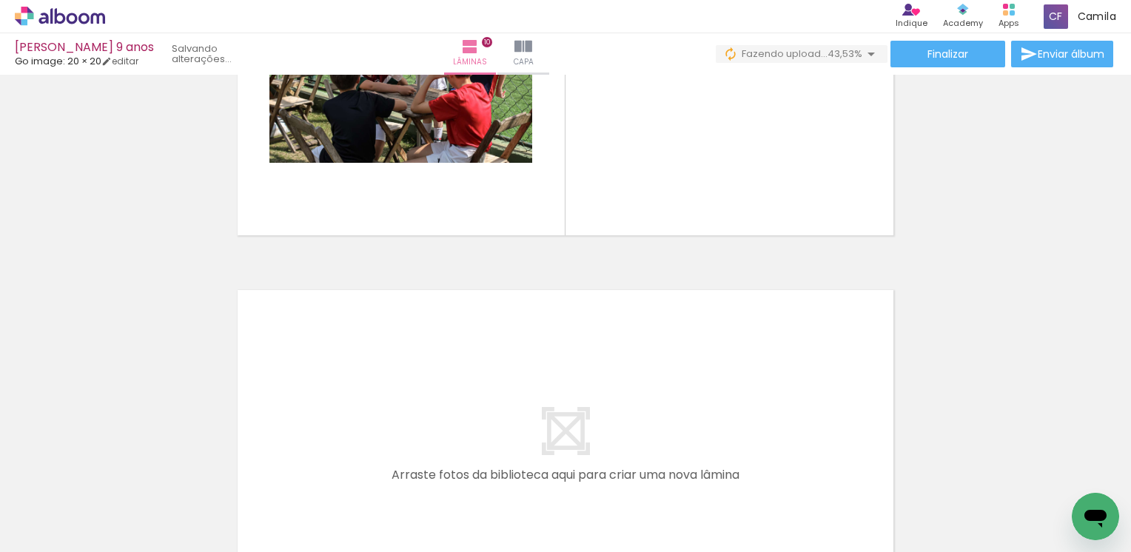
scroll to position [3609, 0]
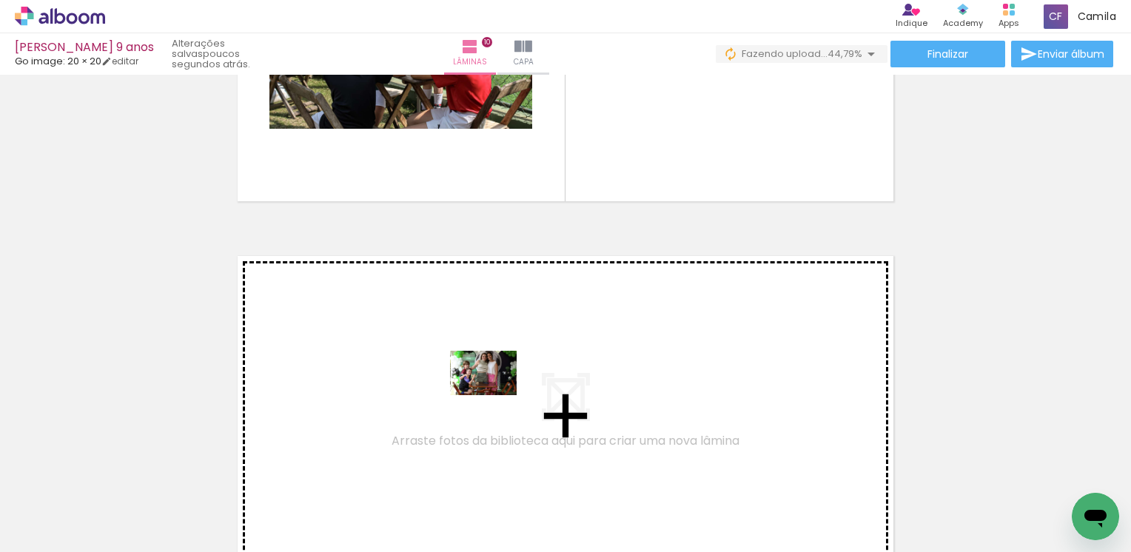
drag, startPoint x: 606, startPoint y: 515, endPoint x: 494, endPoint y: 395, distance: 163.9
click at [494, 395] on quentale-workspace at bounding box center [565, 276] width 1131 height 552
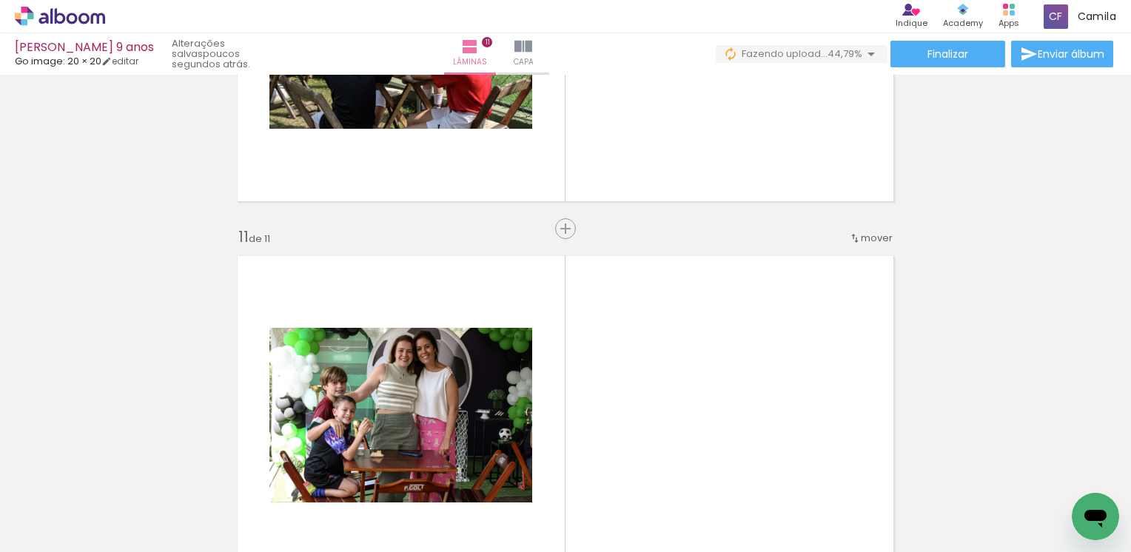
scroll to position [3757, 0]
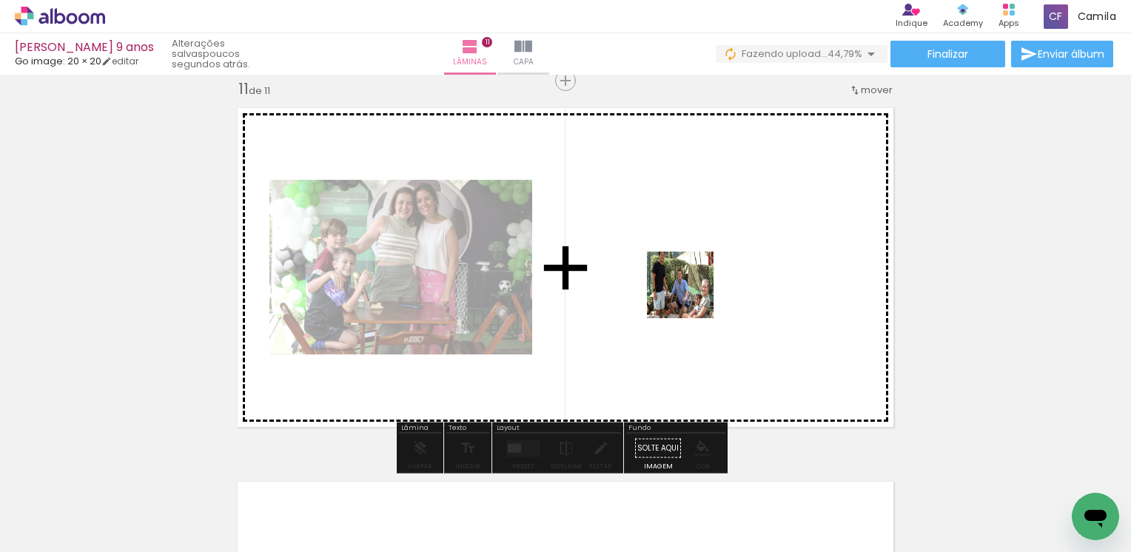
drag, startPoint x: 692, startPoint y: 512, endPoint x: 693, endPoint y: 279, distance: 233.2
click at [693, 279] on quentale-workspace at bounding box center [565, 276] width 1131 height 552
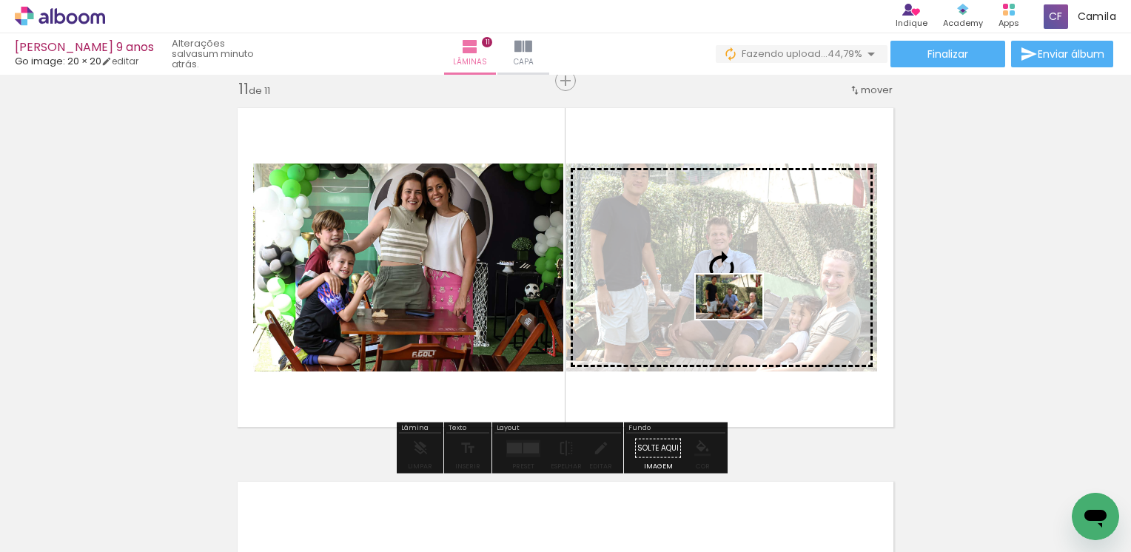
drag, startPoint x: 768, startPoint y: 511, endPoint x: 740, endPoint y: 319, distance: 193.8
click at [740, 319] on quentale-workspace at bounding box center [565, 276] width 1131 height 552
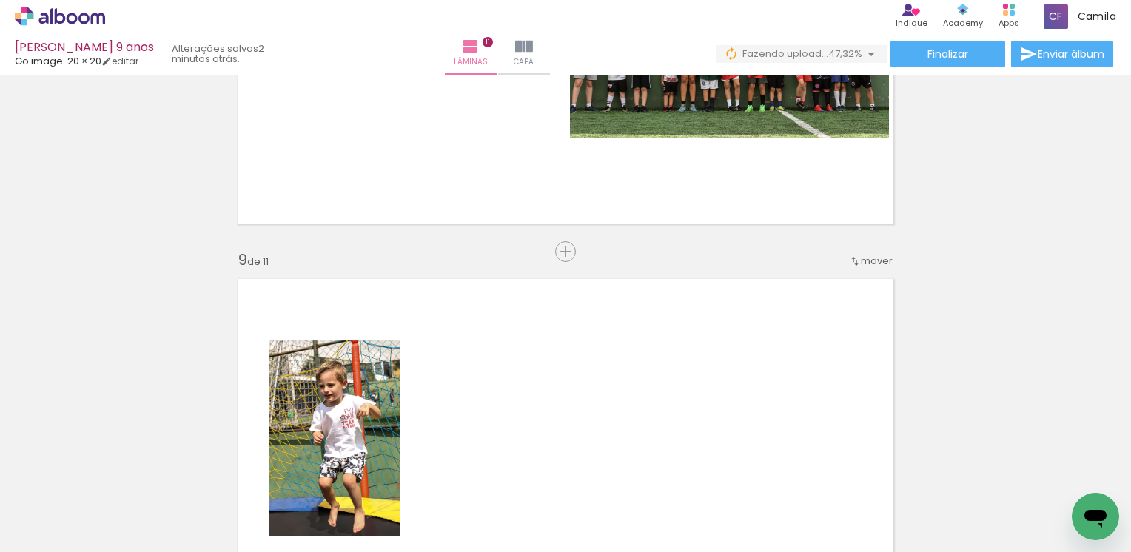
scroll to position [2850, 0]
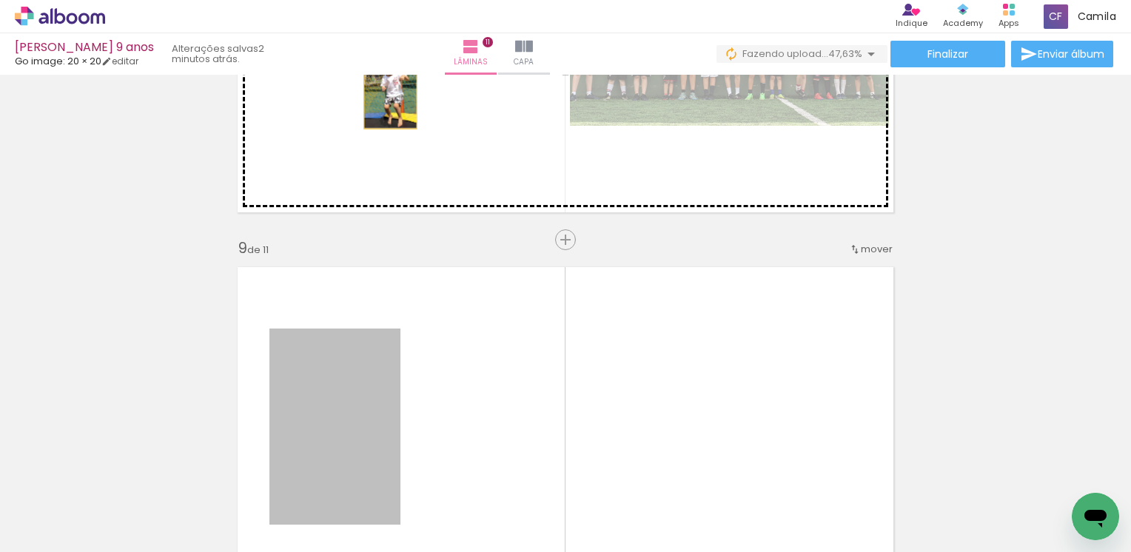
drag, startPoint x: 358, startPoint y: 376, endPoint x: 385, endPoint y: 89, distance: 288.5
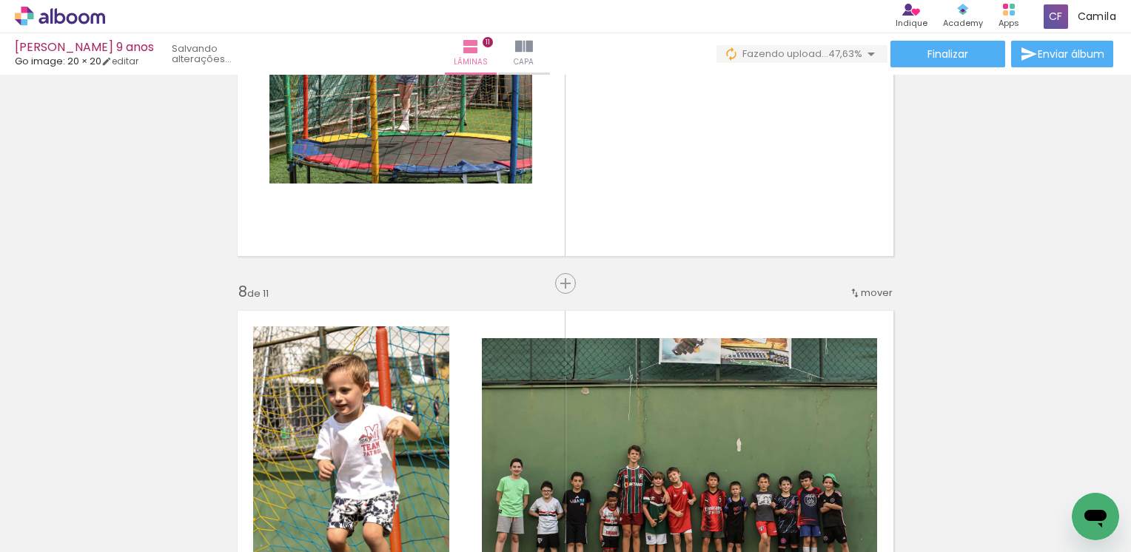
scroll to position [2420, 0]
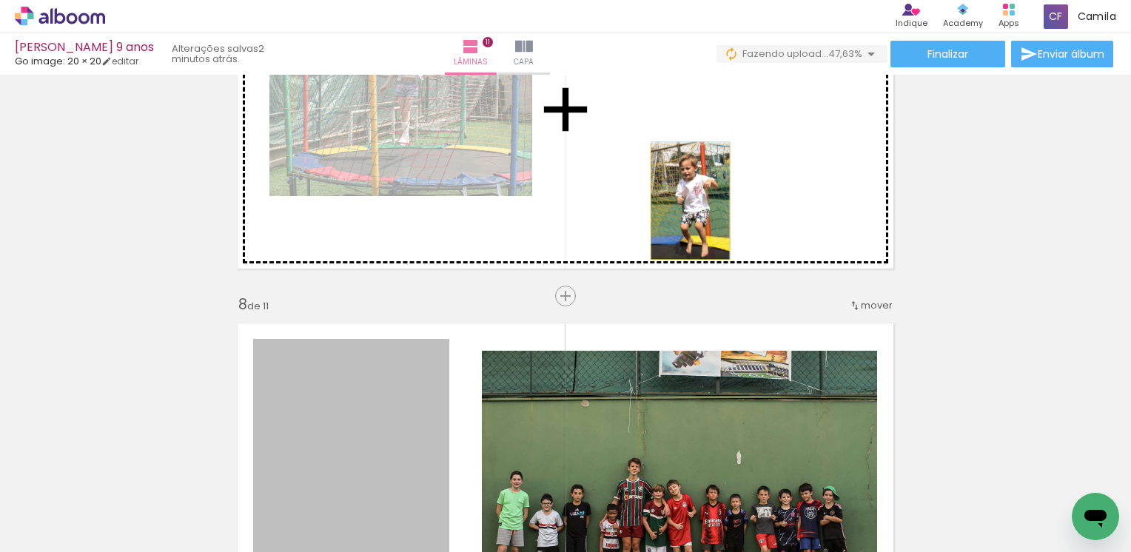
drag, startPoint x: 377, startPoint y: 407, endPoint x: 685, endPoint y: 201, distance: 370.4
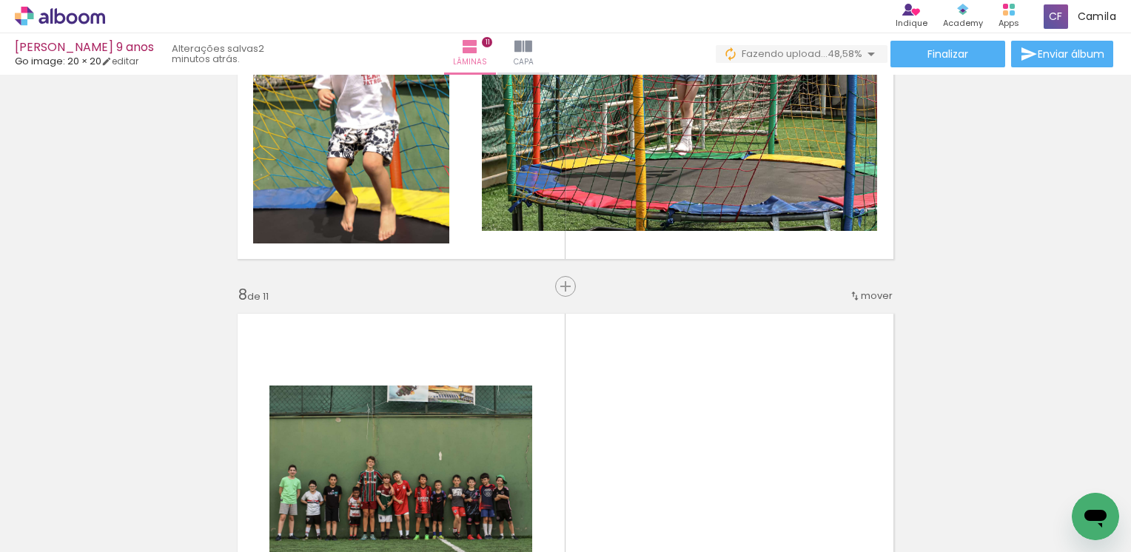
scroll to position [2472, 0]
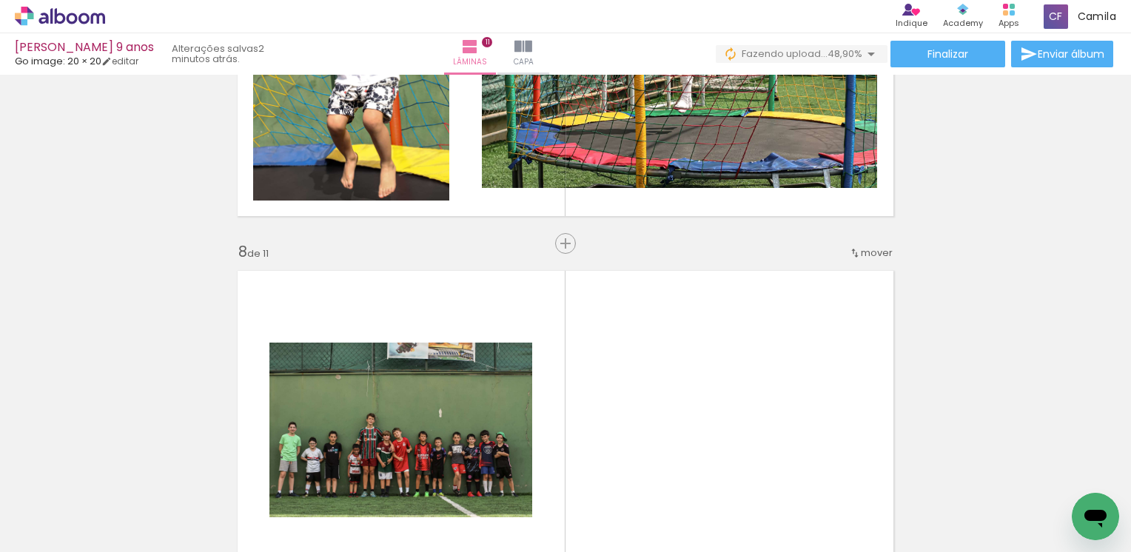
scroll to position [0, 8261]
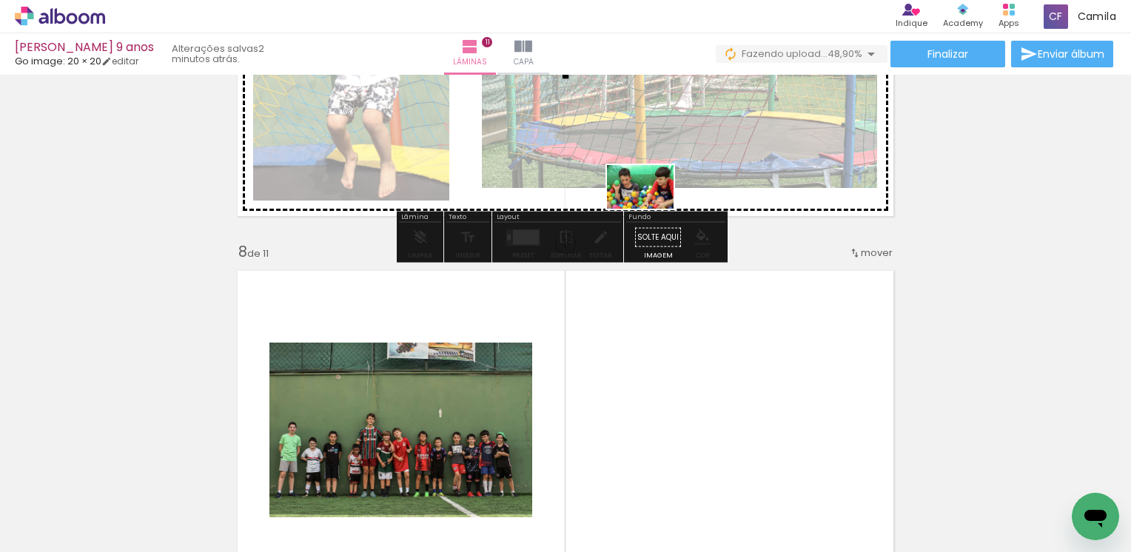
drag, startPoint x: 341, startPoint y: 517, endPoint x: 651, endPoint y: 209, distance: 437.1
click at [651, 209] on quentale-workspace at bounding box center [565, 276] width 1131 height 552
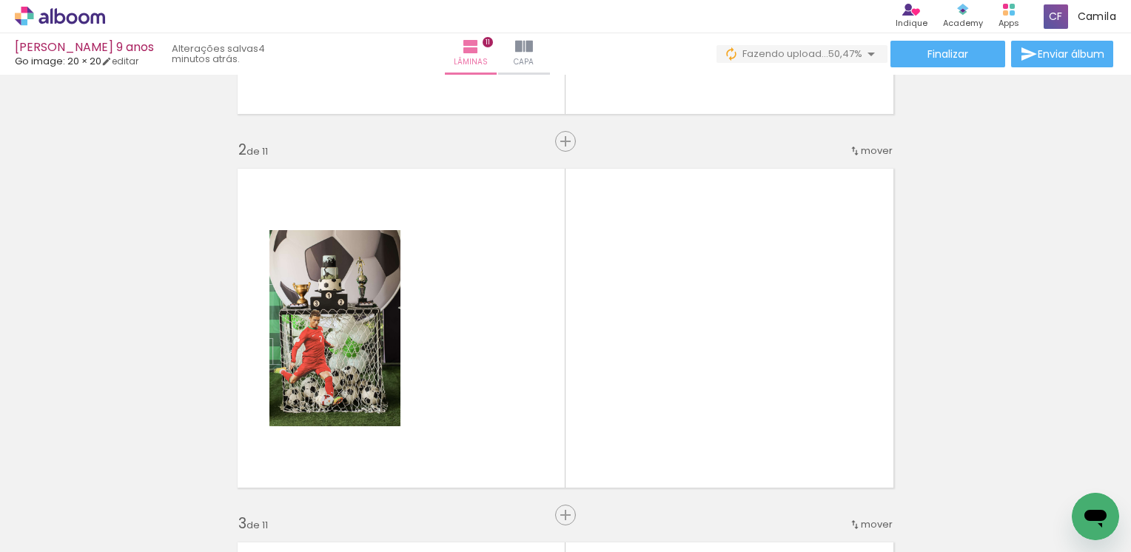
scroll to position [375, 0]
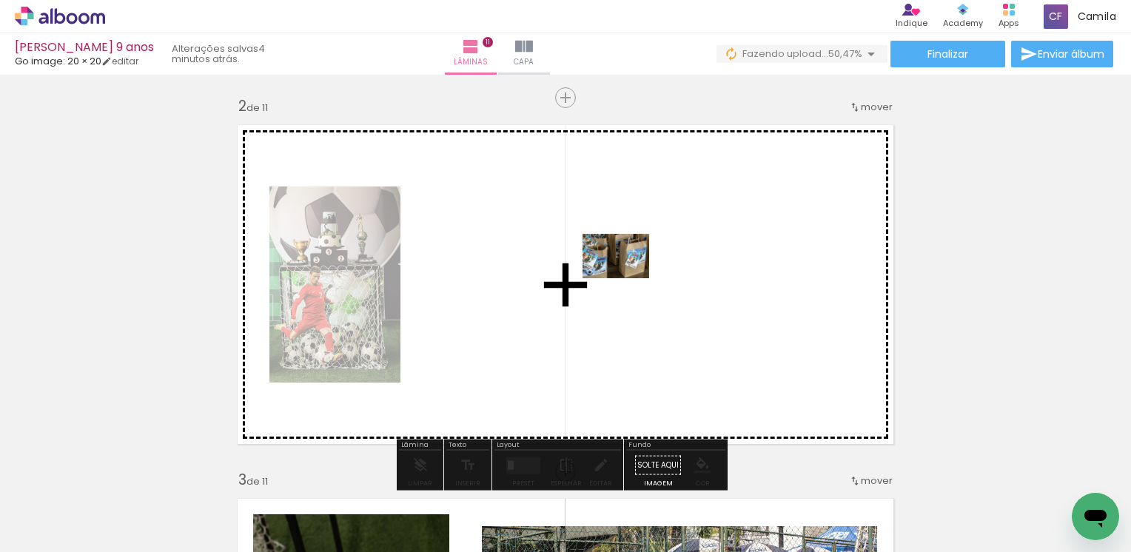
drag, startPoint x: 598, startPoint y: 505, endPoint x: 627, endPoint y: 278, distance: 228.4
click at [627, 278] on quentale-workspace at bounding box center [565, 276] width 1131 height 552
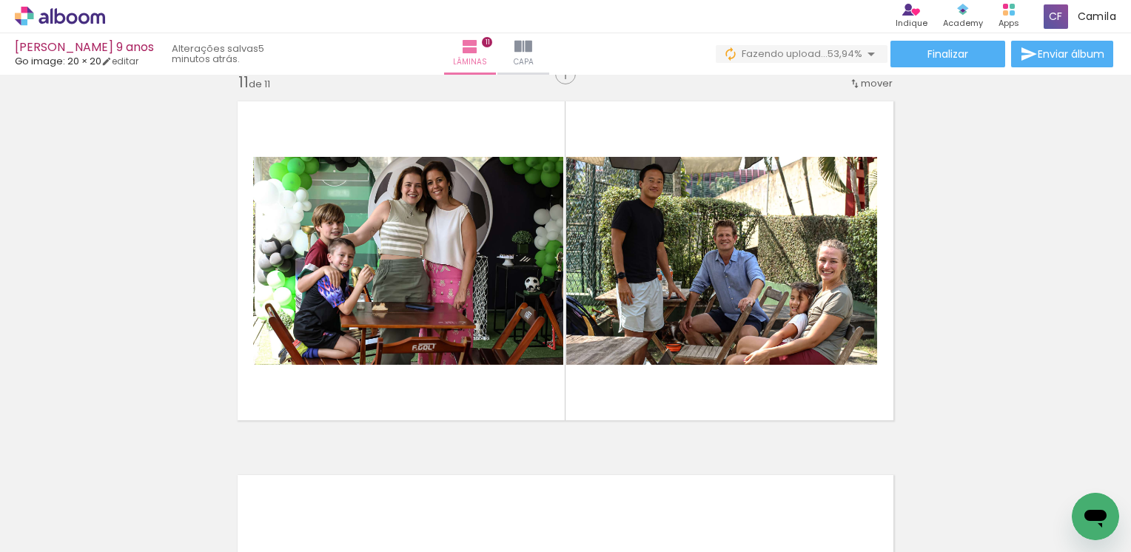
scroll to position [3781, 0]
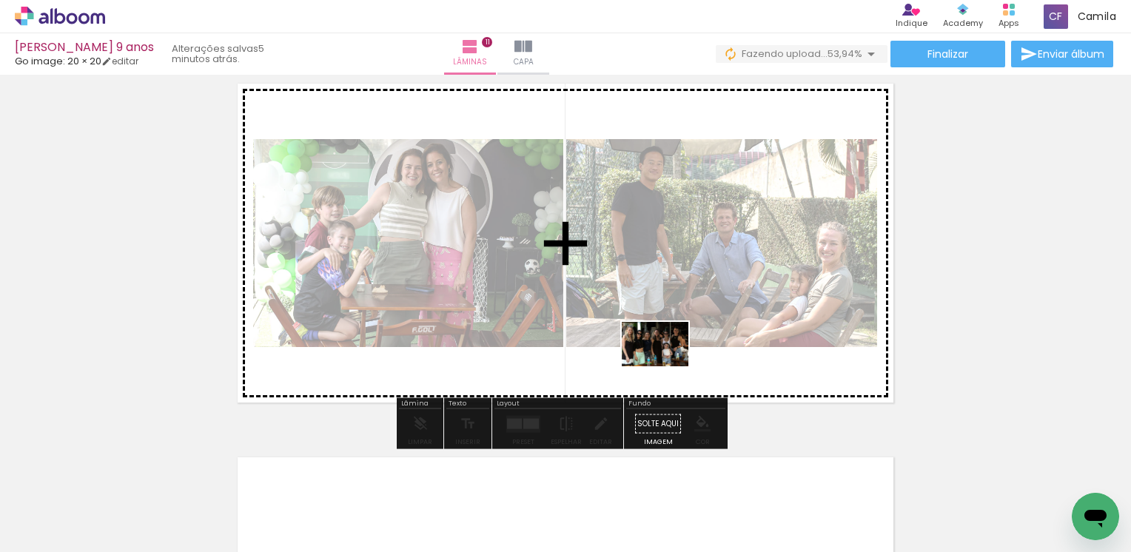
drag, startPoint x: 666, startPoint y: 511, endPoint x: 666, endPoint y: 366, distance: 144.4
click at [666, 366] on quentale-workspace at bounding box center [565, 276] width 1131 height 552
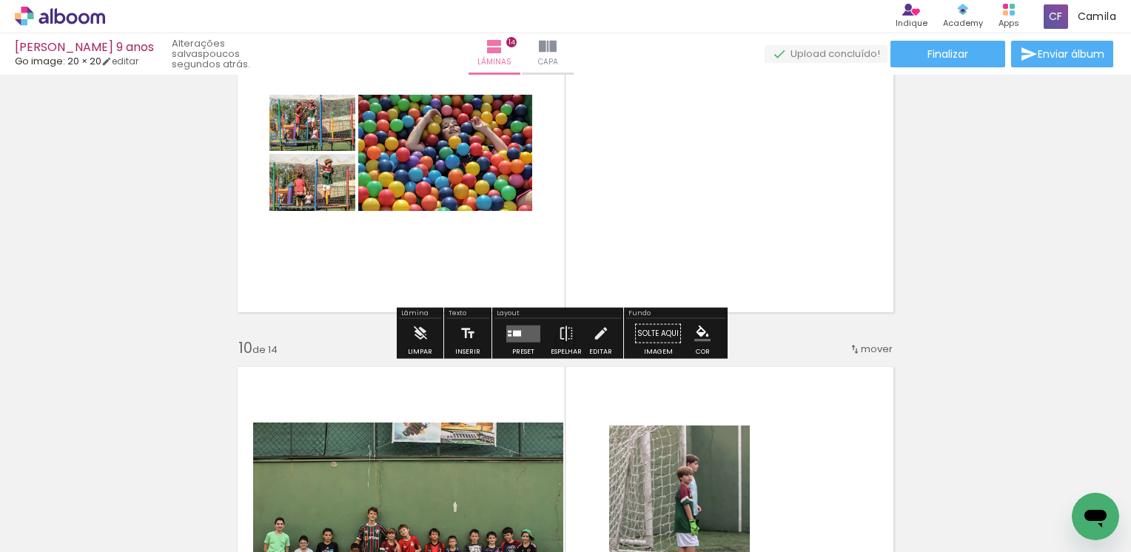
scroll to position [0, 18068]
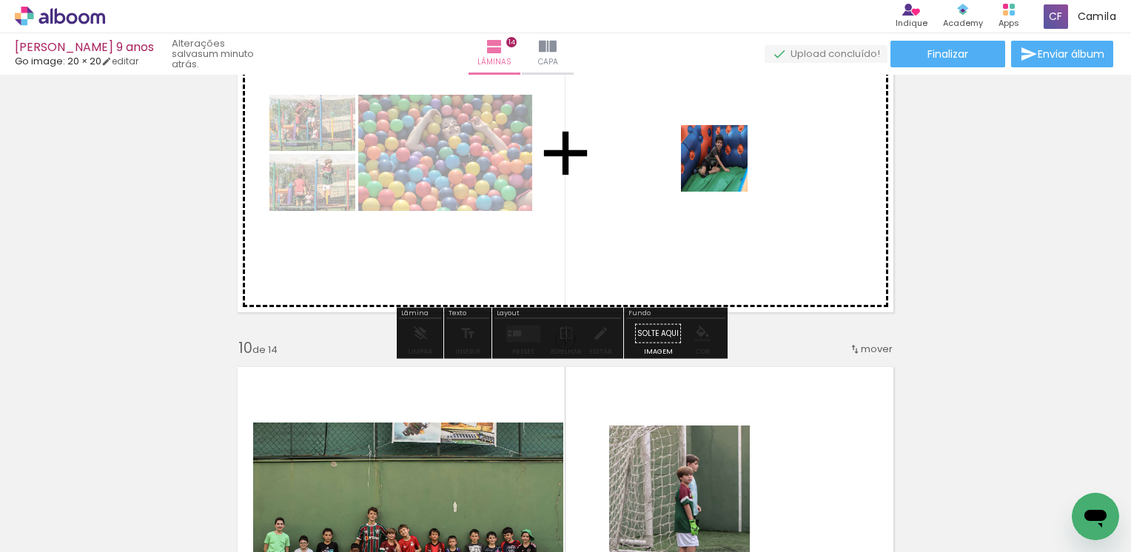
drag, startPoint x: 732, startPoint y: 503, endPoint x: 725, endPoint y: 160, distance: 343.5
click at [725, 160] on quentale-workspace at bounding box center [565, 276] width 1131 height 552
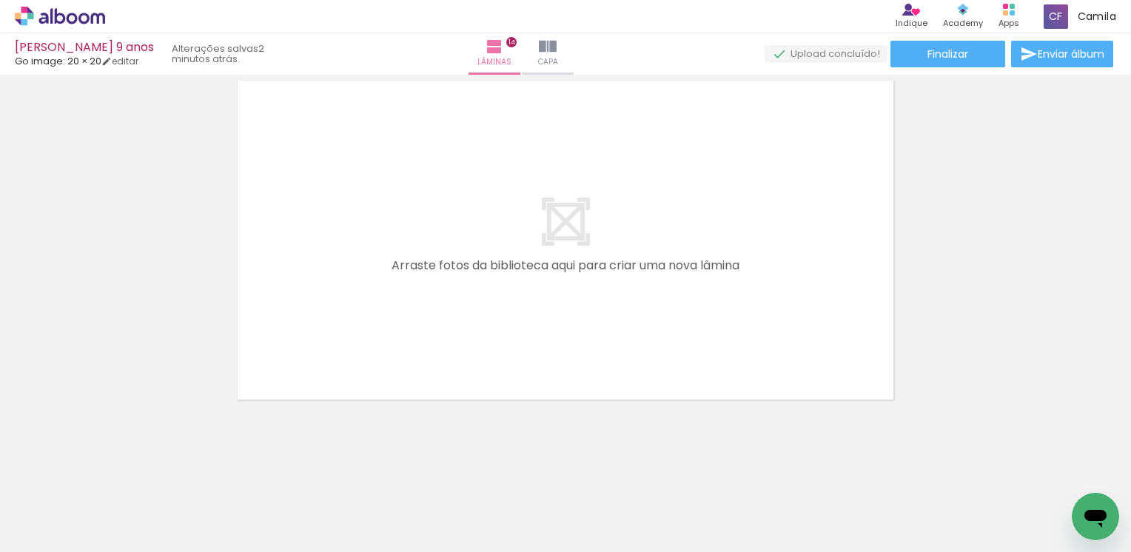
scroll to position [0, 18768]
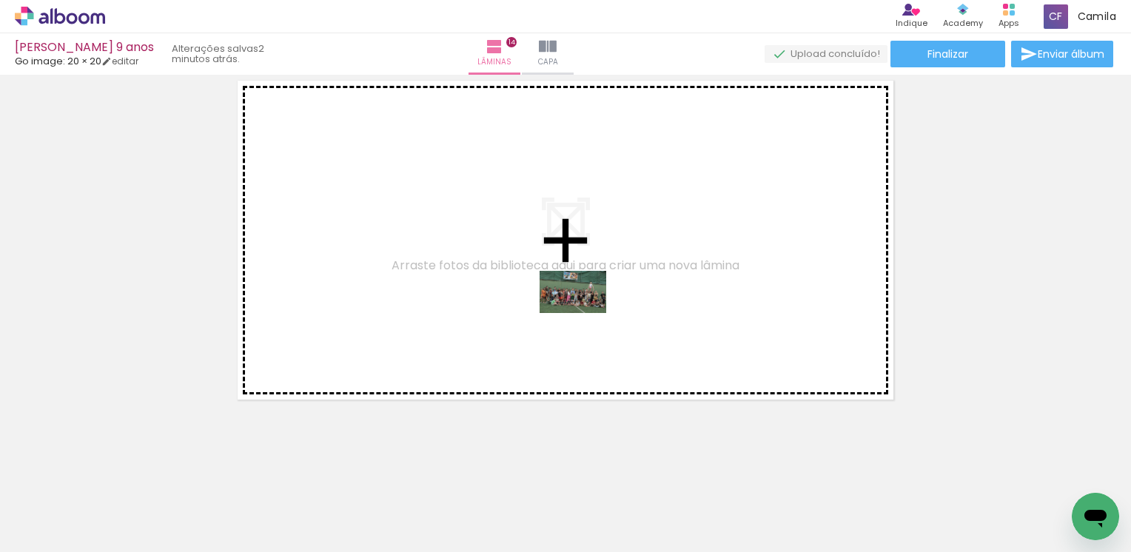
drag, startPoint x: 611, startPoint y: 512, endPoint x: 584, endPoint y: 315, distance: 198.8
click at [584, 315] on quentale-workspace at bounding box center [565, 276] width 1131 height 552
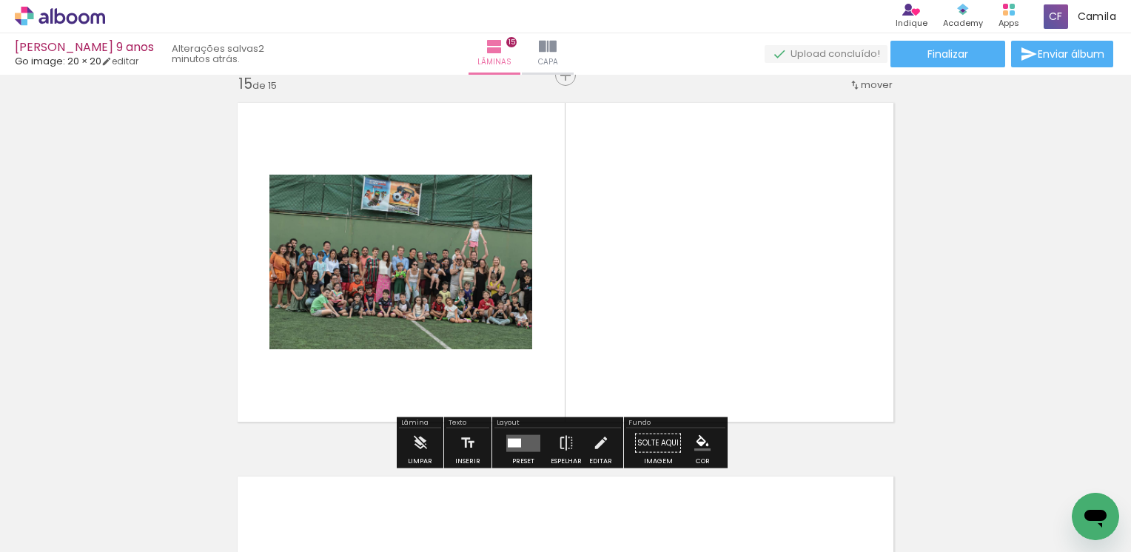
scroll to position [5252, 0]
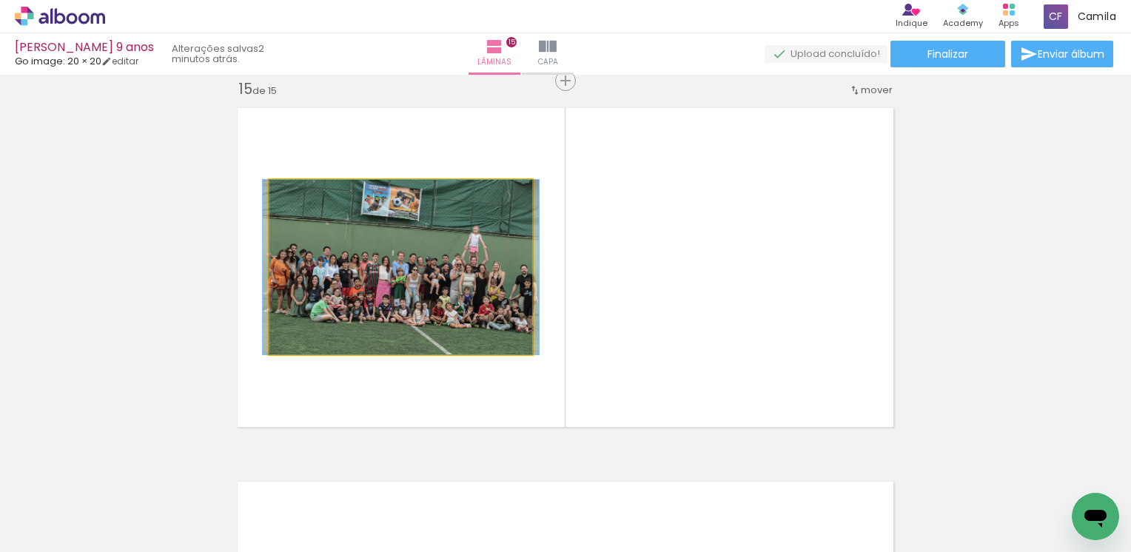
click at [403, 293] on quentale-photo at bounding box center [400, 267] width 263 height 175
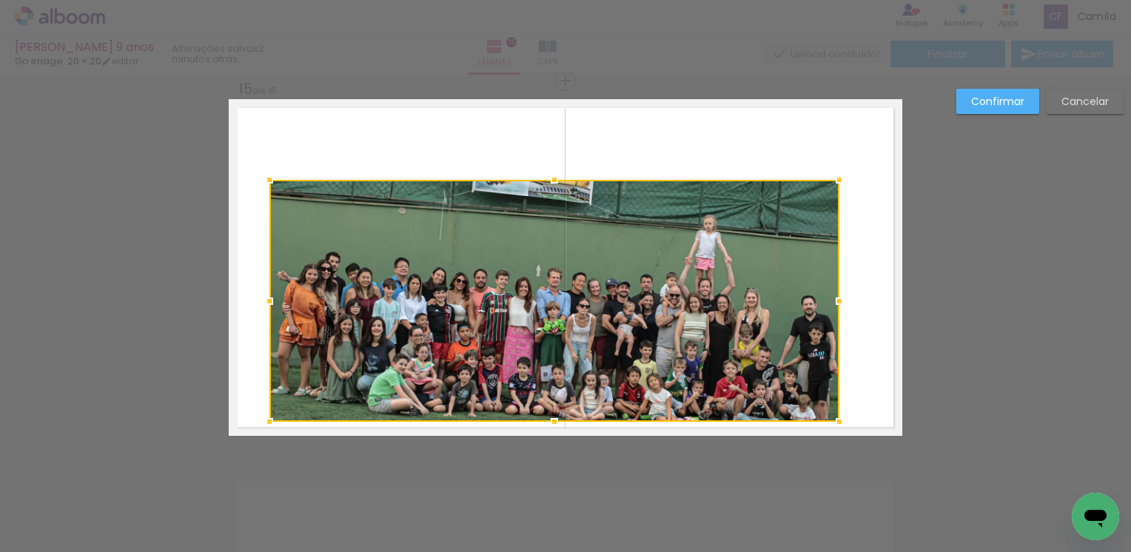
drag, startPoint x: 548, startPoint y: 372, endPoint x: 835, endPoint y: 426, distance: 292.3
click at [835, 426] on div at bounding box center [840, 422] width 30 height 30
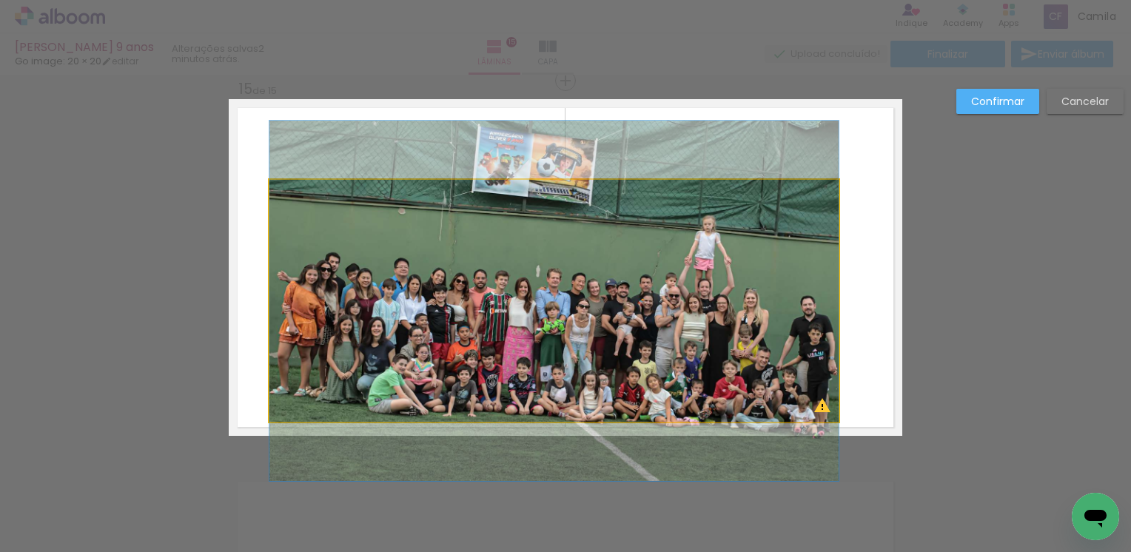
click at [742, 362] on quentale-photo at bounding box center [553, 301] width 569 height 242
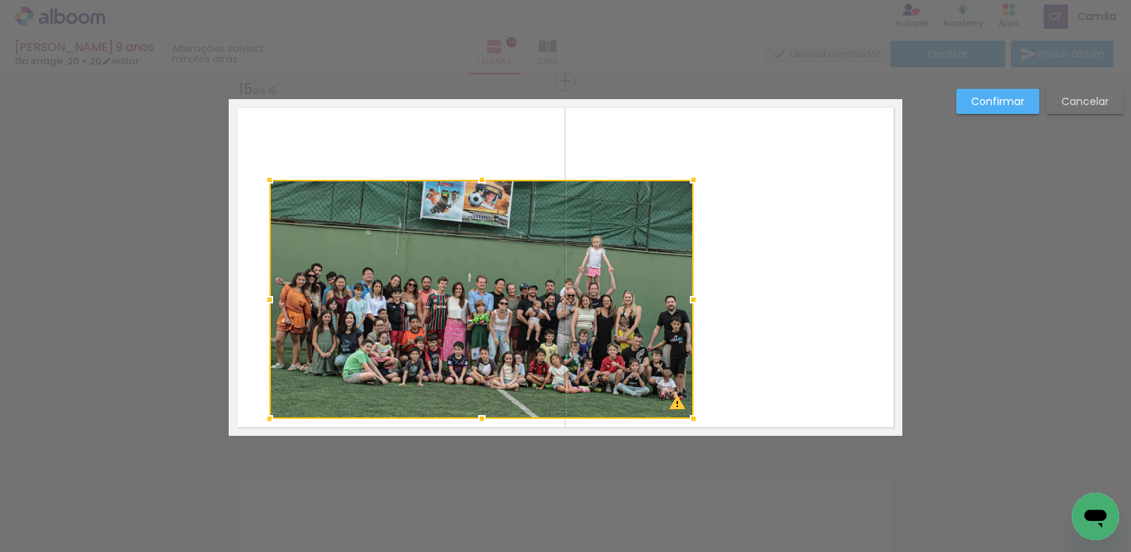
drag, startPoint x: 787, startPoint y: 411, endPoint x: 688, endPoint y: 421, distance: 99.0
click at [688, 421] on div at bounding box center [694, 419] width 30 height 30
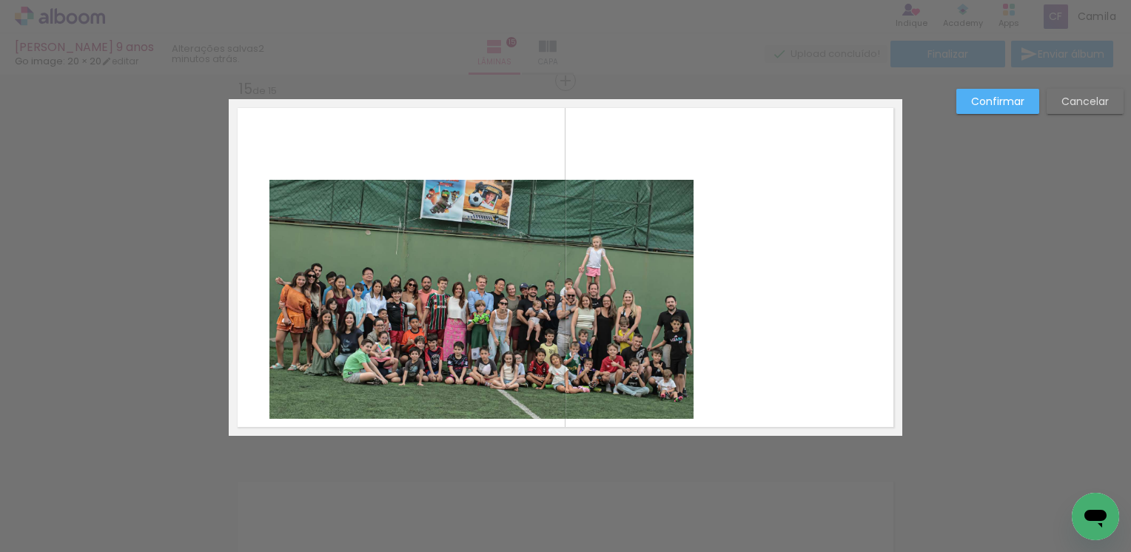
click at [675, 220] on quentale-photo at bounding box center [481, 299] width 424 height 239
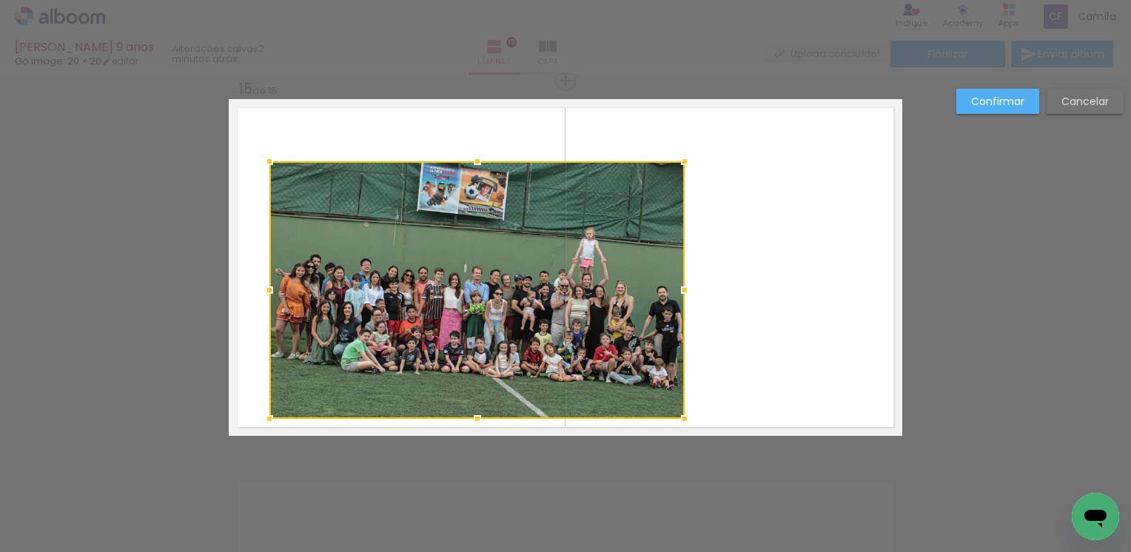
drag, startPoint x: 690, startPoint y: 179, endPoint x: 681, endPoint y: 160, distance: 21.2
click at [681, 160] on div at bounding box center [685, 162] width 30 height 30
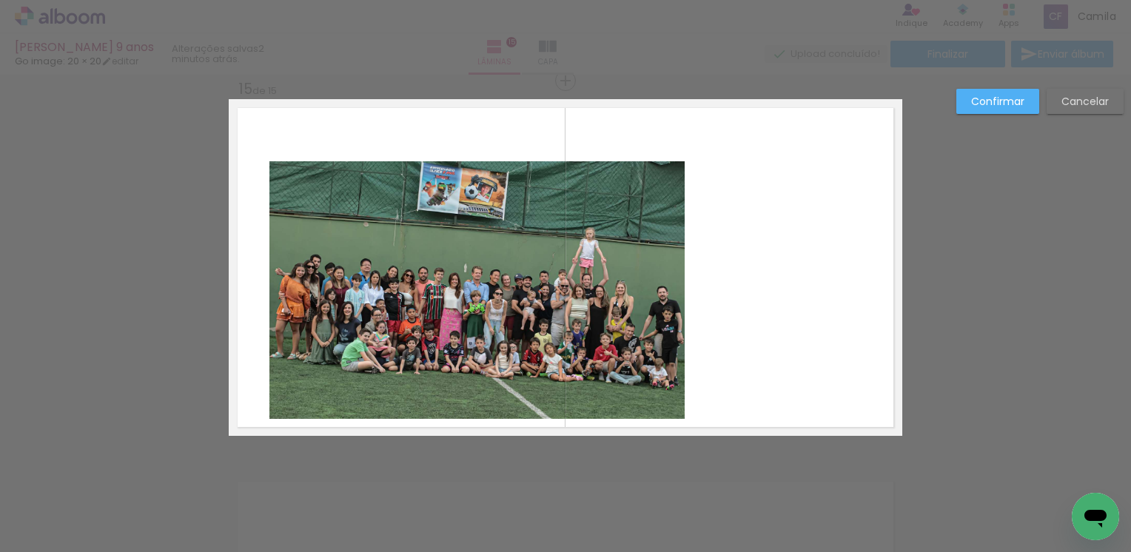
click at [969, 108] on paper-button "Confirmar" at bounding box center [997, 101] width 83 height 25
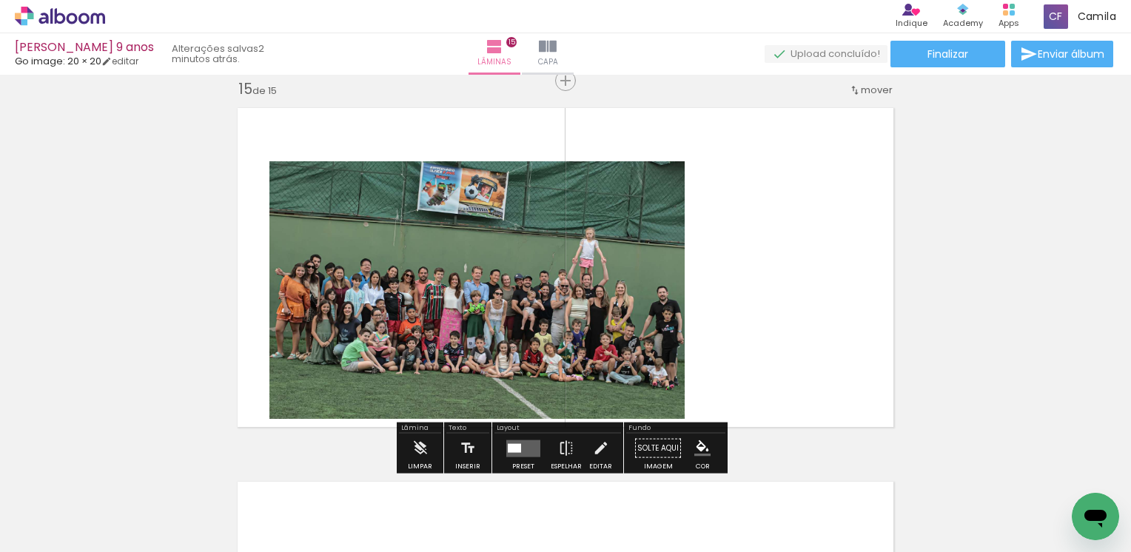
scroll to position [0, 18768]
click at [527, 295] on quentale-photo at bounding box center [476, 290] width 415 height 258
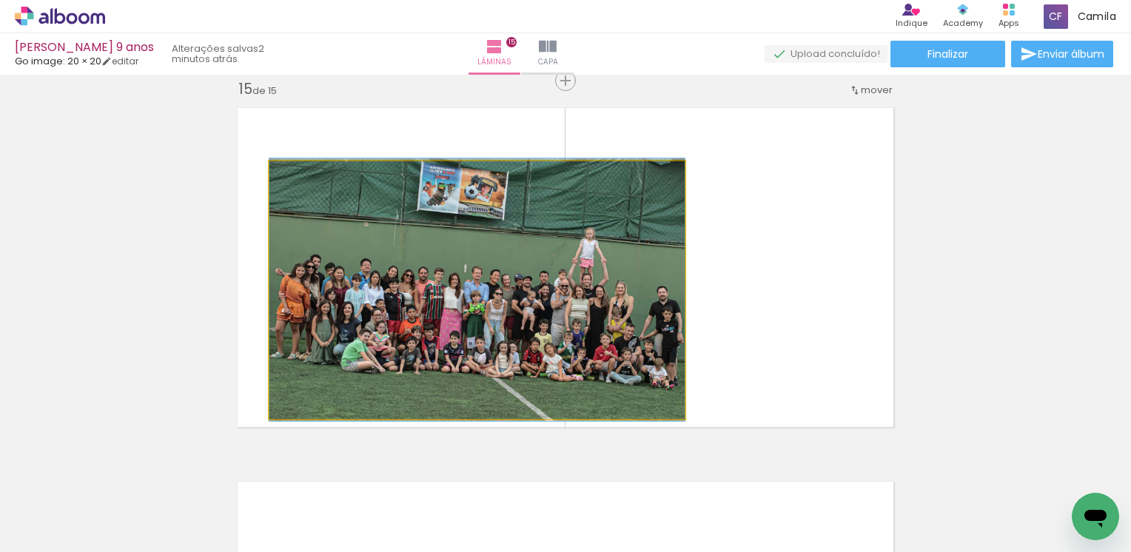
click at [572, 301] on quentale-photo at bounding box center [476, 290] width 415 height 258
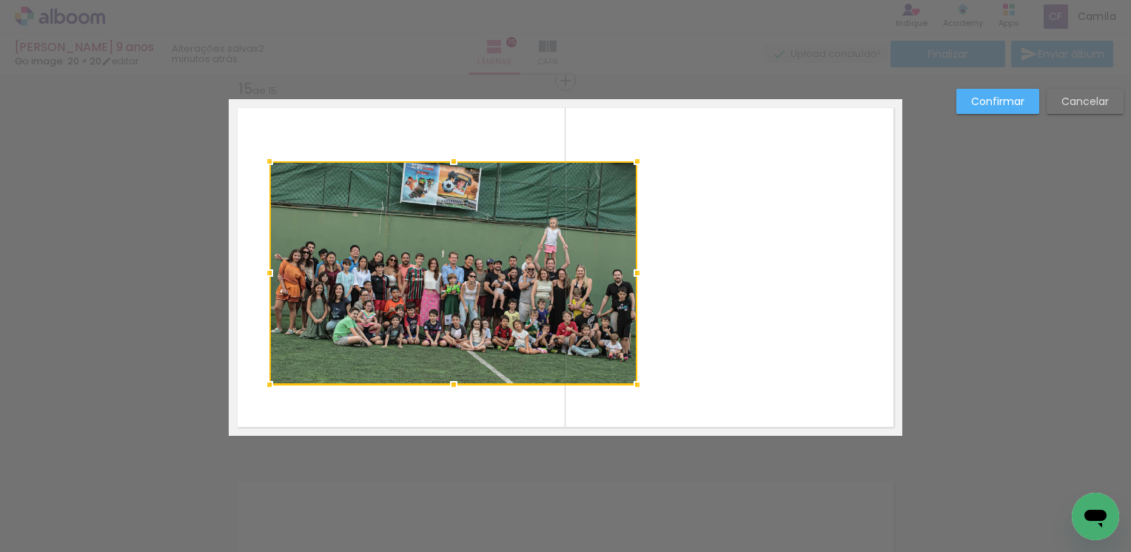
drag, startPoint x: 679, startPoint y: 422, endPoint x: 632, endPoint y: 388, distance: 57.7
click at [632, 388] on div at bounding box center [638, 385] width 30 height 30
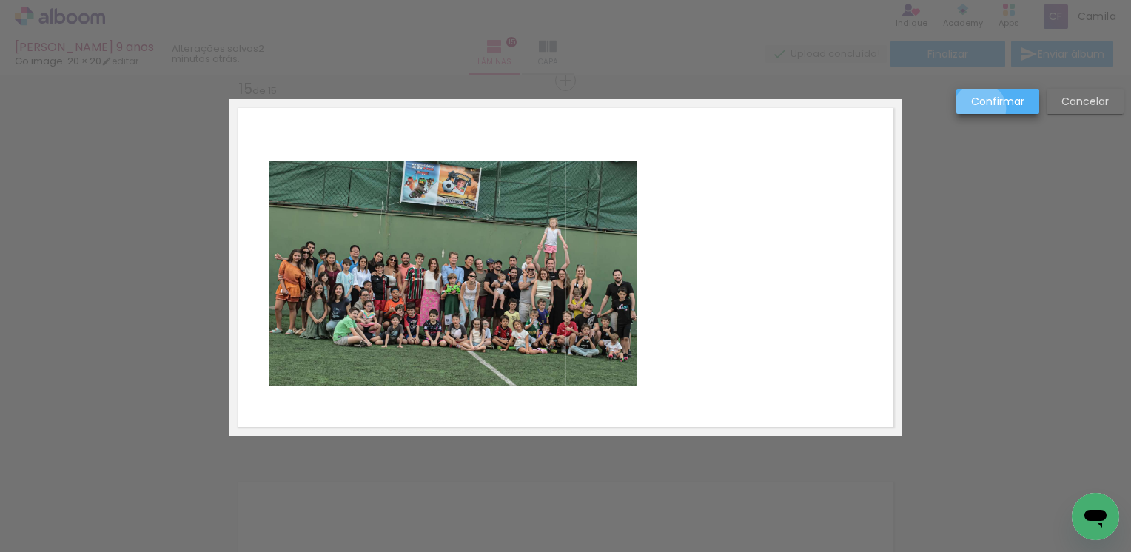
click at [980, 109] on paper-button "Confirmar" at bounding box center [997, 101] width 83 height 25
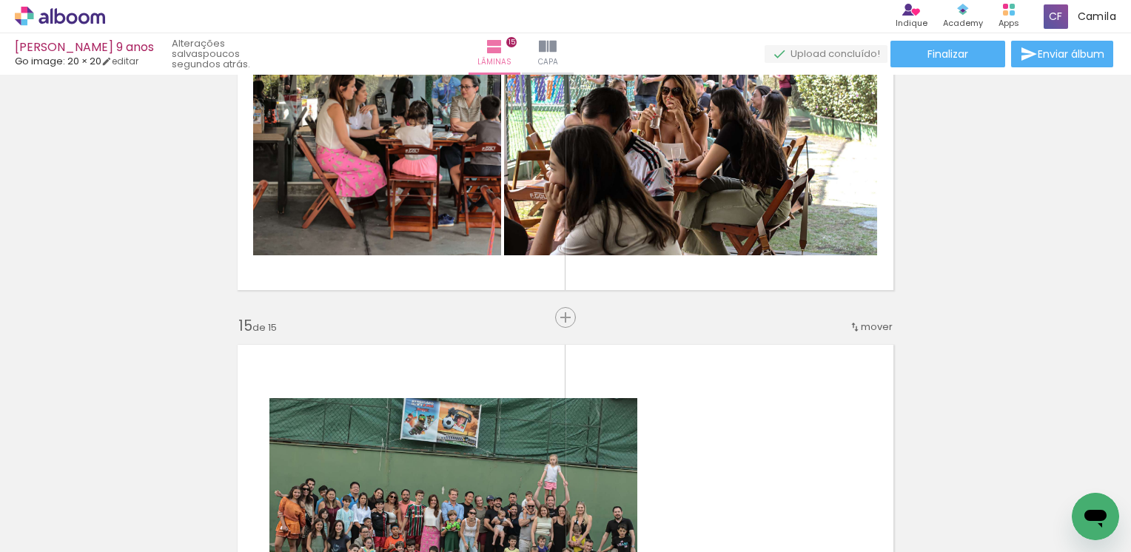
scroll to position [4956, 0]
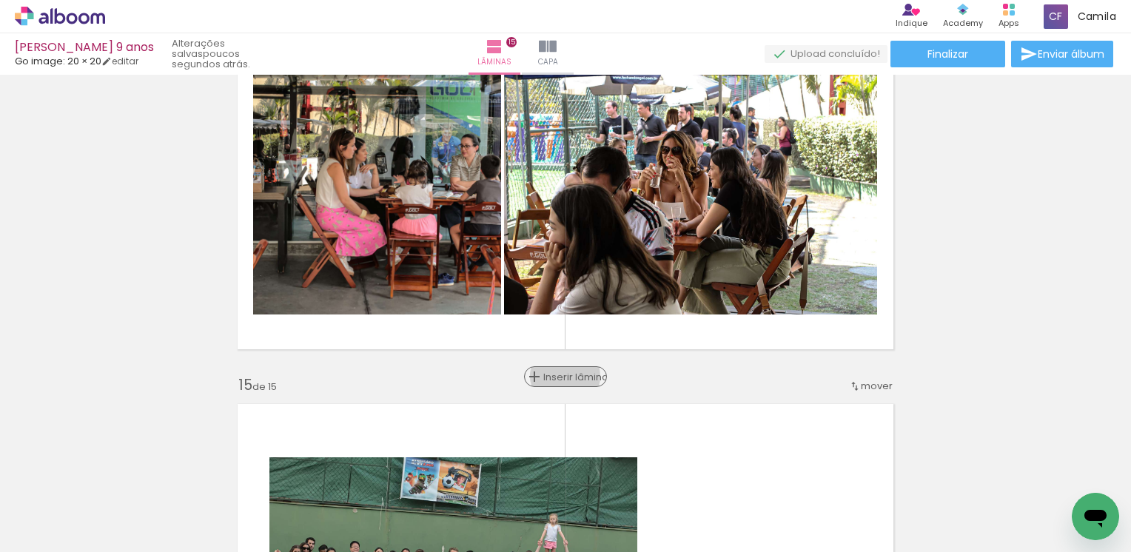
click at [560, 376] on span "Inserir lâmina" at bounding box center [572, 377] width 58 height 10
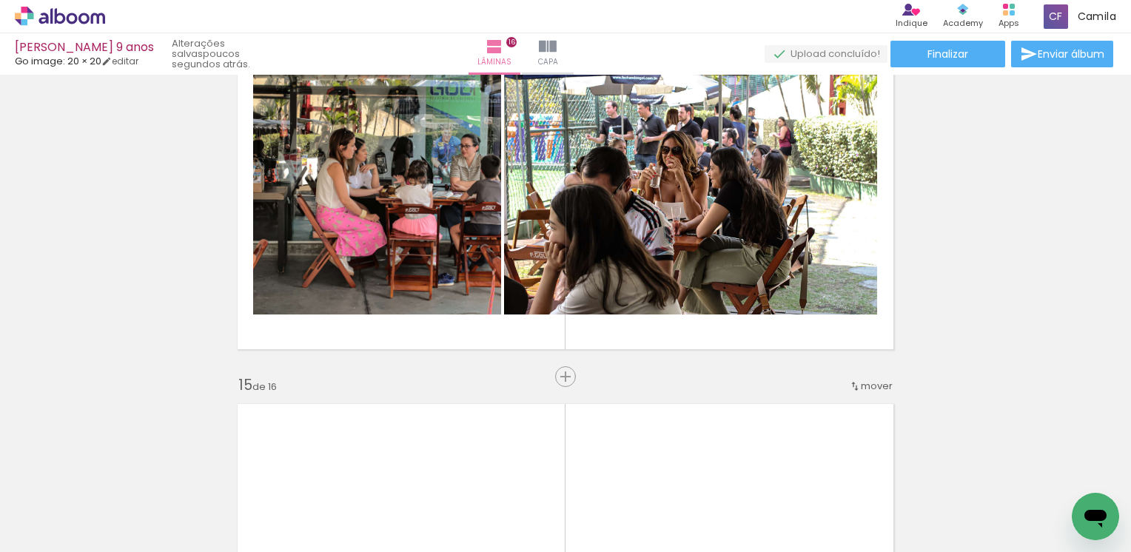
scroll to position [0, 19390]
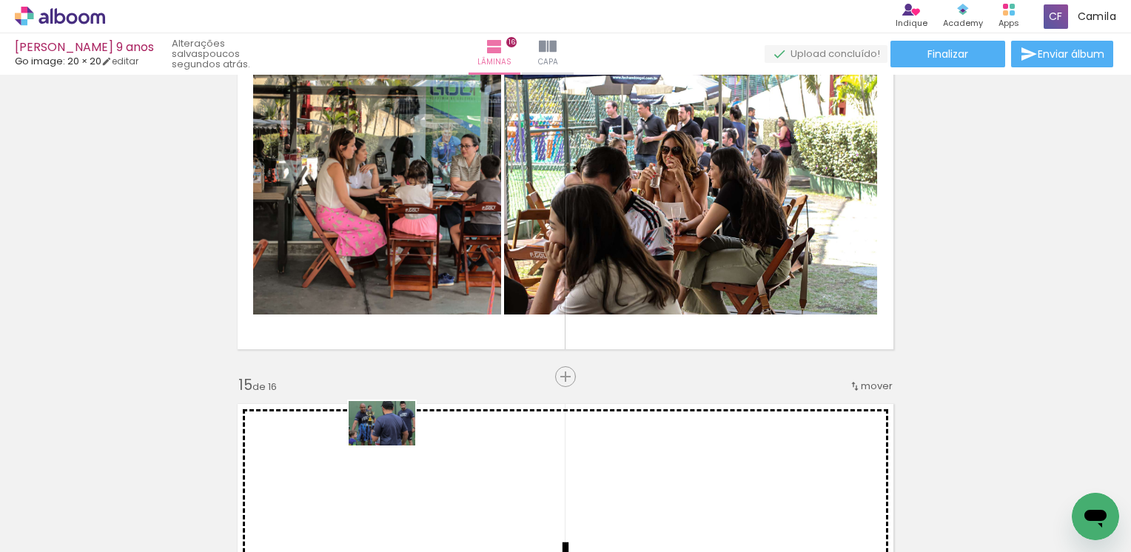
drag, startPoint x: 414, startPoint y: 505, endPoint x: 393, endPoint y: 446, distance: 62.7
click at [393, 446] on quentale-workspace at bounding box center [565, 276] width 1131 height 552
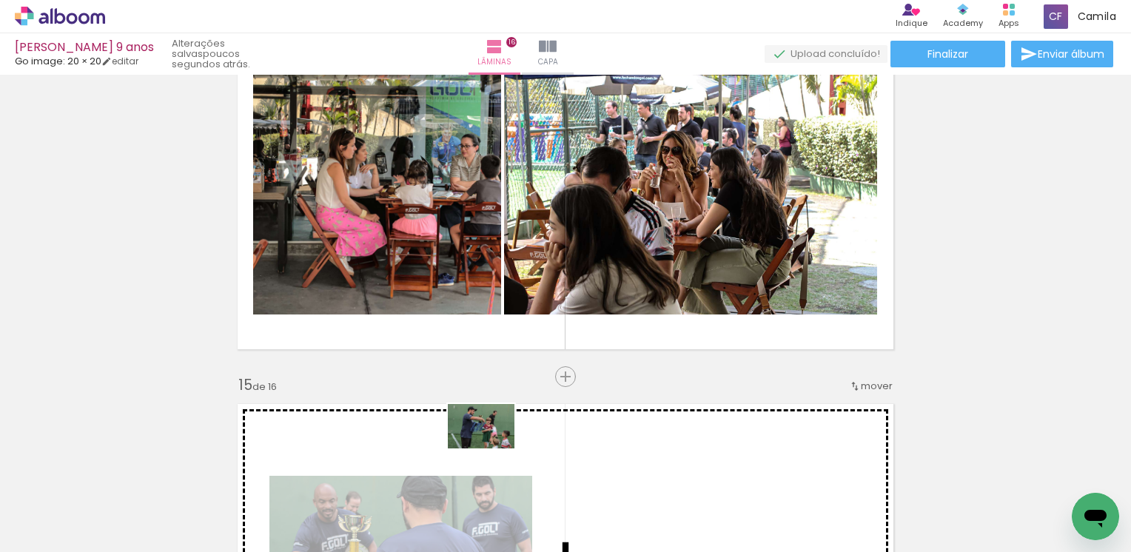
drag, startPoint x: 500, startPoint y: 506, endPoint x: 492, endPoint y: 449, distance: 57.5
click at [492, 449] on quentale-workspace at bounding box center [565, 276] width 1131 height 552
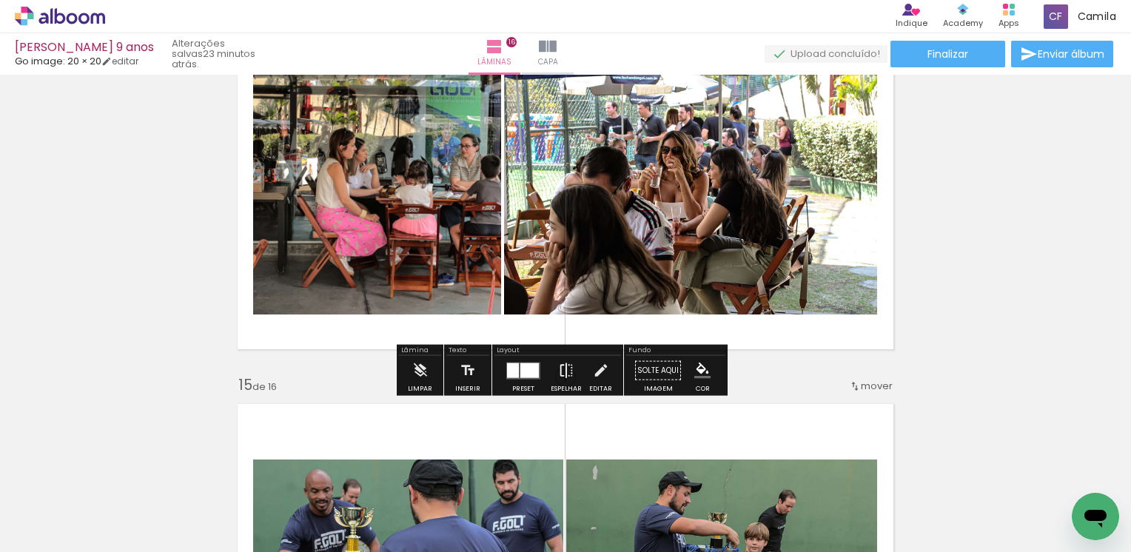
scroll to position [0, 19390]
